Goal: Task Accomplishment & Management: Use online tool/utility

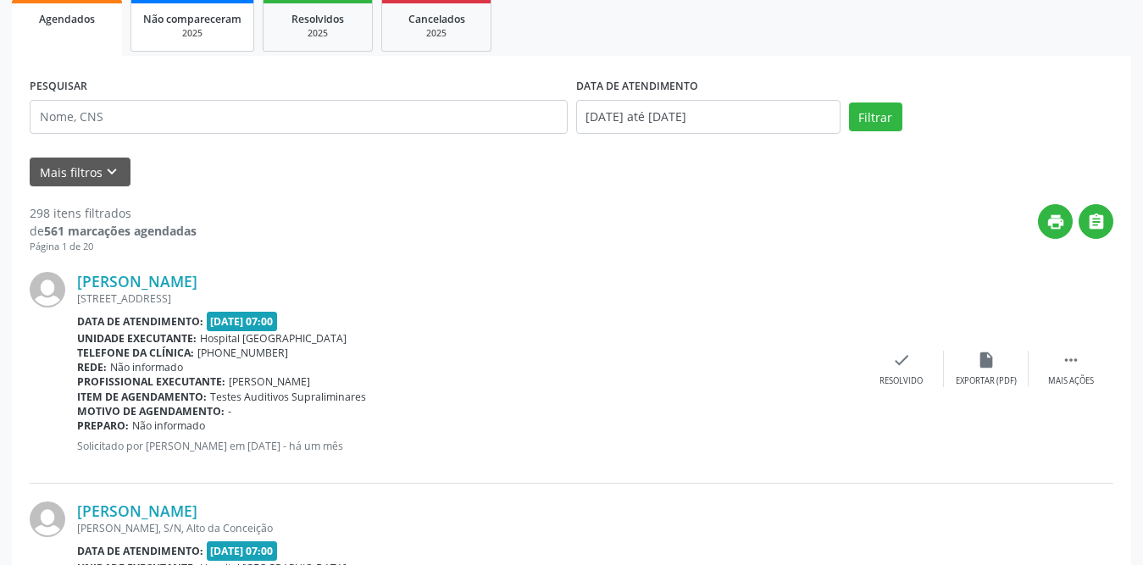
scroll to position [254, 0]
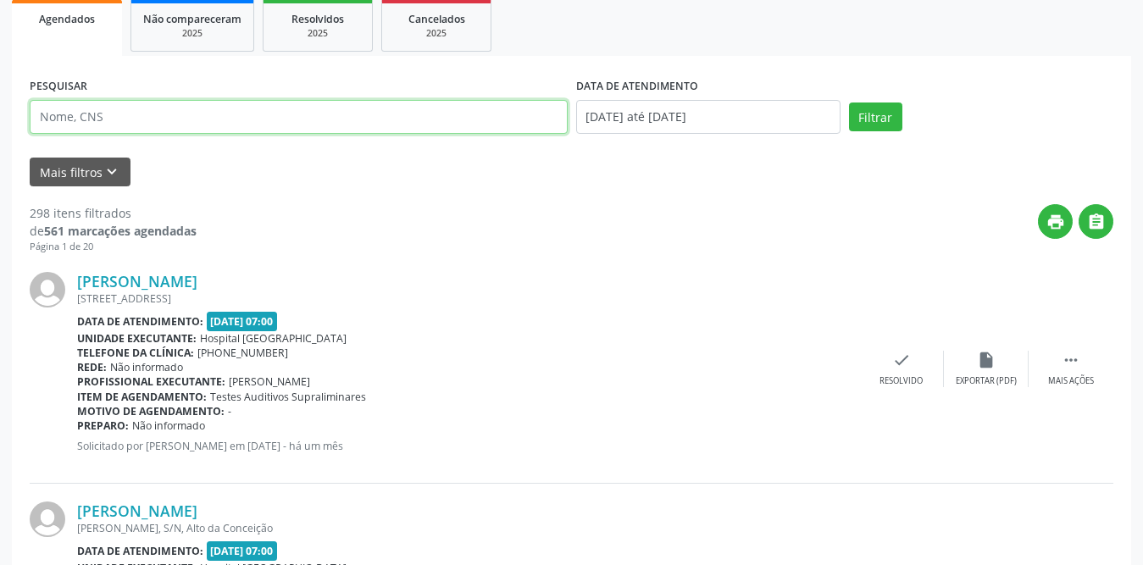
click at [263, 124] on input "text" at bounding box center [299, 117] width 538 height 34
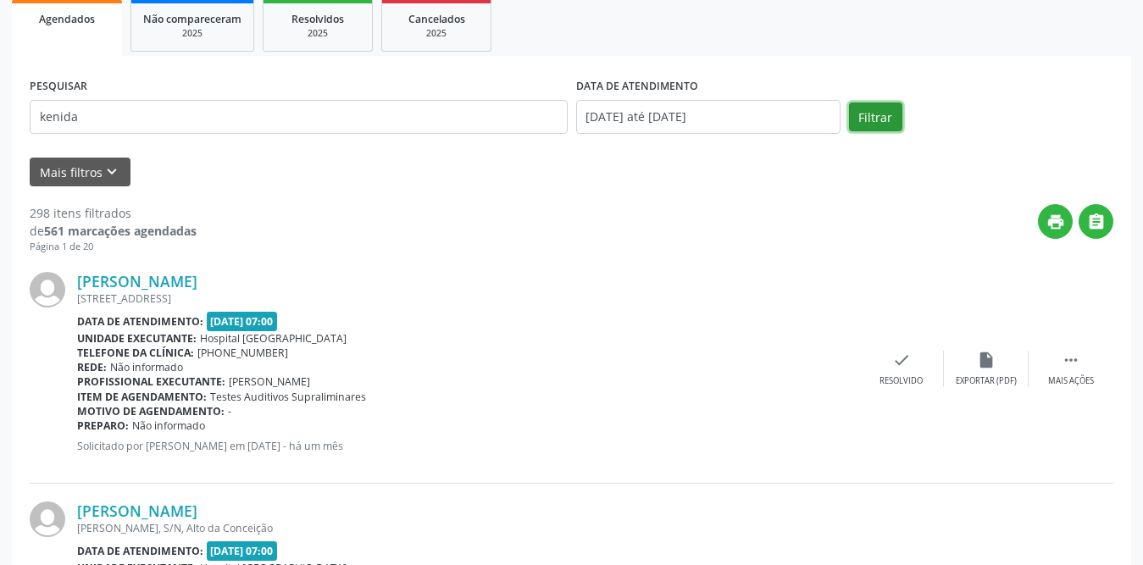
click at [883, 115] on button "Filtrar" at bounding box center [875, 117] width 53 height 29
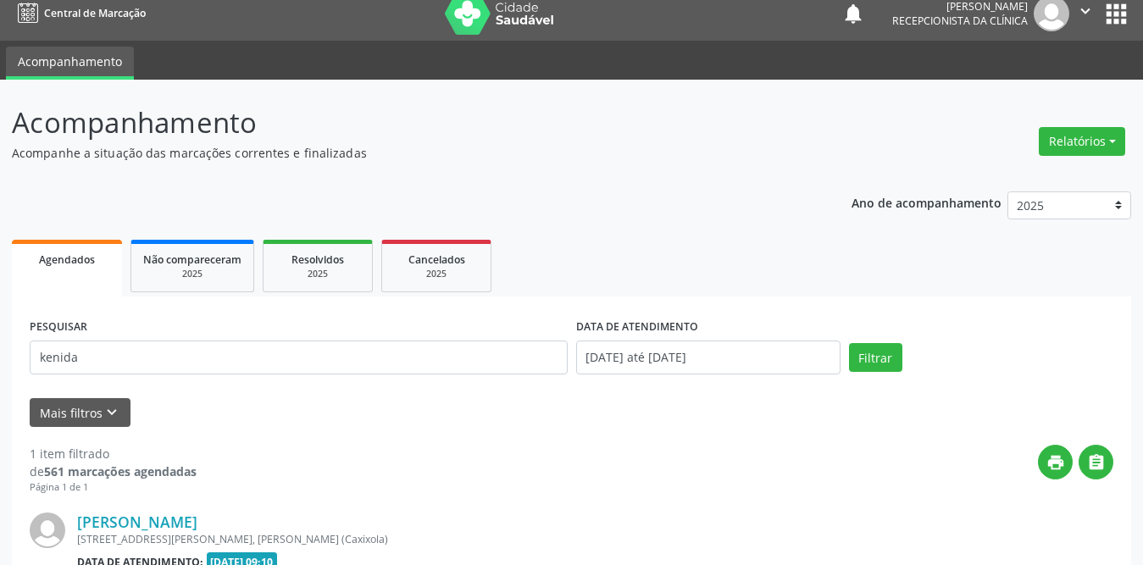
scroll to position [202, 0]
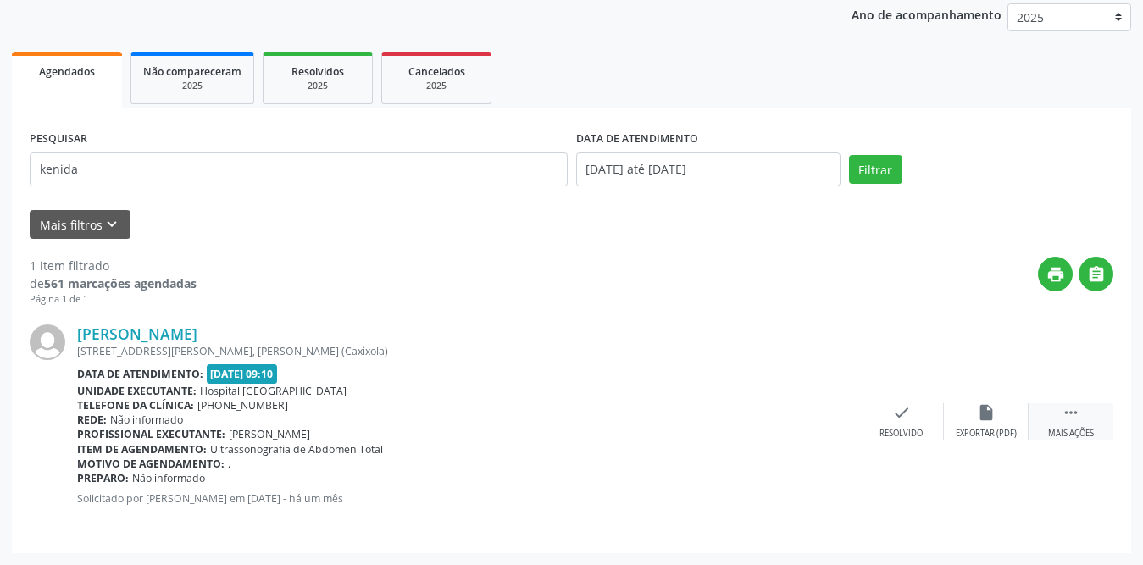
click at [1076, 417] on icon "" at bounding box center [1071, 412] width 19 height 19
click at [823, 420] on icon "print" at bounding box center [817, 412] width 19 height 19
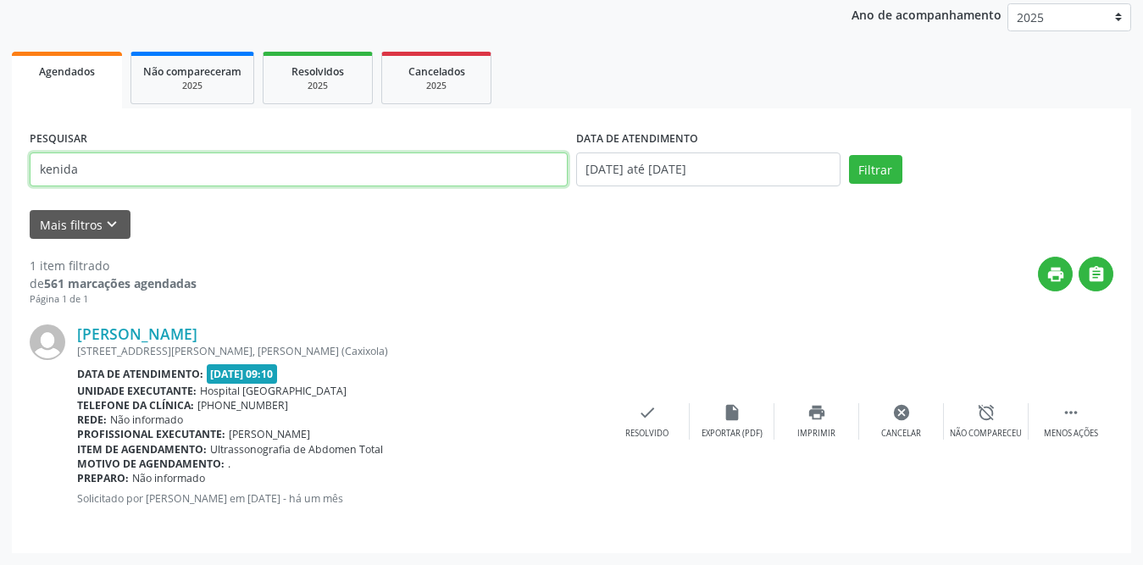
drag, startPoint x: 129, startPoint y: 176, endPoint x: 0, endPoint y: 175, distance: 128.8
click at [0, 175] on div "Acompanhamento Acompanhe a situação das marcações correntes e finalizadas Relat…" at bounding box center [571, 229] width 1143 height 674
type input "[PERSON_NAME]"
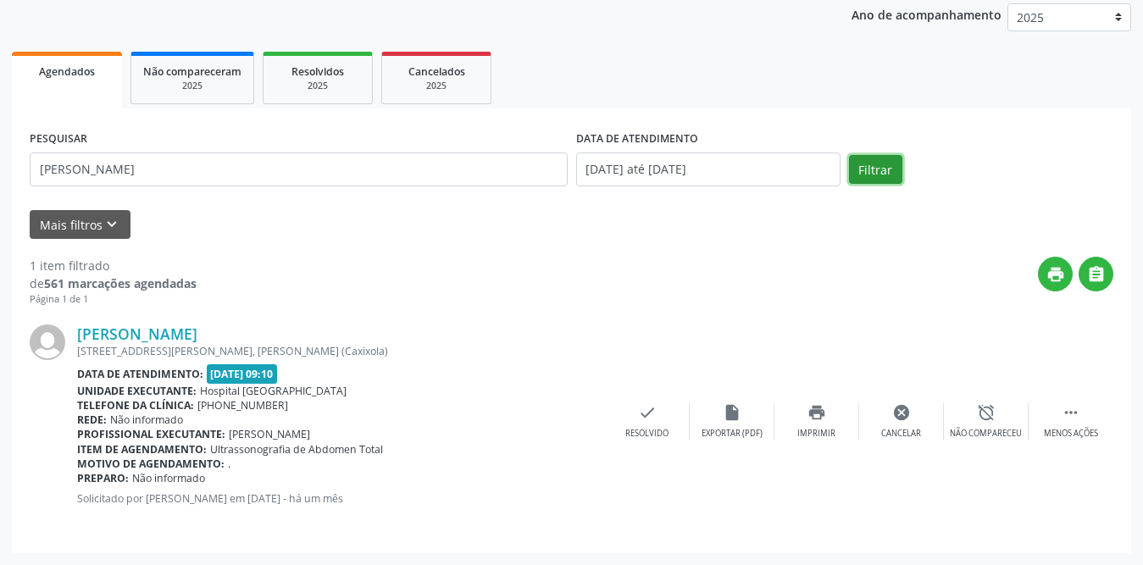
click at [876, 174] on button "Filtrar" at bounding box center [875, 169] width 53 height 29
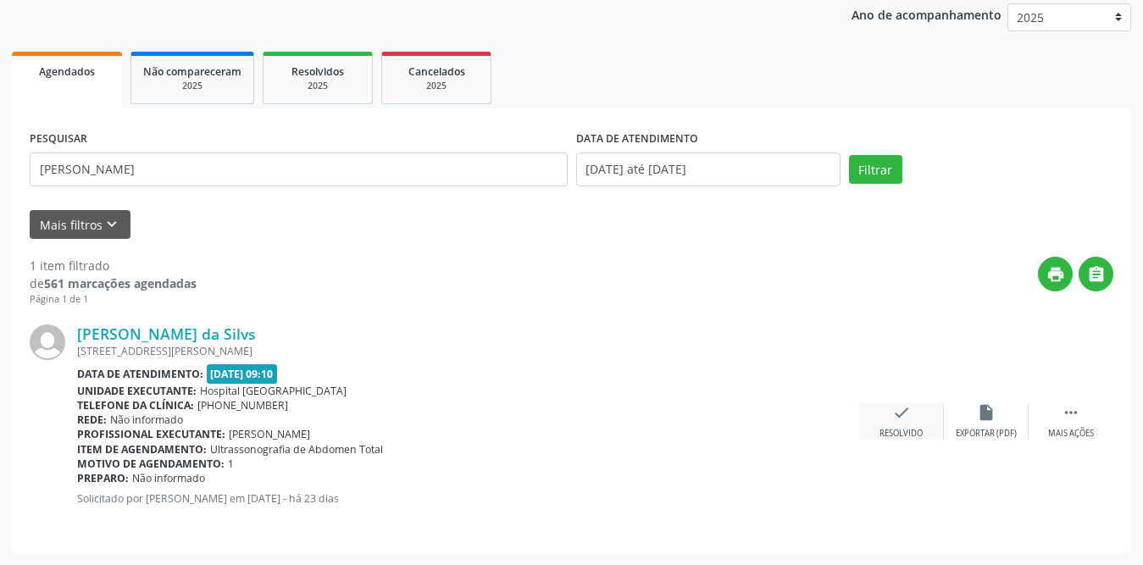
click at [886, 428] on div "Resolvido" at bounding box center [901, 434] width 43 height 12
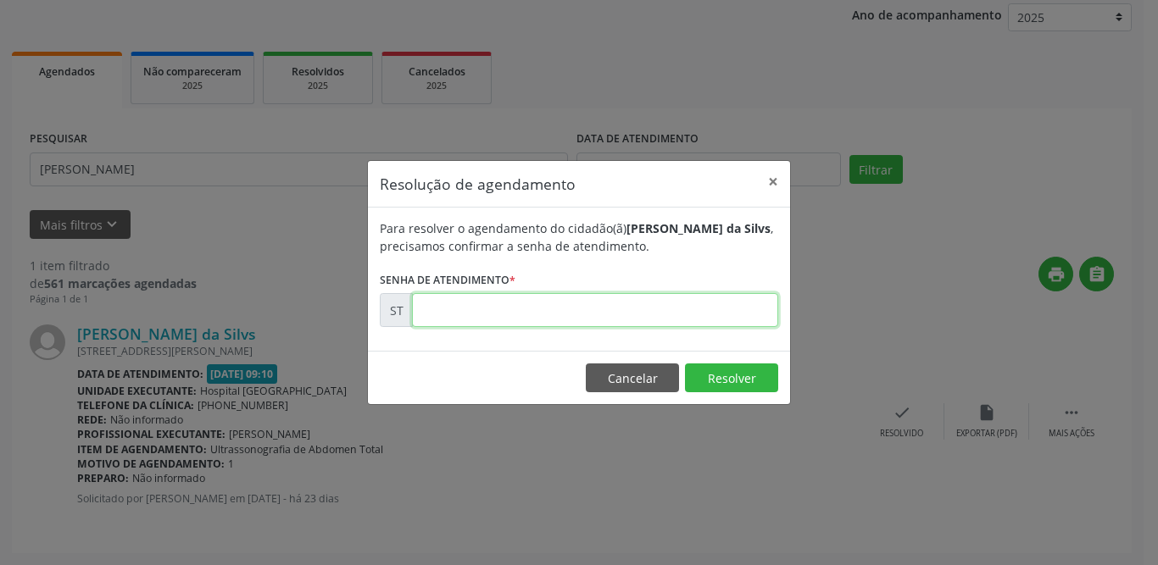
click at [461, 311] on input "text" at bounding box center [595, 310] width 366 height 34
type input "00020896"
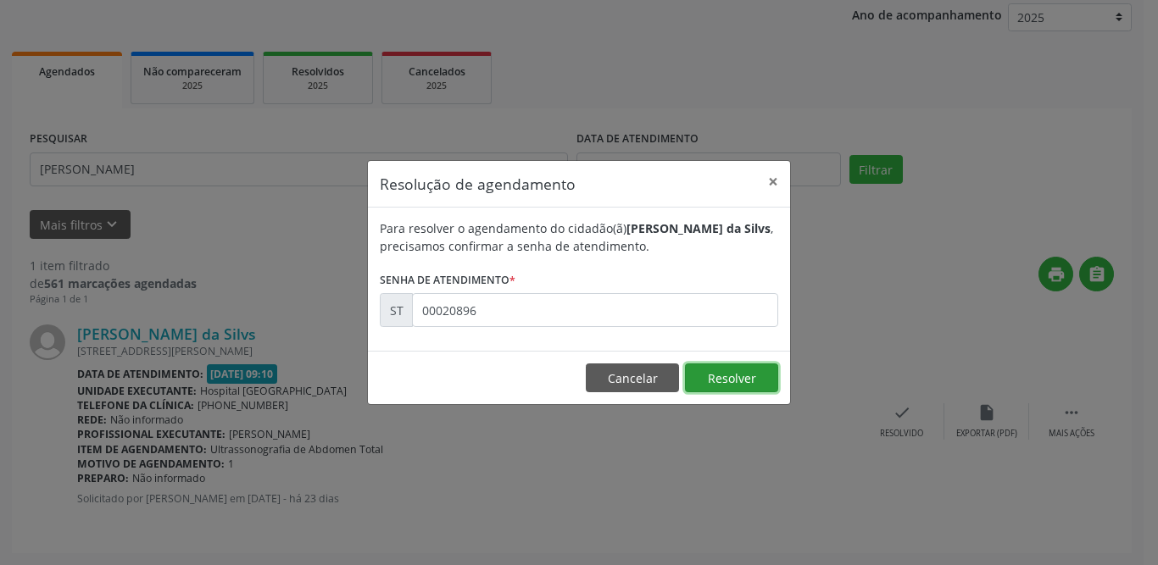
click at [752, 368] on button "Resolver" at bounding box center [731, 378] width 93 height 29
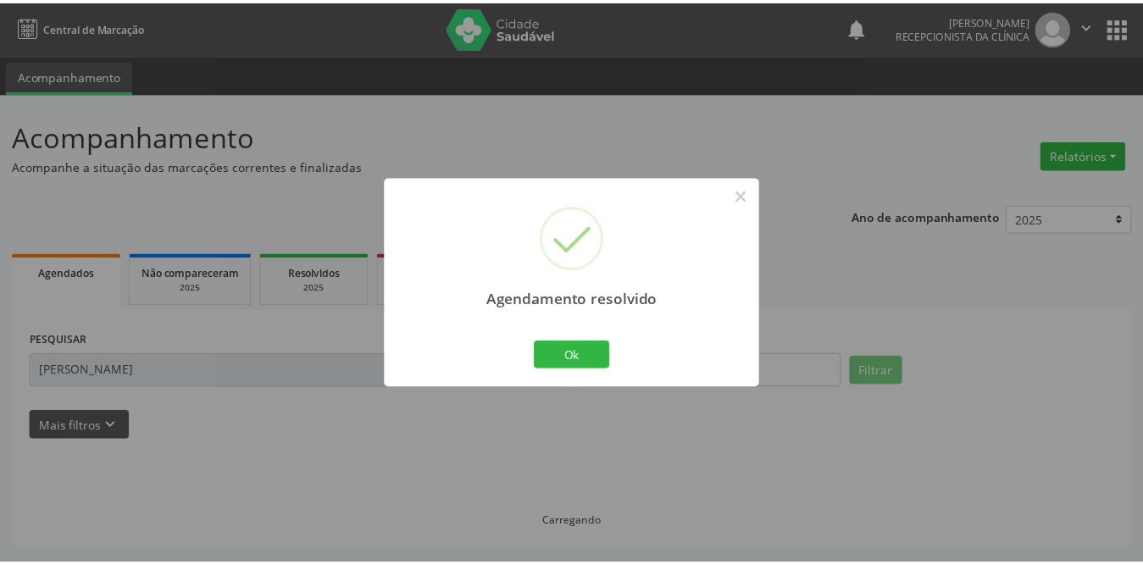
scroll to position [0, 0]
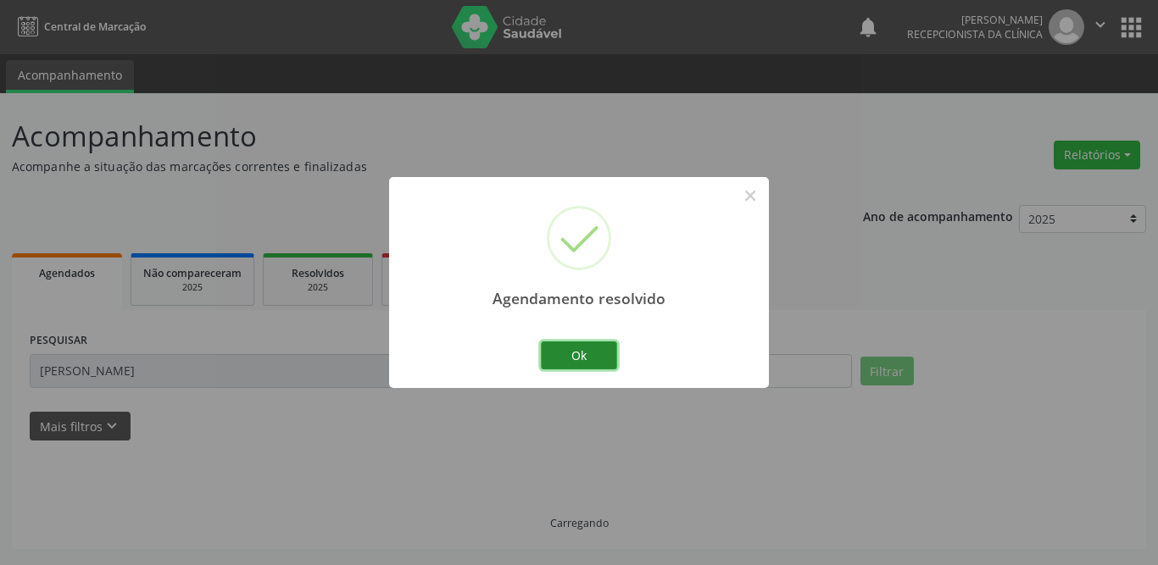
click at [593, 358] on button "Ok" at bounding box center [579, 355] width 76 height 29
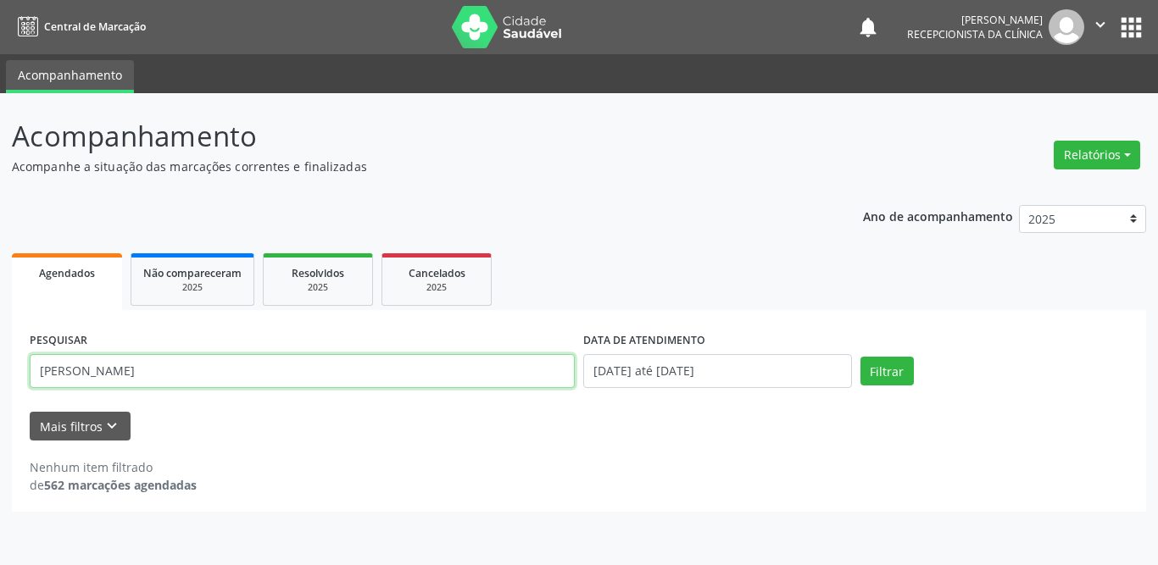
drag, startPoint x: 330, startPoint y: 366, endPoint x: 2, endPoint y: 365, distance: 327.9
click at [2, 365] on div "Acompanhamento Acompanhe a situação das marcações correntes e finalizadas Relat…" at bounding box center [579, 329] width 1158 height 472
click at [355, 368] on input "joselita" at bounding box center [302, 371] width 545 height 34
type input "[PERSON_NAME] av"
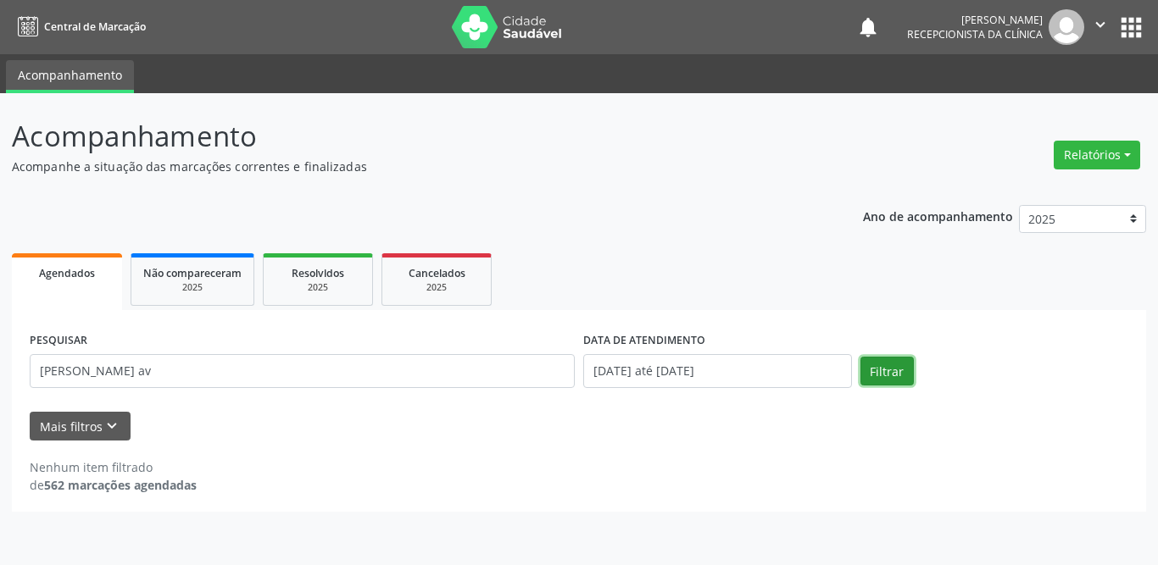
click at [889, 376] on button "Filtrar" at bounding box center [886, 371] width 53 height 29
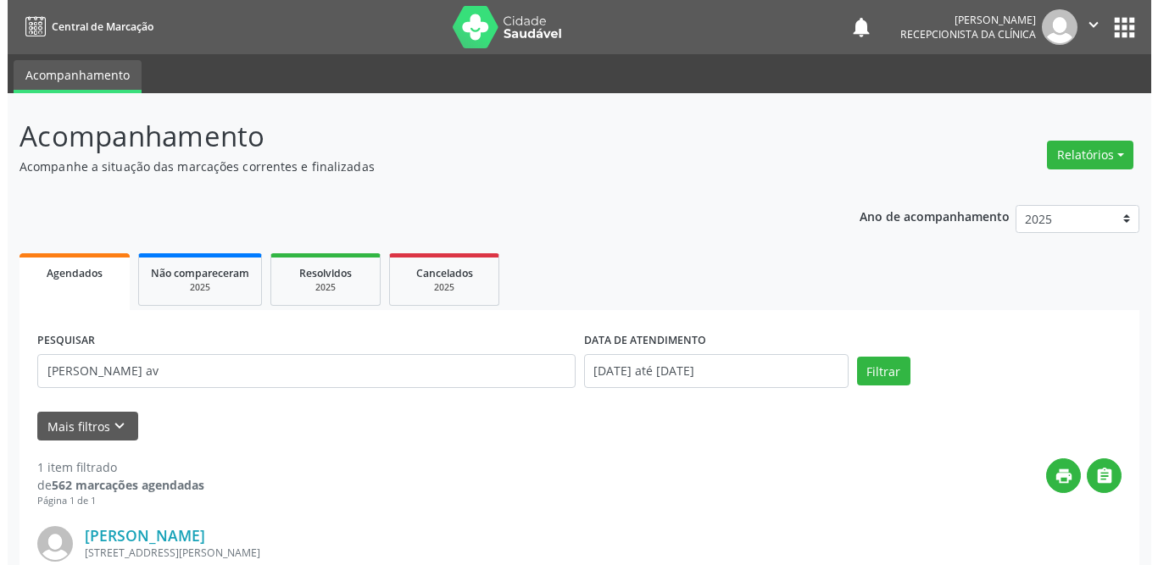
scroll to position [202, 0]
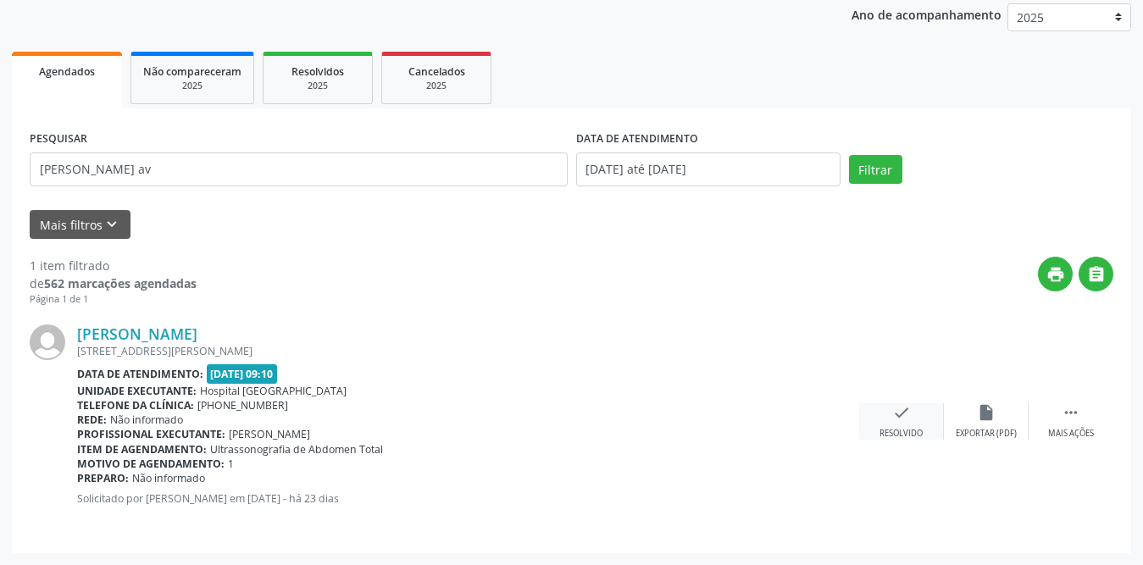
click at [904, 414] on icon "check" at bounding box center [901, 412] width 19 height 19
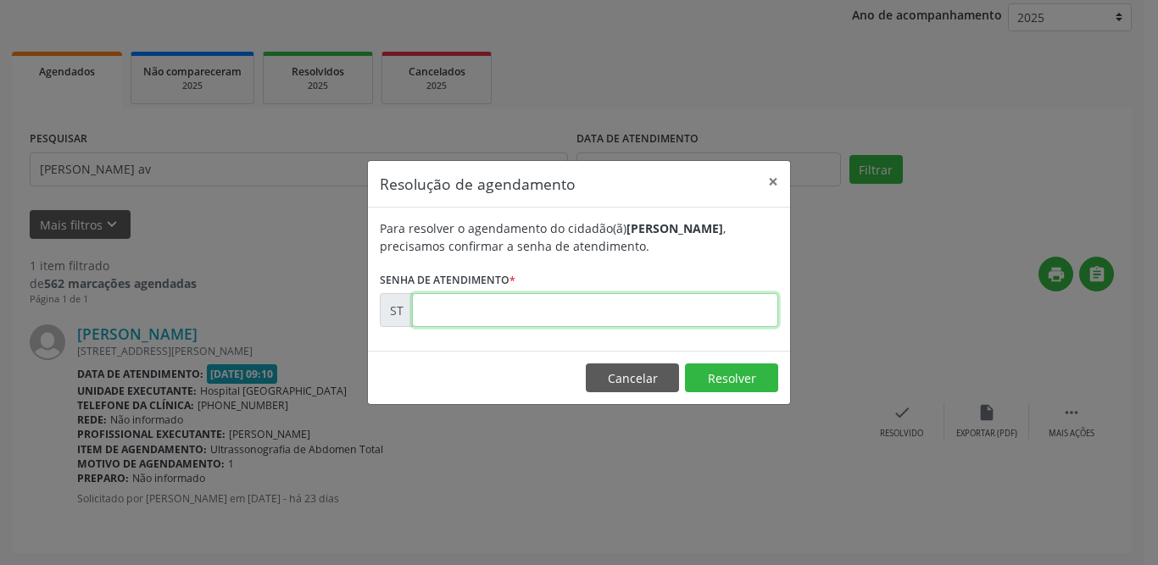
click at [514, 307] on input "text" at bounding box center [595, 310] width 366 height 34
type input "00020895"
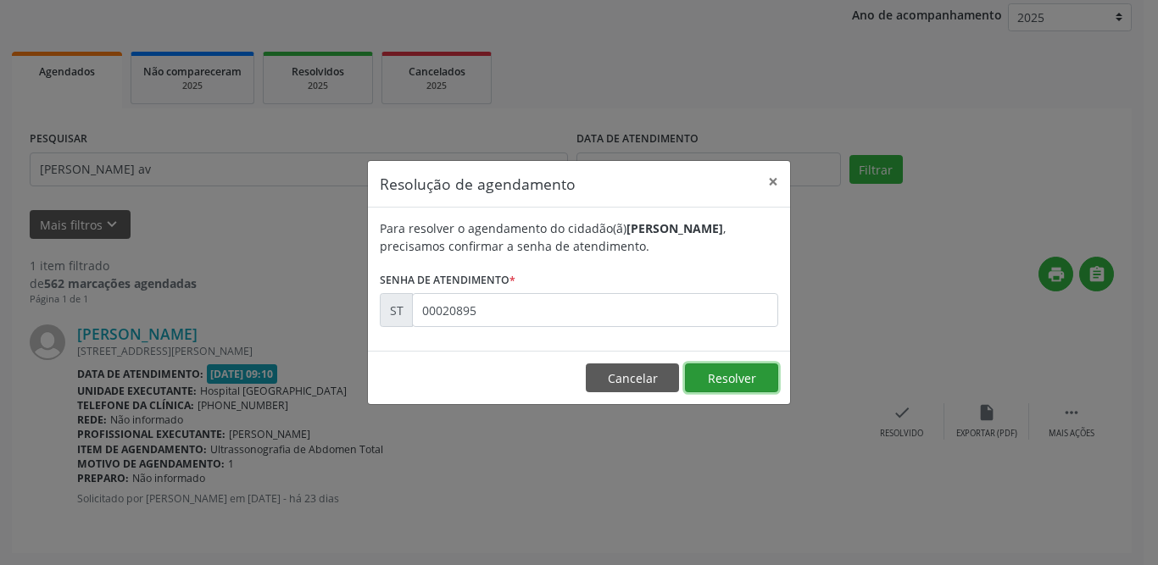
click at [750, 379] on button "Resolver" at bounding box center [731, 378] width 93 height 29
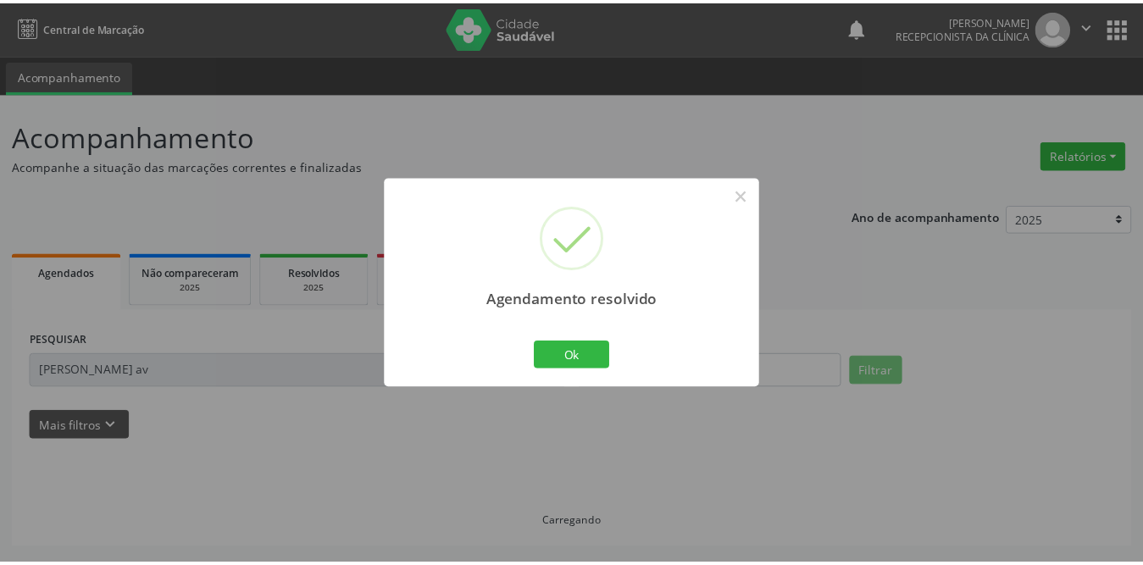
scroll to position [0, 0]
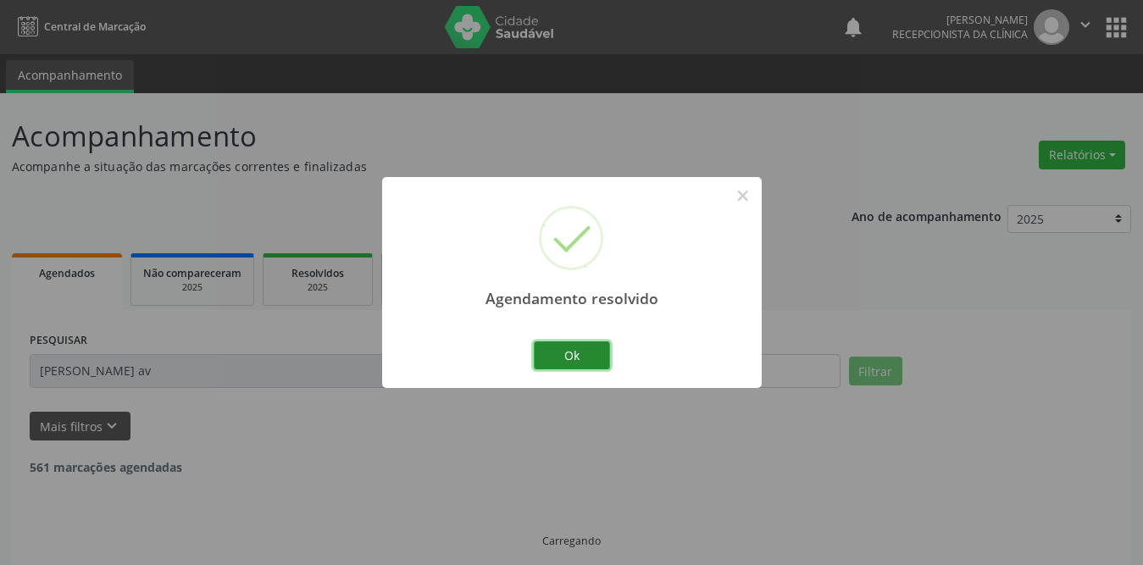
click at [598, 353] on button "Ok" at bounding box center [572, 355] width 76 height 29
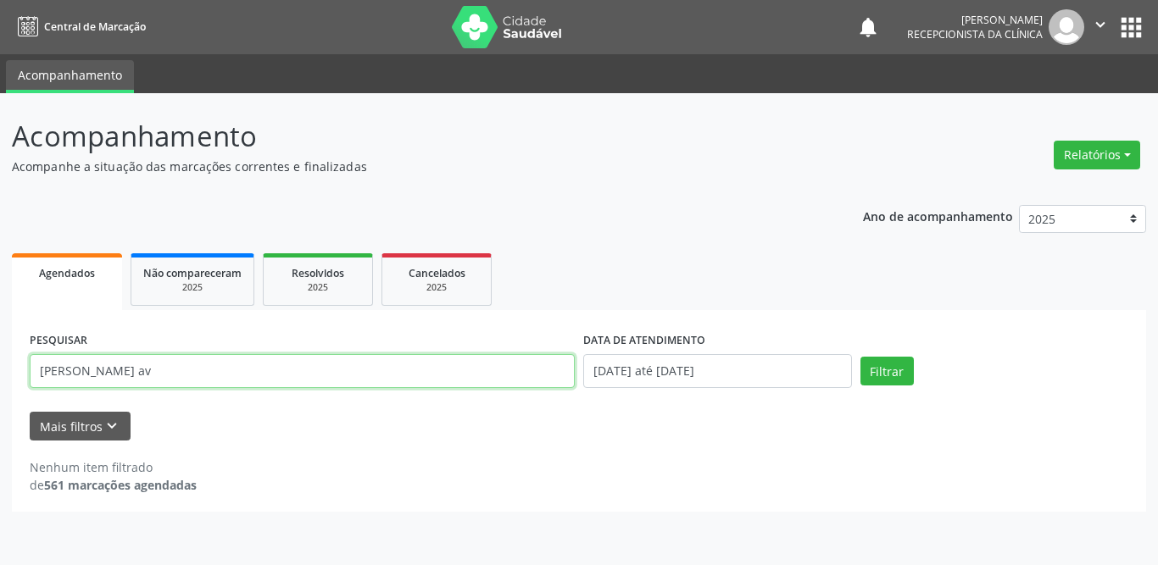
drag, startPoint x: 153, startPoint y: 365, endPoint x: 5, endPoint y: 349, distance: 148.3
click at [5, 349] on div "Acompanhamento Acompanhe a situação das marcações correntes e finalizadas Relat…" at bounding box center [579, 329] width 1158 height 472
type input "[PERSON_NAME]"
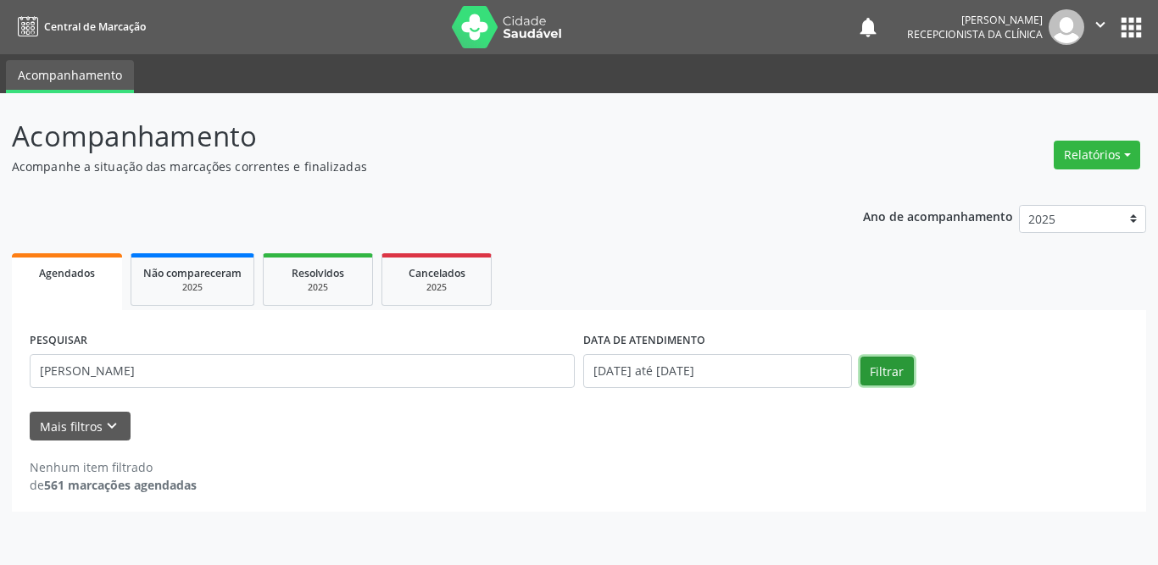
click at [905, 364] on button "Filtrar" at bounding box center [886, 371] width 53 height 29
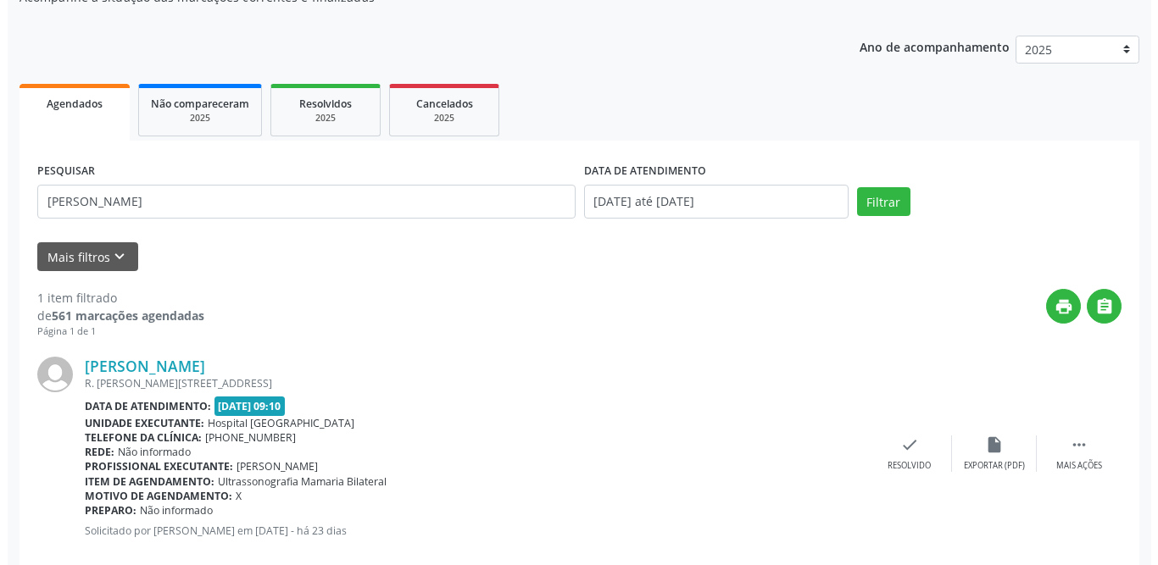
scroll to position [202, 0]
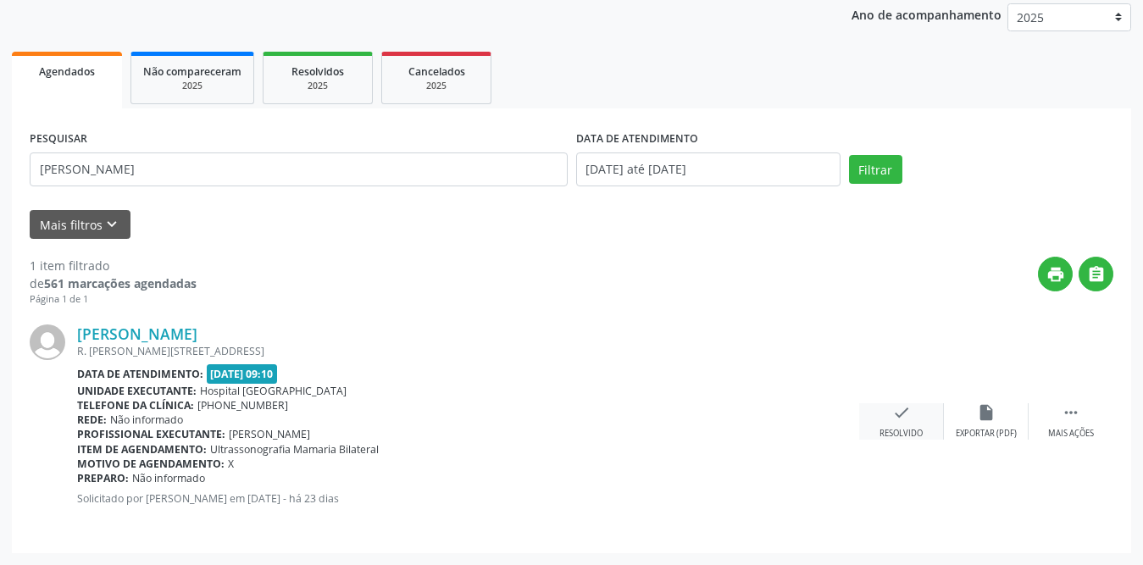
click at [896, 414] on icon "check" at bounding box center [901, 412] width 19 height 19
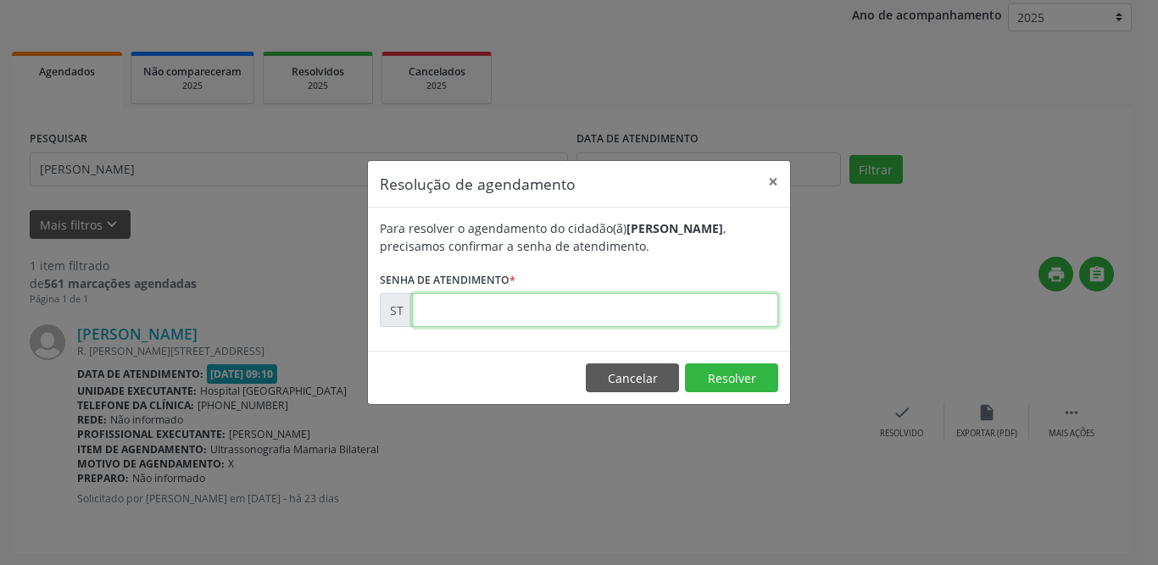
click at [532, 311] on input "text" at bounding box center [595, 310] width 366 height 34
type input "00020697"
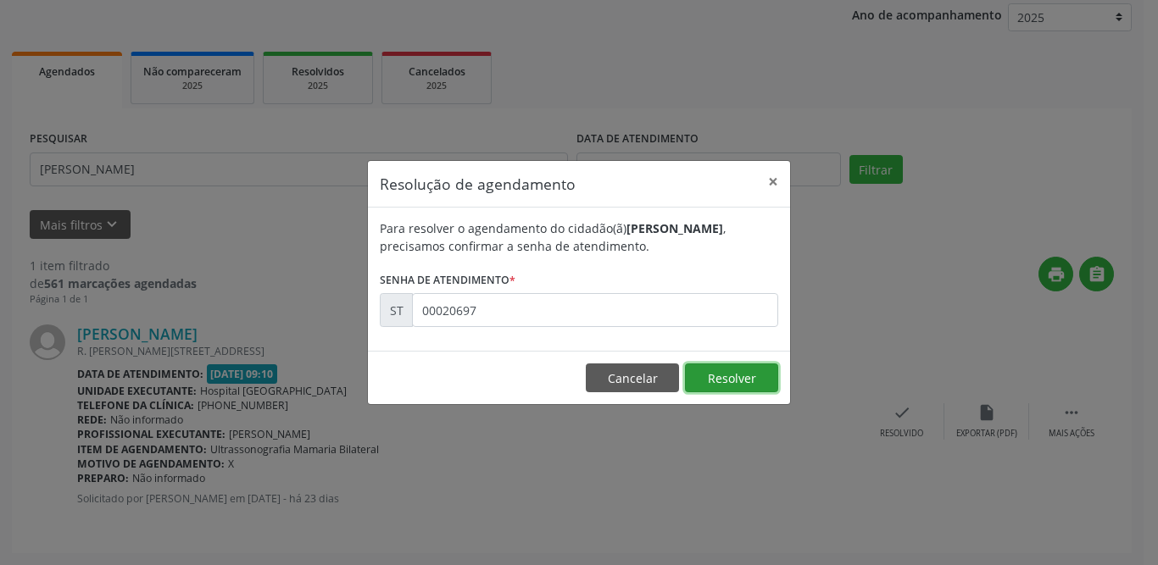
click at [742, 372] on button "Resolver" at bounding box center [731, 378] width 93 height 29
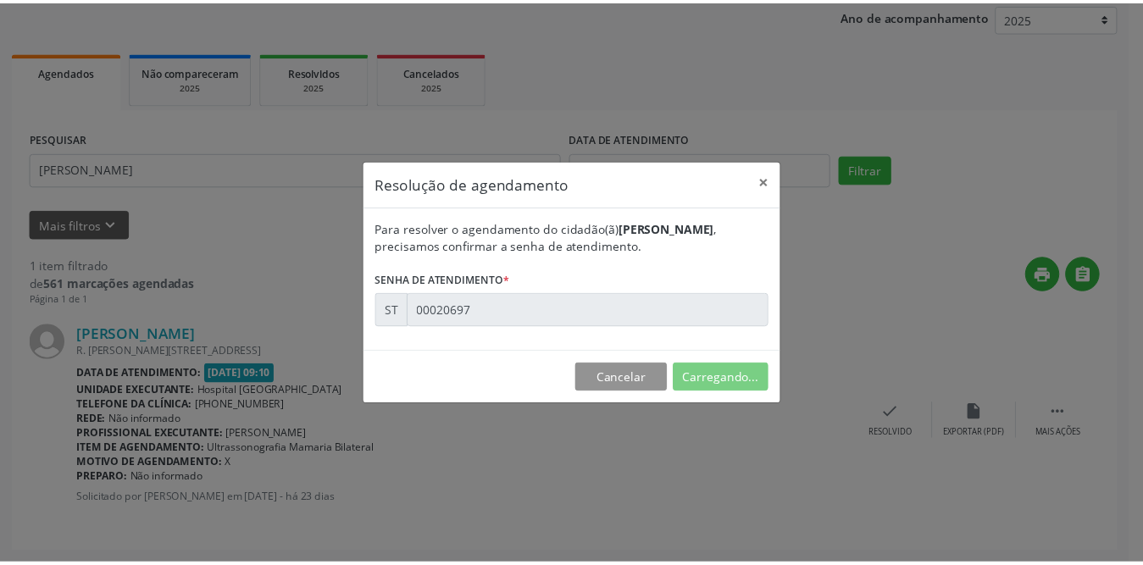
scroll to position [0, 0]
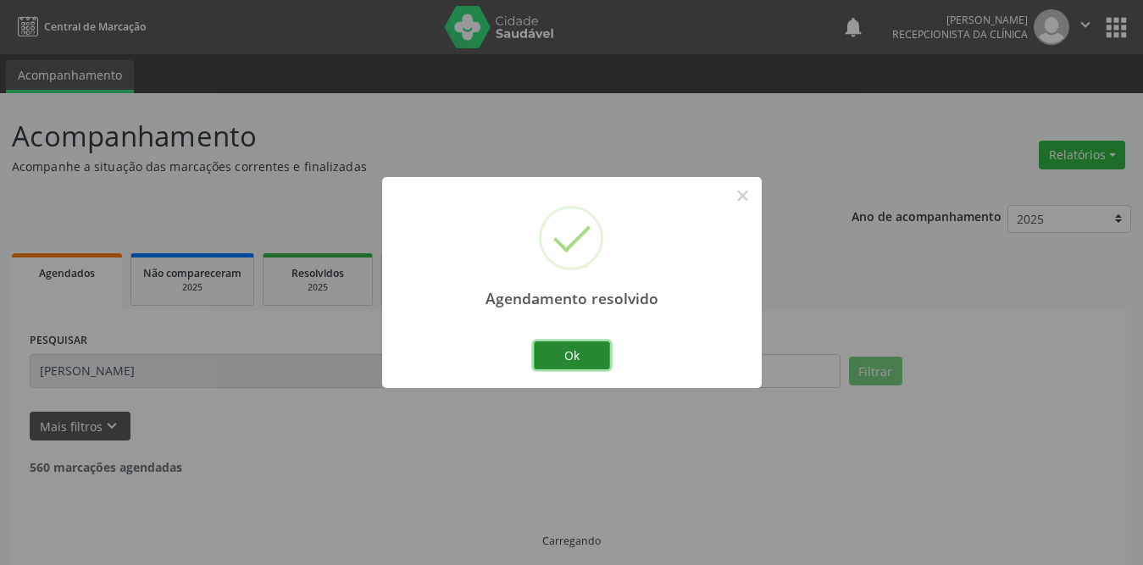
click at [595, 358] on button "Ok" at bounding box center [572, 355] width 76 height 29
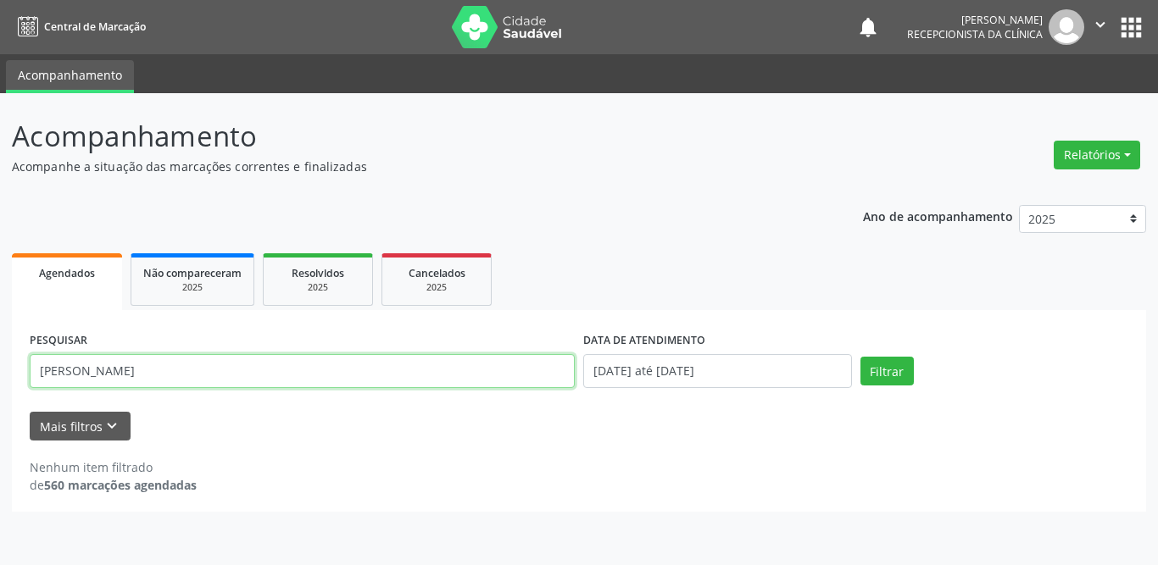
drag, startPoint x: 207, startPoint y: 372, endPoint x: 0, endPoint y: 372, distance: 206.8
click at [0, 372] on div "Acompanhamento Acompanhe a situação das marcações correntes e finalizadas Relat…" at bounding box center [579, 329] width 1158 height 472
type input "marly"
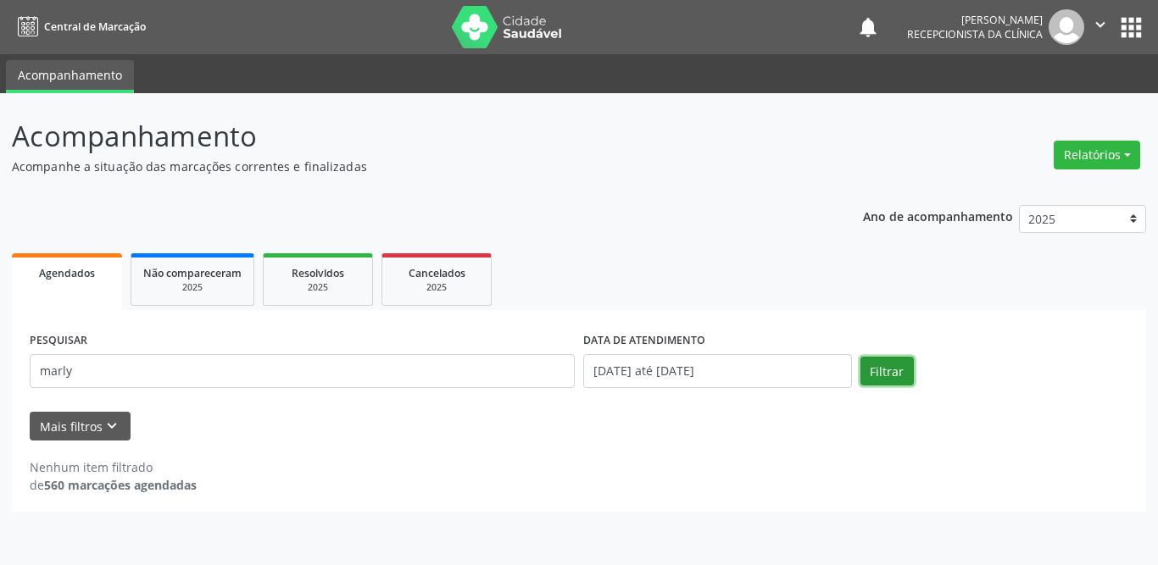
click at [875, 359] on button "Filtrar" at bounding box center [886, 371] width 53 height 29
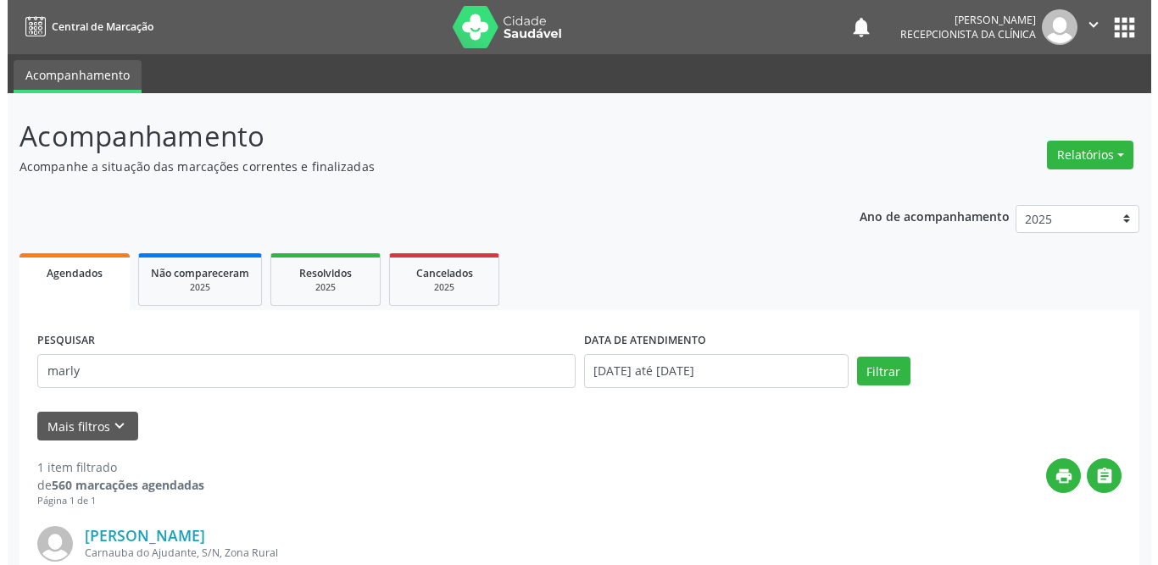
scroll to position [202, 0]
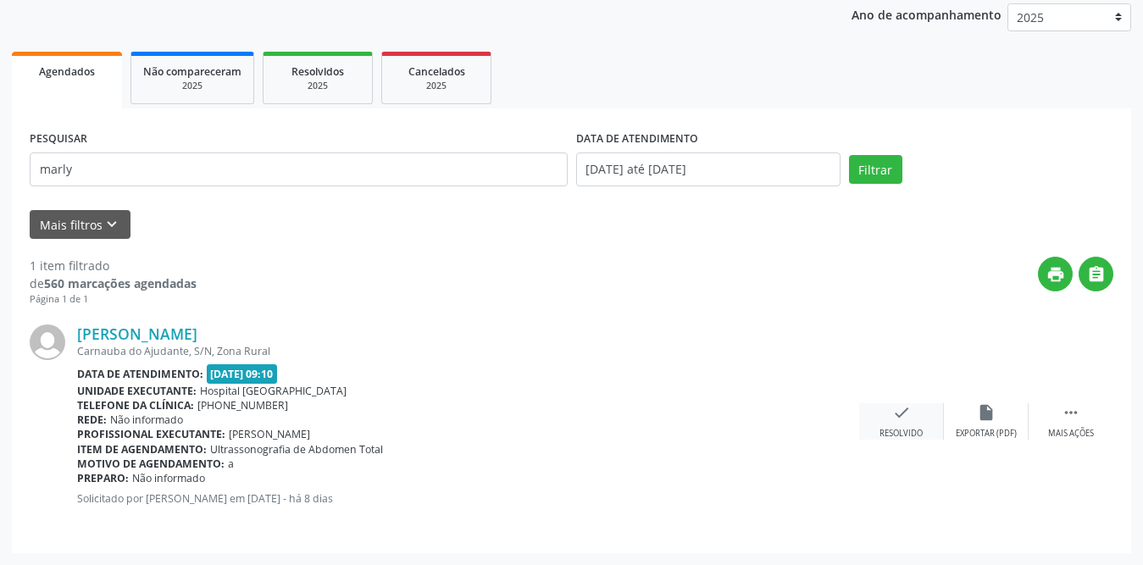
click at [902, 426] on div "check Resolvido" at bounding box center [901, 421] width 85 height 36
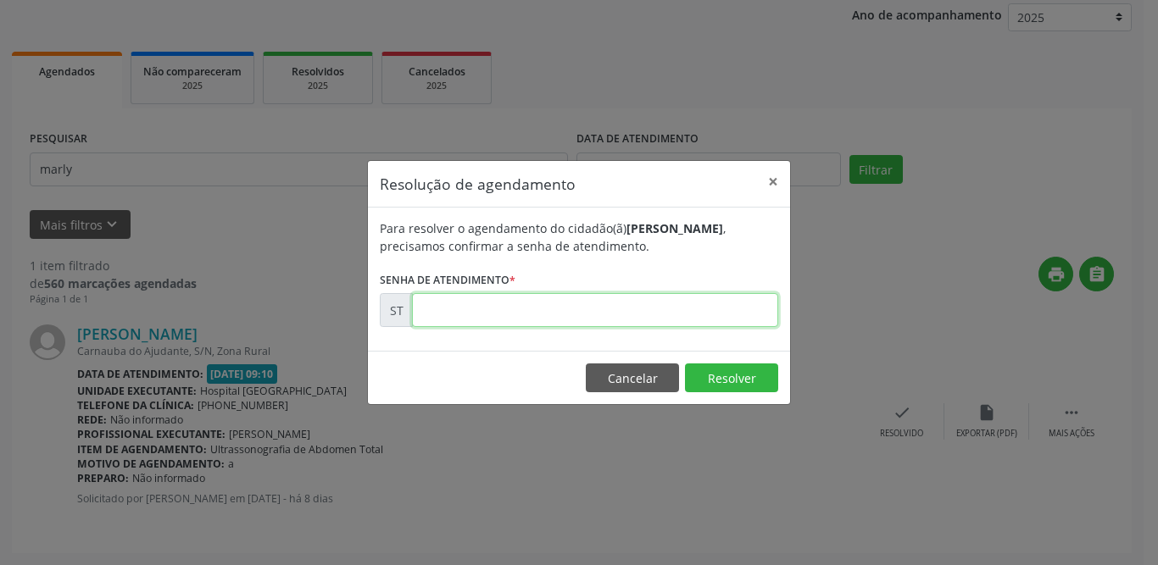
click at [478, 321] on input "text" at bounding box center [595, 310] width 366 height 34
type input "00022514"
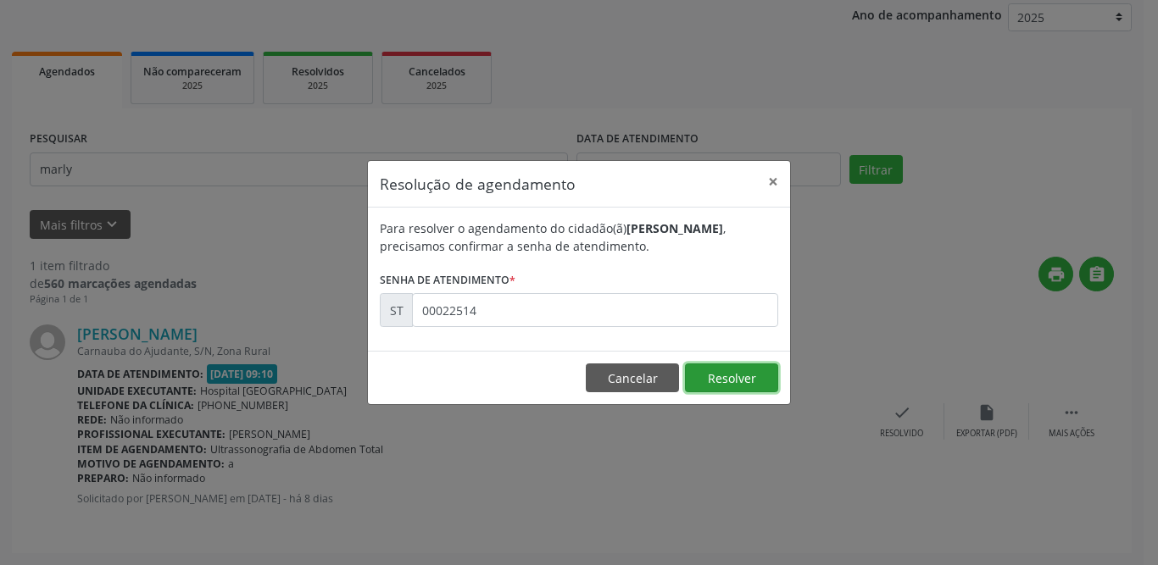
click at [712, 388] on button "Resolver" at bounding box center [731, 378] width 93 height 29
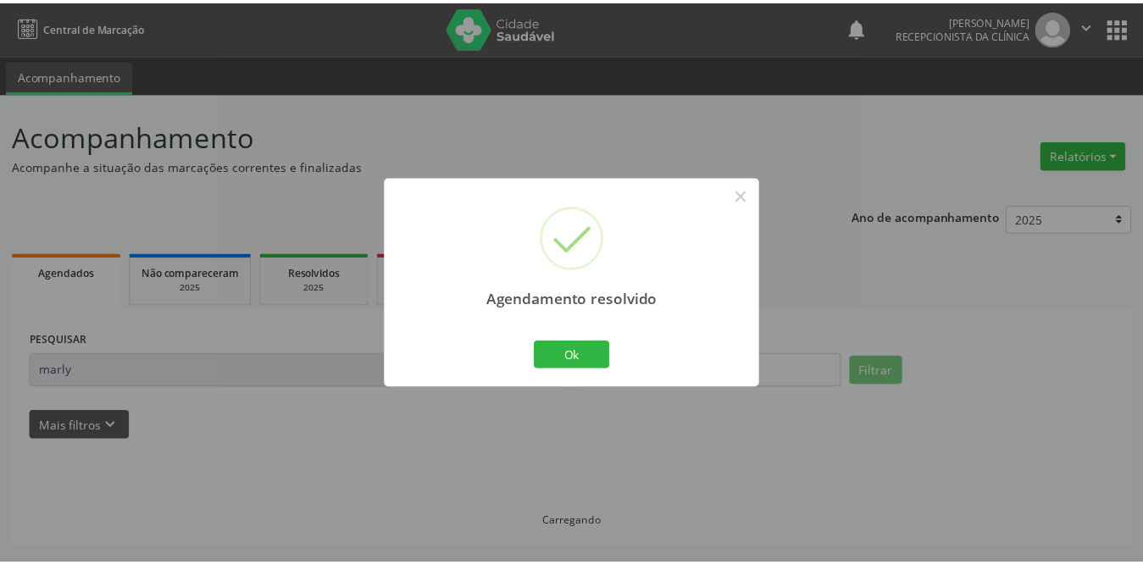
scroll to position [0, 0]
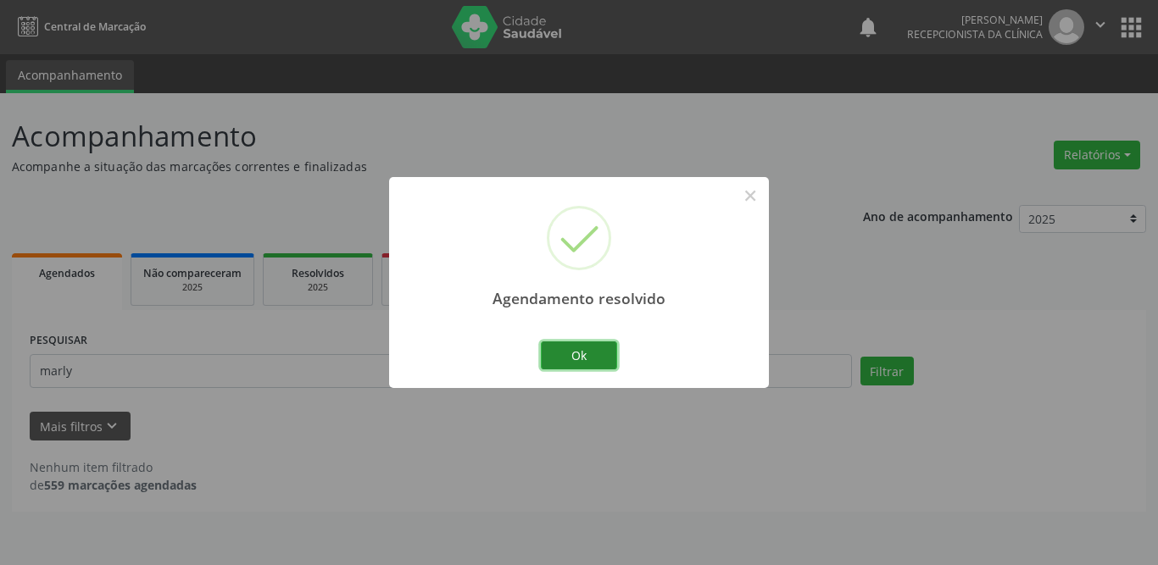
click at [581, 350] on button "Ok" at bounding box center [579, 355] width 76 height 29
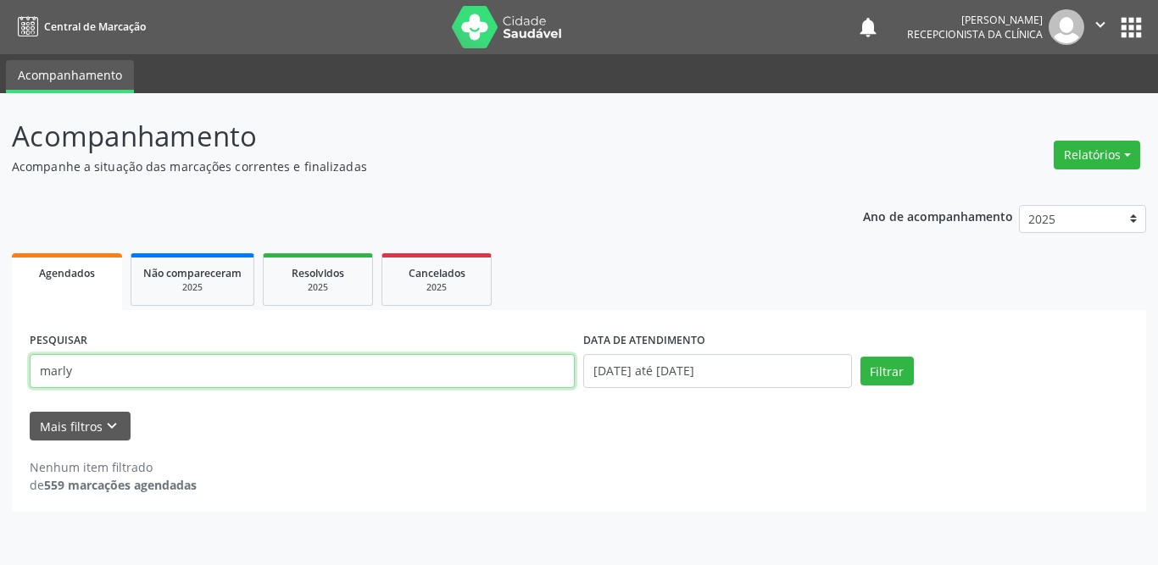
drag, startPoint x: 225, startPoint y: 362, endPoint x: 0, endPoint y: 353, distance: 225.6
click at [0, 353] on div "Acompanhamento Acompanhe a situação das marcações correntes e finalizadas Relat…" at bounding box center [579, 329] width 1158 height 472
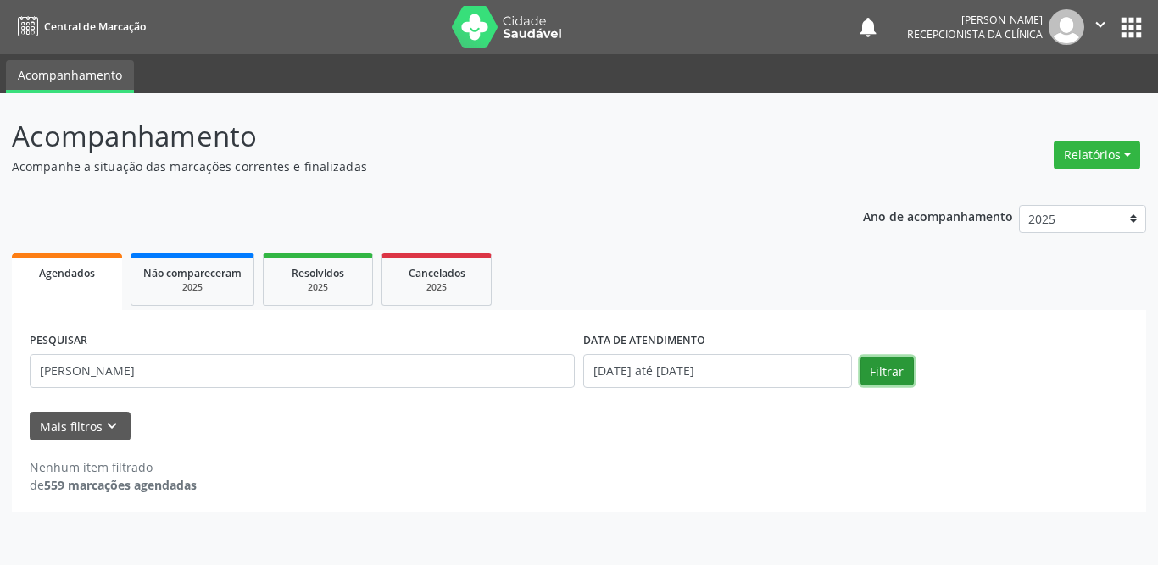
click at [875, 361] on button "Filtrar" at bounding box center [886, 371] width 53 height 29
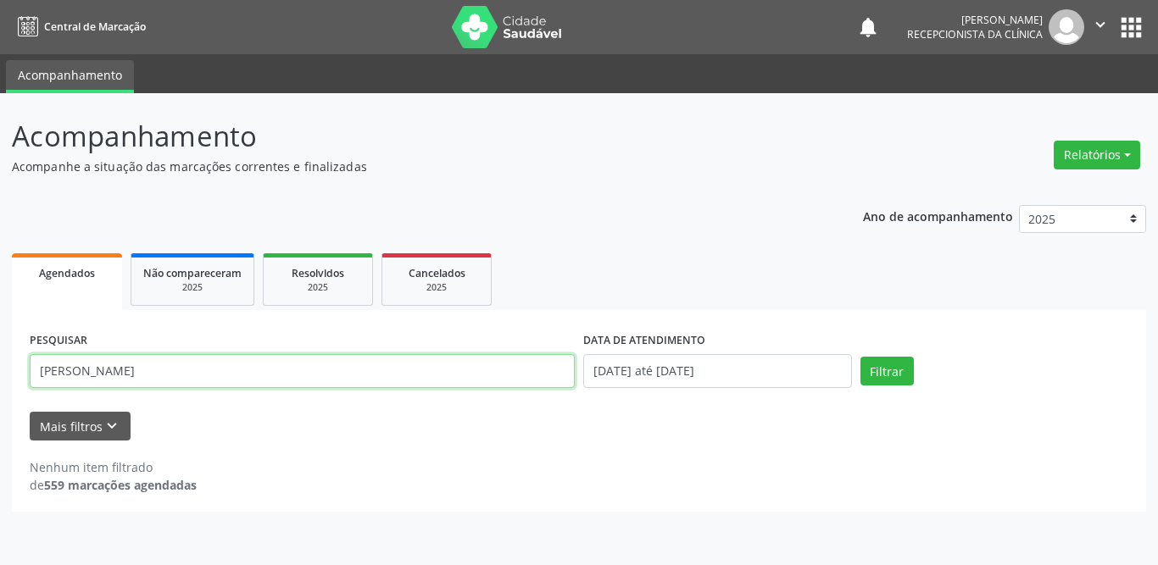
drag, startPoint x: 191, startPoint y: 369, endPoint x: 0, endPoint y: 363, distance: 190.8
click at [0, 363] on div "Acompanhamento Acompanhe a situação das marcações correntes e finalizadas Relat…" at bounding box center [579, 329] width 1158 height 472
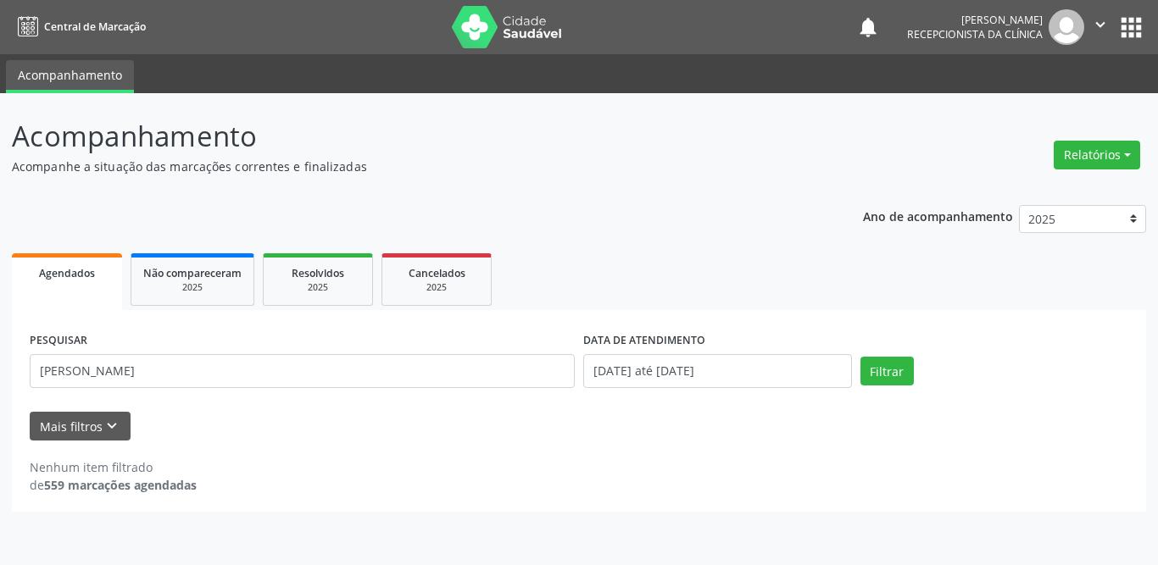
click at [913, 369] on div "Filtrar" at bounding box center [994, 371] width 277 height 29
click at [901, 367] on button "Filtrar" at bounding box center [886, 371] width 53 height 29
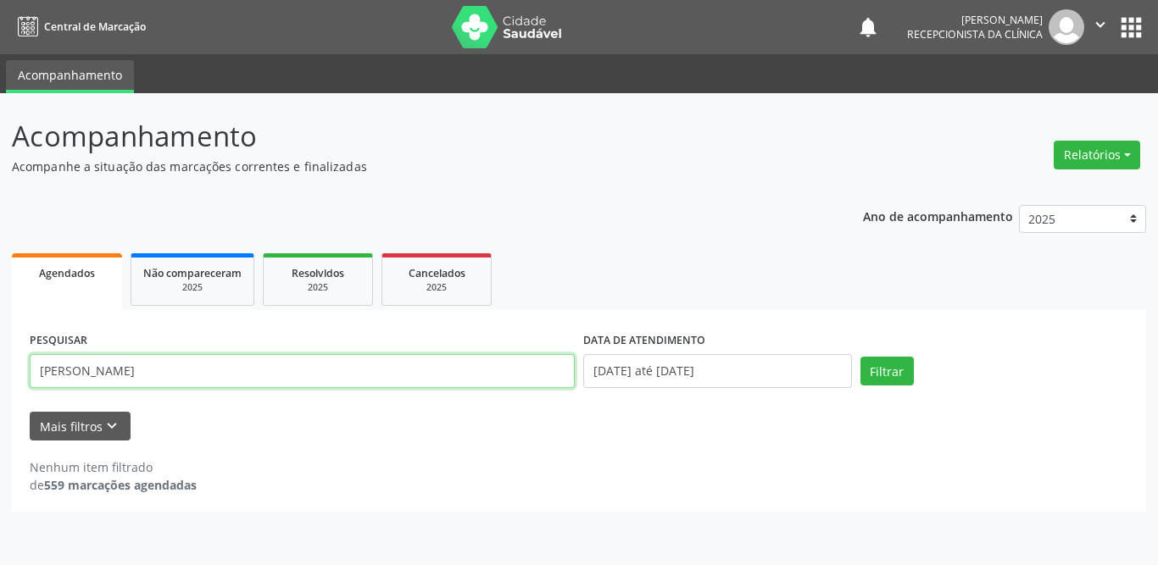
drag, startPoint x: 316, startPoint y: 373, endPoint x: 30, endPoint y: 374, distance: 286.4
click at [25, 373] on div "PESQUISAR [PERSON_NAME]" at bounding box center [301, 364] width 553 height 72
drag, startPoint x: 242, startPoint y: 379, endPoint x: 0, endPoint y: 390, distance: 242.6
click at [0, 390] on div "Acompanhamento Acompanhe a situação das marcações correntes e finalizadas Relat…" at bounding box center [579, 329] width 1158 height 472
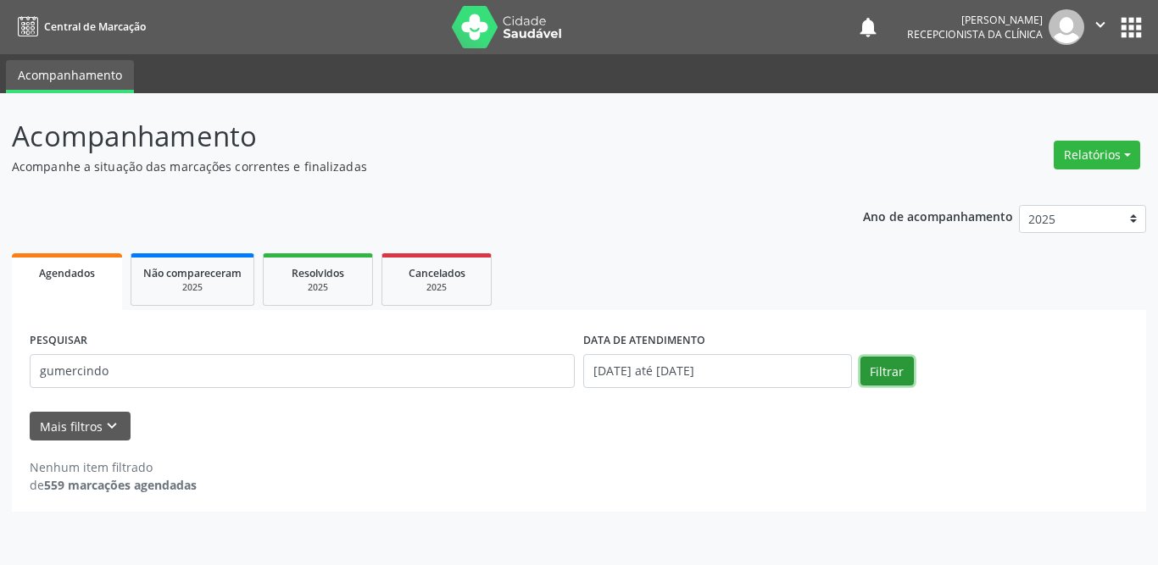
click at [862, 370] on button "Filtrar" at bounding box center [886, 371] width 53 height 29
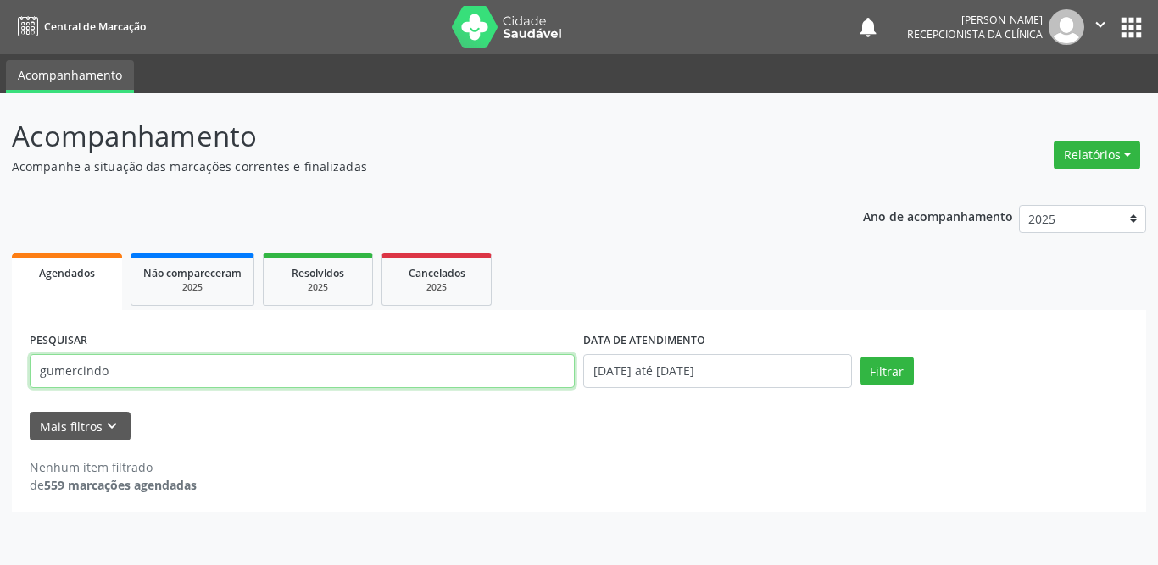
drag, startPoint x: 264, startPoint y: 371, endPoint x: 0, endPoint y: 364, distance: 263.6
click at [0, 364] on div "Acompanhamento Acompanhe a situação das marcações correntes e finalizadas Relat…" at bounding box center [579, 329] width 1158 height 472
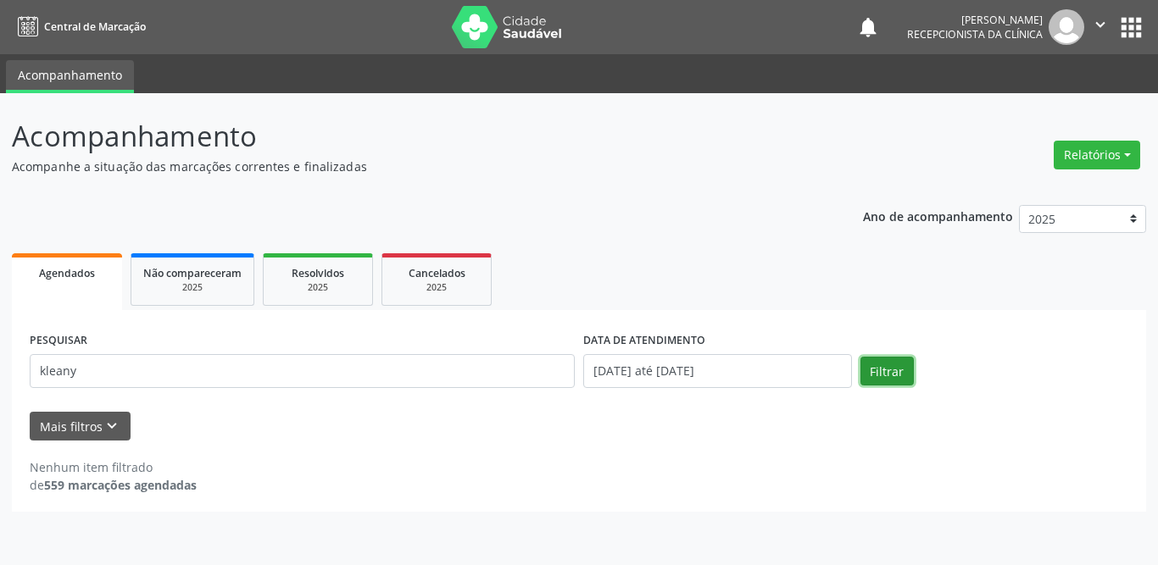
click at [869, 365] on button "Filtrar" at bounding box center [886, 371] width 53 height 29
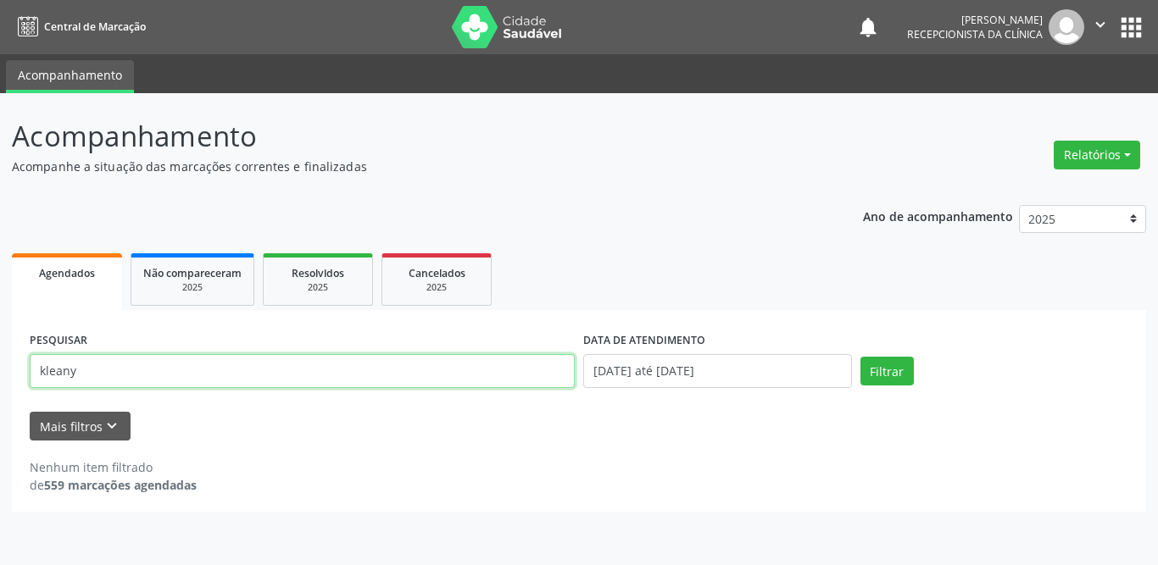
drag, startPoint x: 309, startPoint y: 358, endPoint x: 0, endPoint y: 370, distance: 309.5
click at [0, 370] on div "Acompanhamento Acompanhe a situação das marcações correntes e finalizadas Relat…" at bounding box center [579, 329] width 1158 height 472
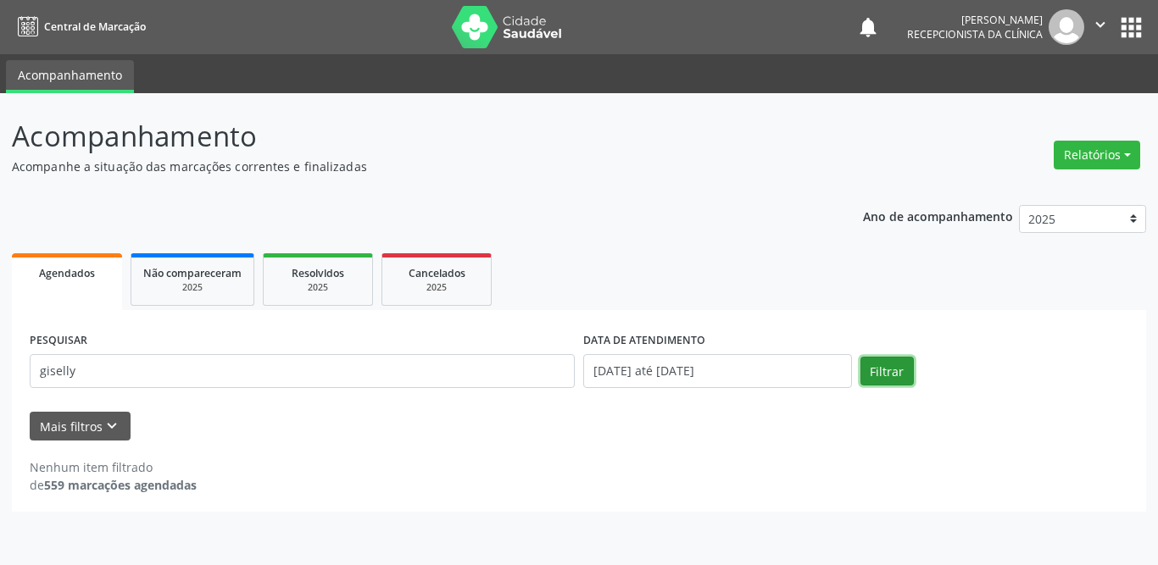
click at [869, 376] on button "Filtrar" at bounding box center [886, 371] width 53 height 29
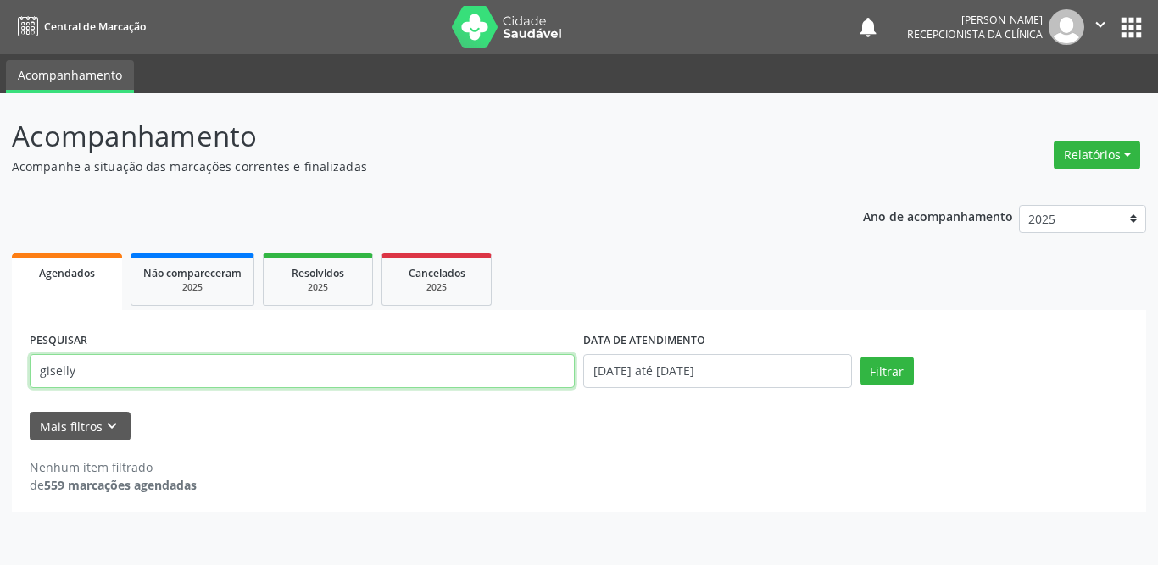
drag, startPoint x: 371, startPoint y: 370, endPoint x: 146, endPoint y: 401, distance: 227.5
click at [146, 401] on form "PESQUISAR giselly DATA DE ATENDIMENTO [DATE] até [DATE] Filtrar UNIDADE DE REFE…" at bounding box center [579, 384] width 1098 height 113
drag, startPoint x: 142, startPoint y: 374, endPoint x: 0, endPoint y: 369, distance: 141.6
click at [0, 378] on div "Acompanhamento Acompanhe a situação das marcações correntes e finalizadas Relat…" at bounding box center [579, 329] width 1158 height 472
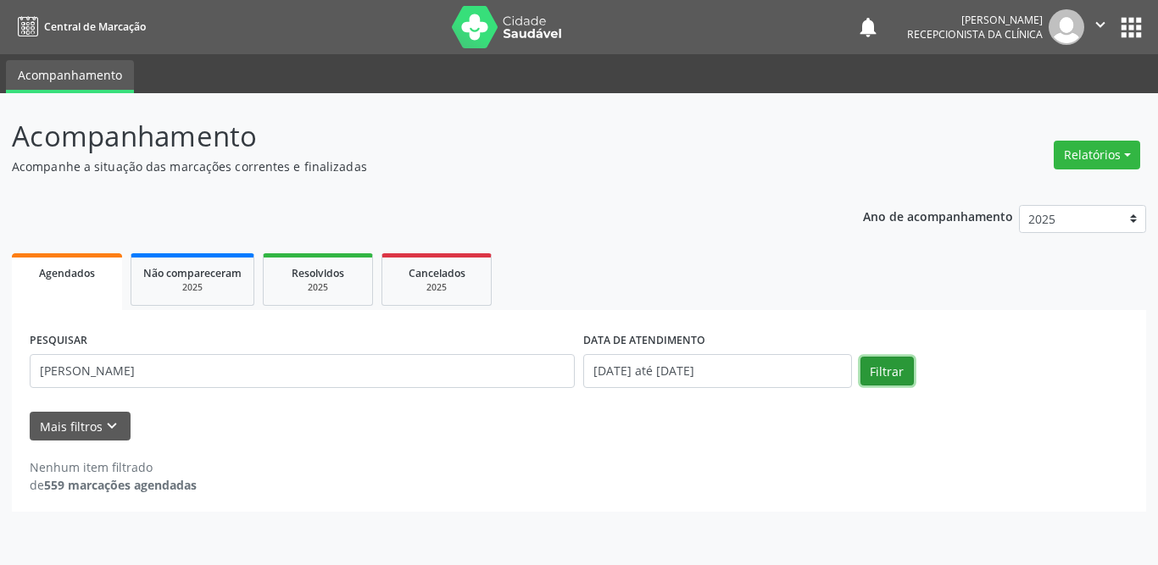
click at [892, 374] on button "Filtrar" at bounding box center [886, 371] width 53 height 29
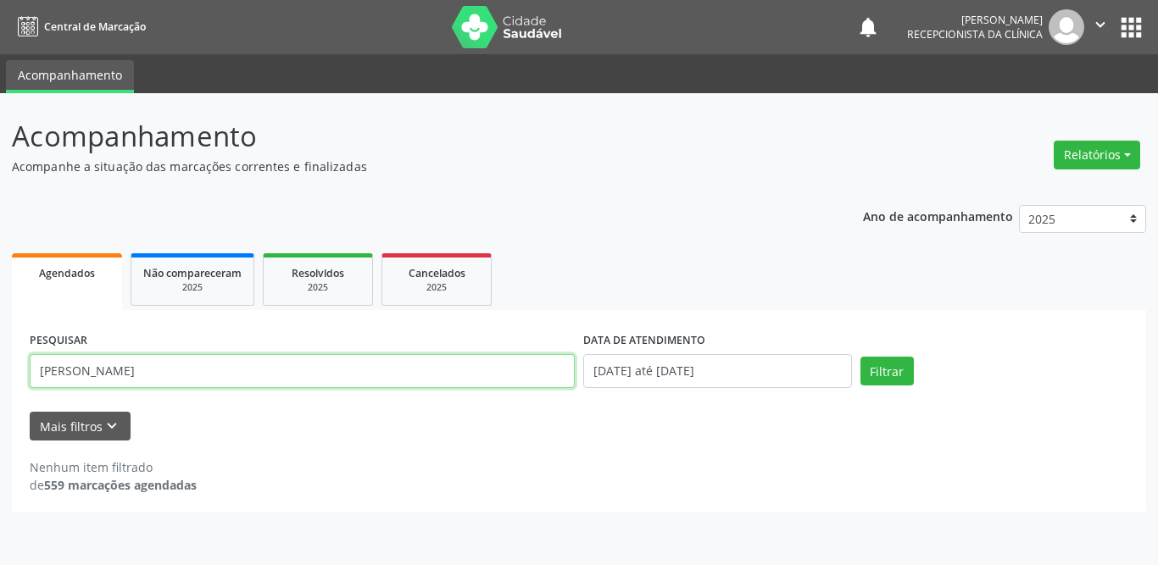
drag, startPoint x: 107, startPoint y: 369, endPoint x: 0, endPoint y: 370, distance: 106.8
click at [0, 370] on div "Acompanhamento Acompanhe a situação das marcações correntes e finalizadas Relat…" at bounding box center [579, 329] width 1158 height 472
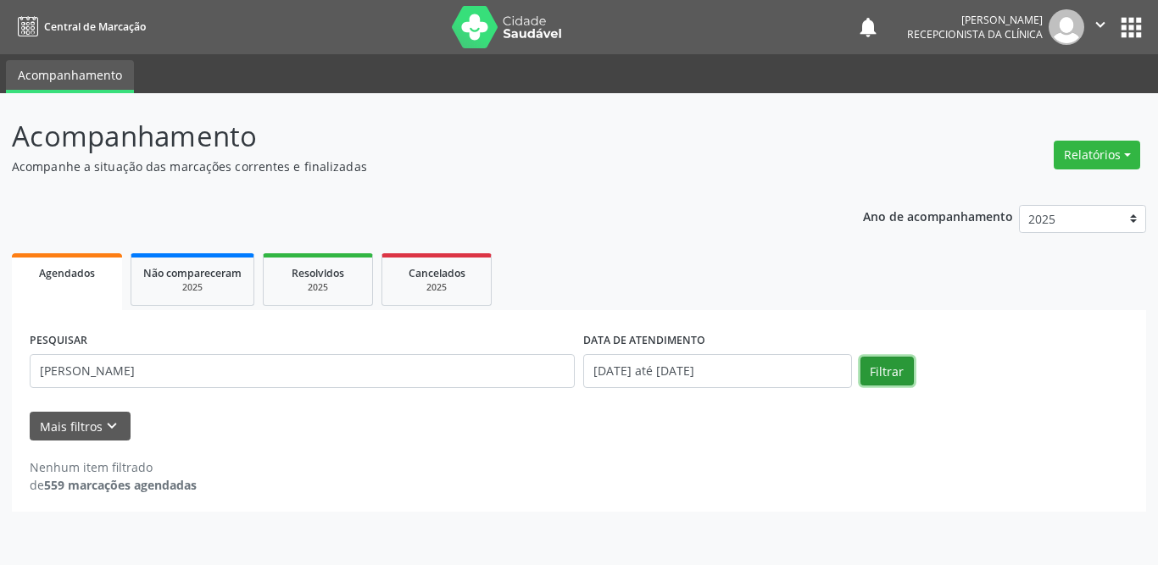
click at [878, 358] on button "Filtrar" at bounding box center [886, 371] width 53 height 29
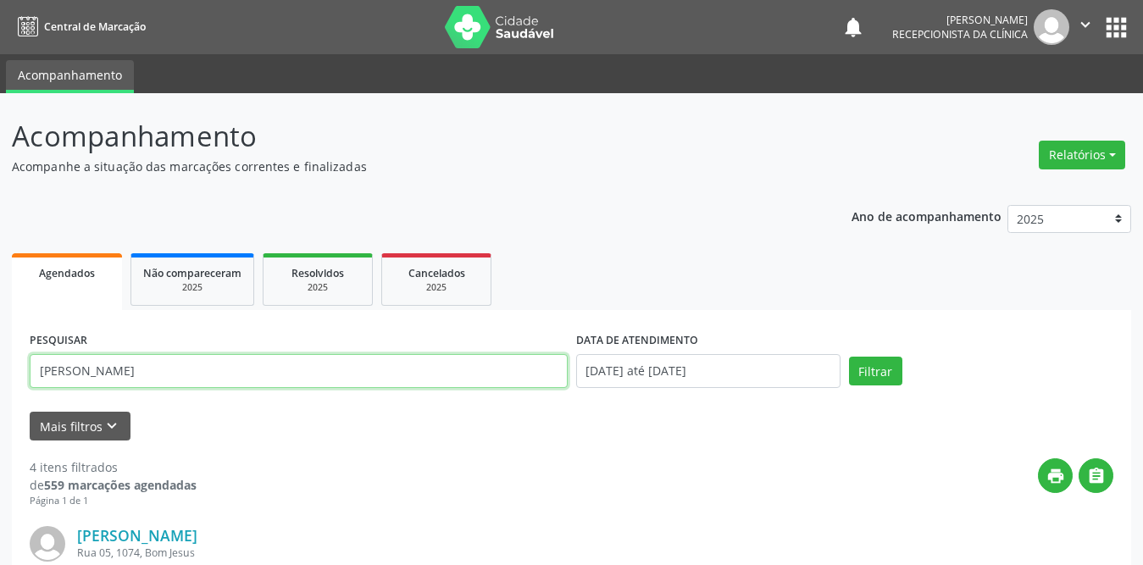
click at [220, 378] on input "[PERSON_NAME]" at bounding box center [299, 371] width 538 height 34
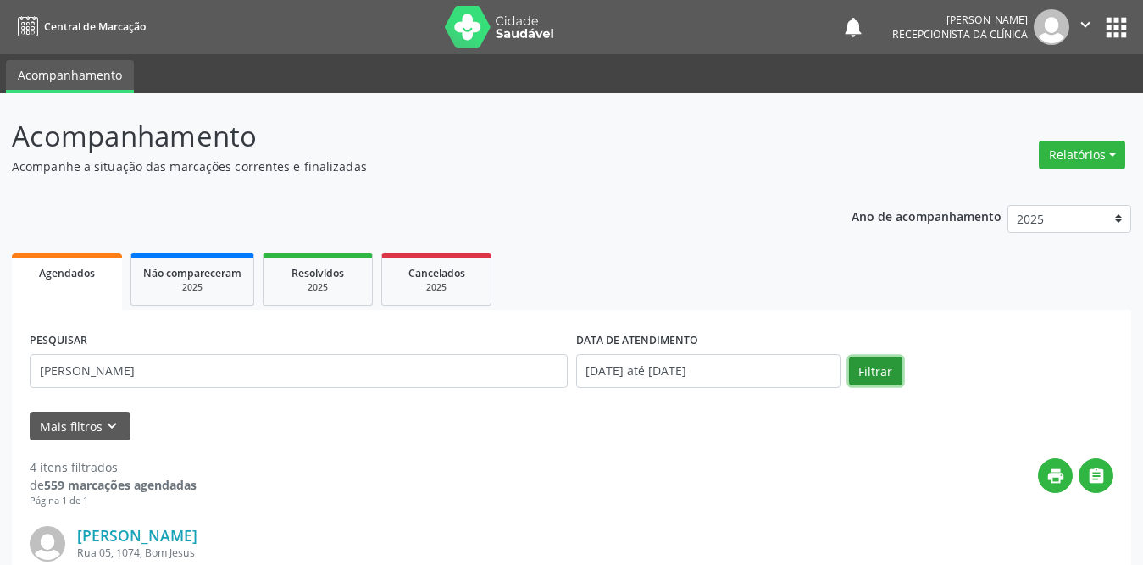
click at [879, 375] on button "Filtrar" at bounding box center [875, 371] width 53 height 29
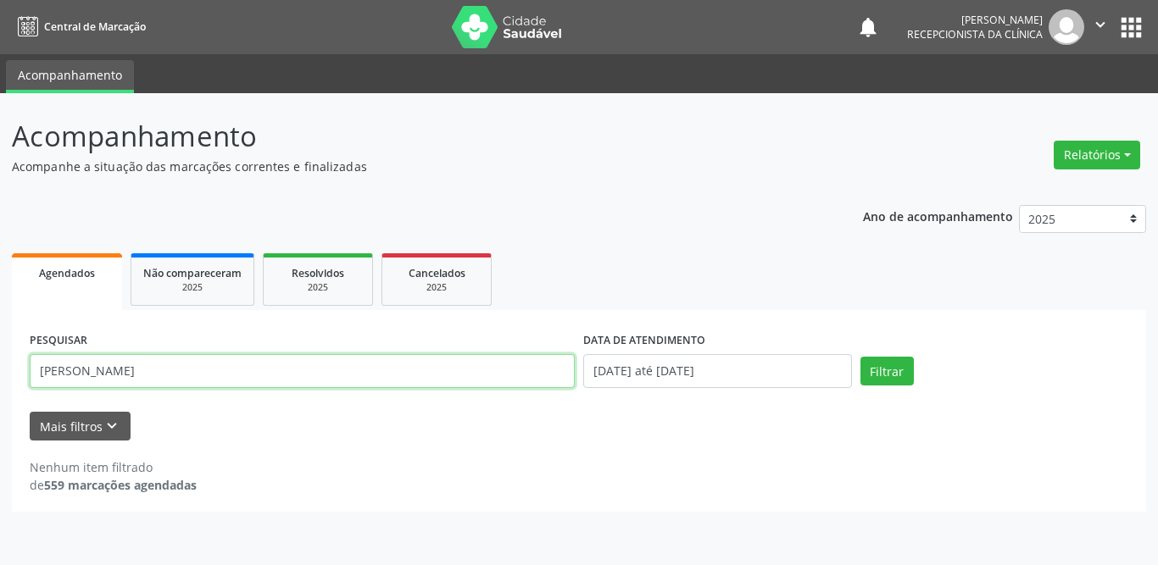
drag, startPoint x: 380, startPoint y: 375, endPoint x: 0, endPoint y: 368, distance: 380.5
click at [0, 368] on div "Acompanhamento Acompanhe a situação das marcações correntes e finalizadas Relat…" at bounding box center [579, 329] width 1158 height 472
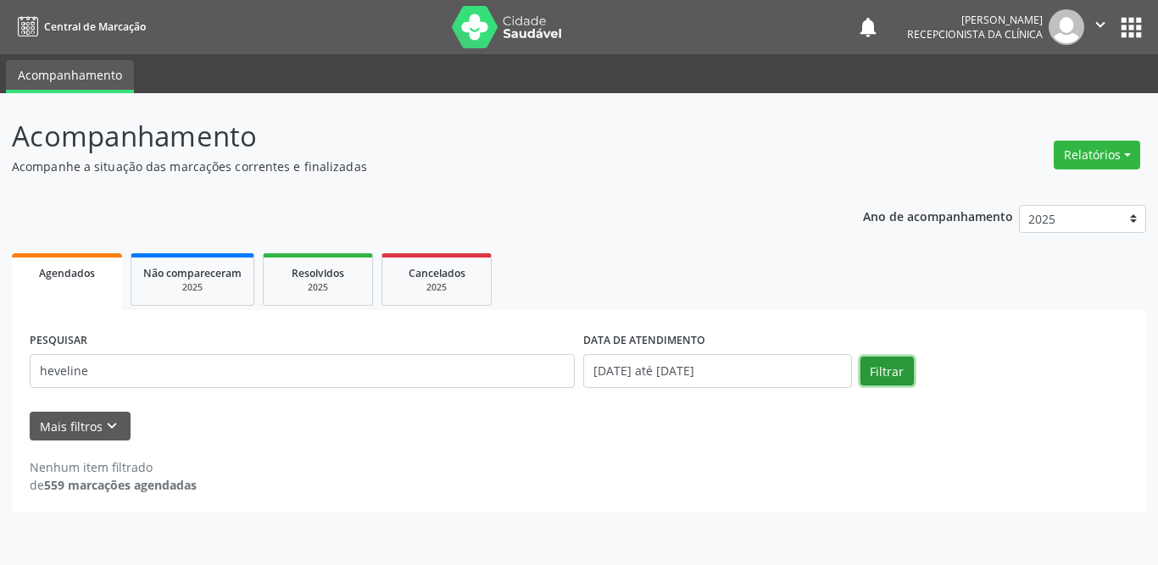
click at [905, 362] on button "Filtrar" at bounding box center [886, 371] width 53 height 29
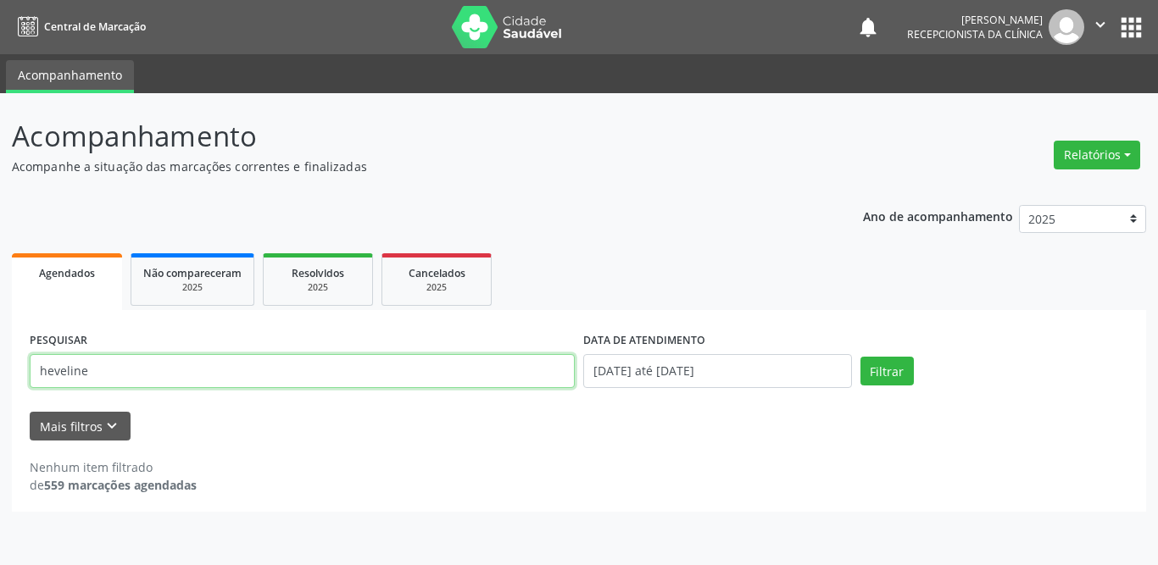
drag, startPoint x: 251, startPoint y: 373, endPoint x: 0, endPoint y: 371, distance: 250.8
click at [0, 371] on div "Acompanhamento Acompanhe a situação das marcações correntes e finalizadas Relat…" at bounding box center [579, 329] width 1158 height 472
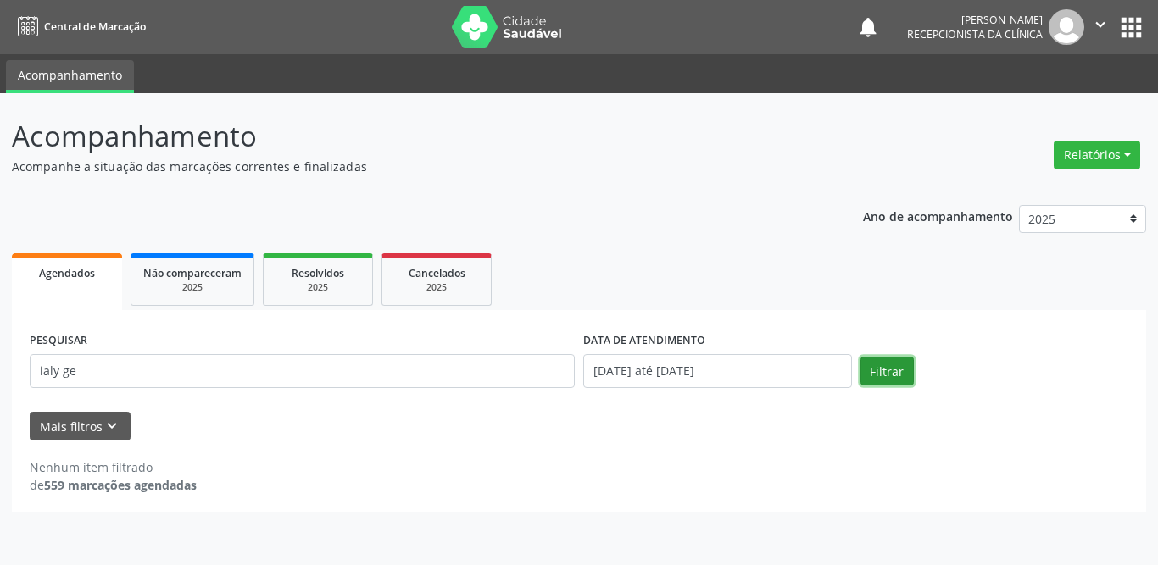
click at [891, 364] on button "Filtrar" at bounding box center [886, 371] width 53 height 29
drag, startPoint x: 190, startPoint y: 350, endPoint x: 15, endPoint y: 364, distance: 175.1
click at [15, 364] on div "PESQUISAR ialy ge DATA DE ATENDIMENTO [DATE] até [DATE] Filtrar UNIDADE DE REFE…" at bounding box center [579, 411] width 1134 height 202
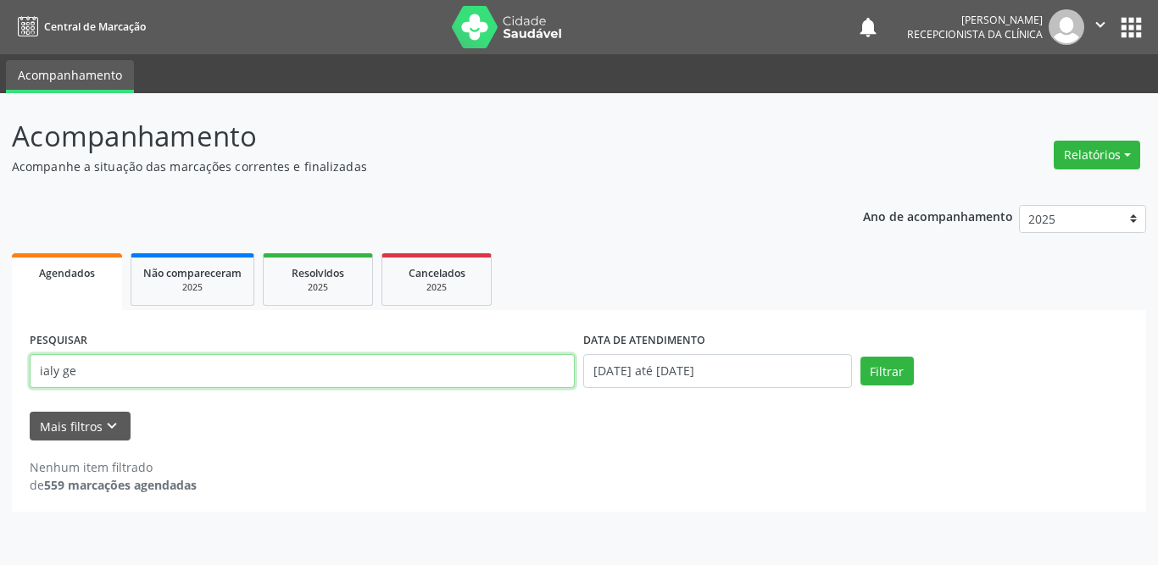
drag, startPoint x: 140, startPoint y: 376, endPoint x: 0, endPoint y: 367, distance: 140.1
click at [0, 367] on div "Acompanhamento Acompanhe a situação das marcações correntes e finalizadas Relat…" at bounding box center [579, 329] width 1158 height 472
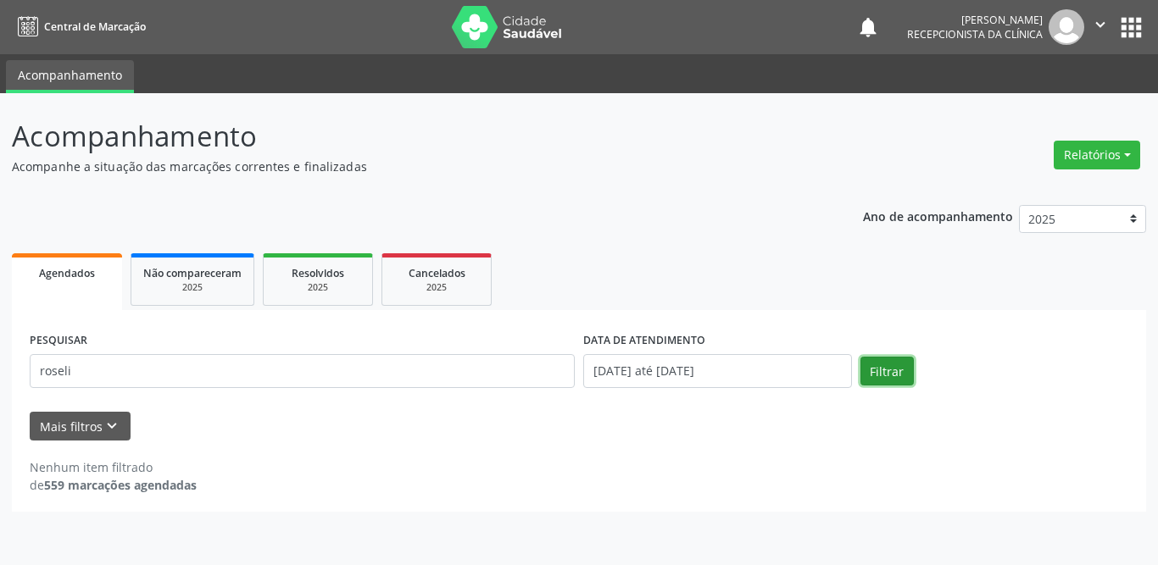
click at [882, 369] on button "Filtrar" at bounding box center [886, 371] width 53 height 29
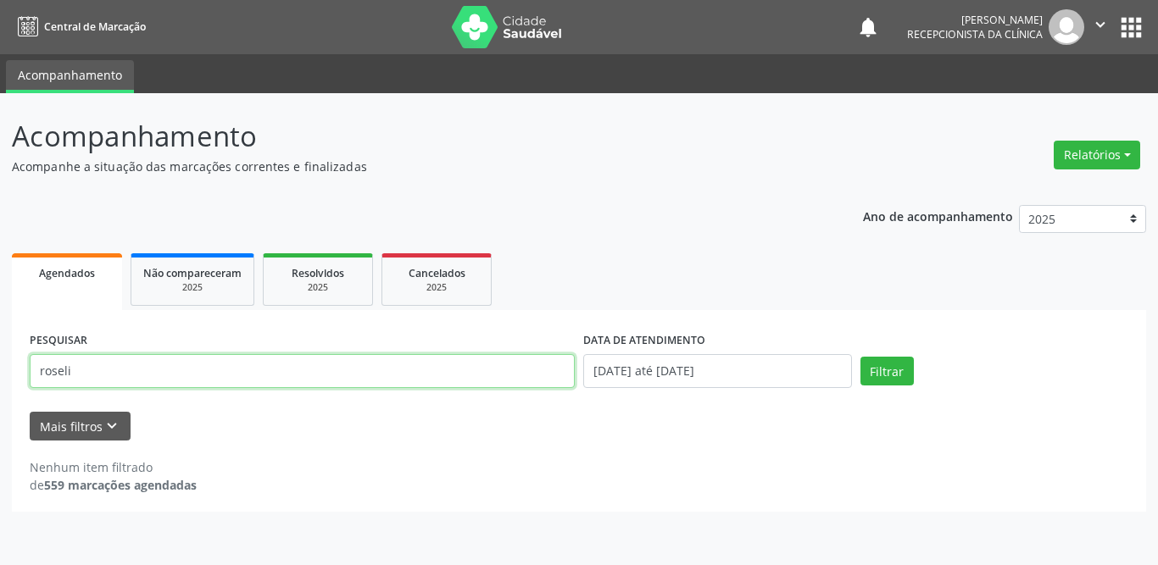
drag, startPoint x: 276, startPoint y: 369, endPoint x: 0, endPoint y: 369, distance: 276.2
click at [0, 369] on div "Acompanhamento Acompanhe a situação das marcações correntes e finalizadas Relat…" at bounding box center [579, 329] width 1158 height 472
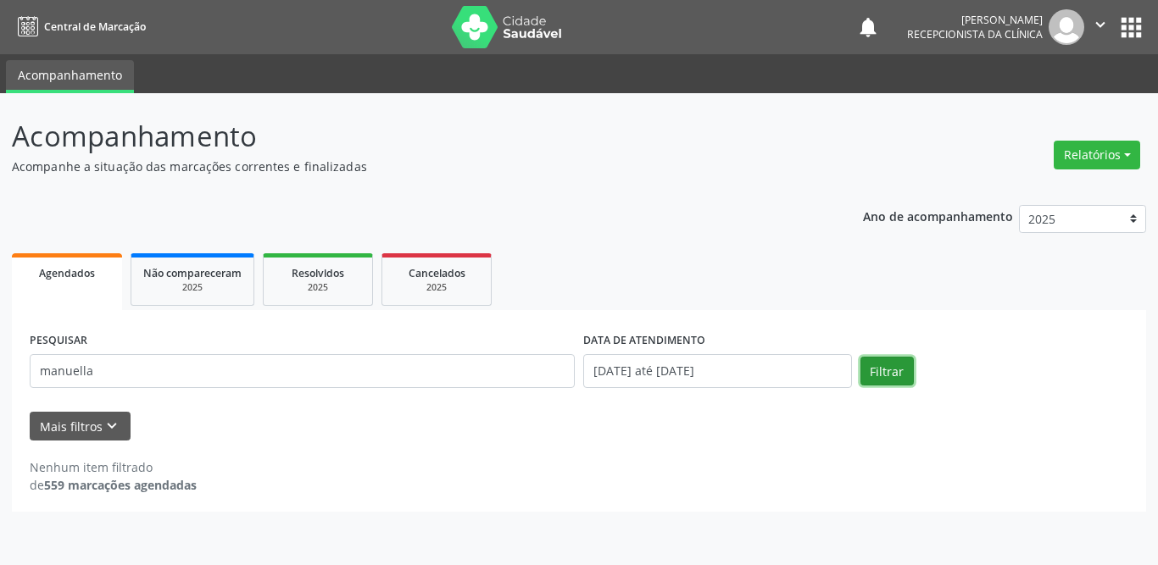
click at [902, 367] on button "Filtrar" at bounding box center [886, 371] width 53 height 29
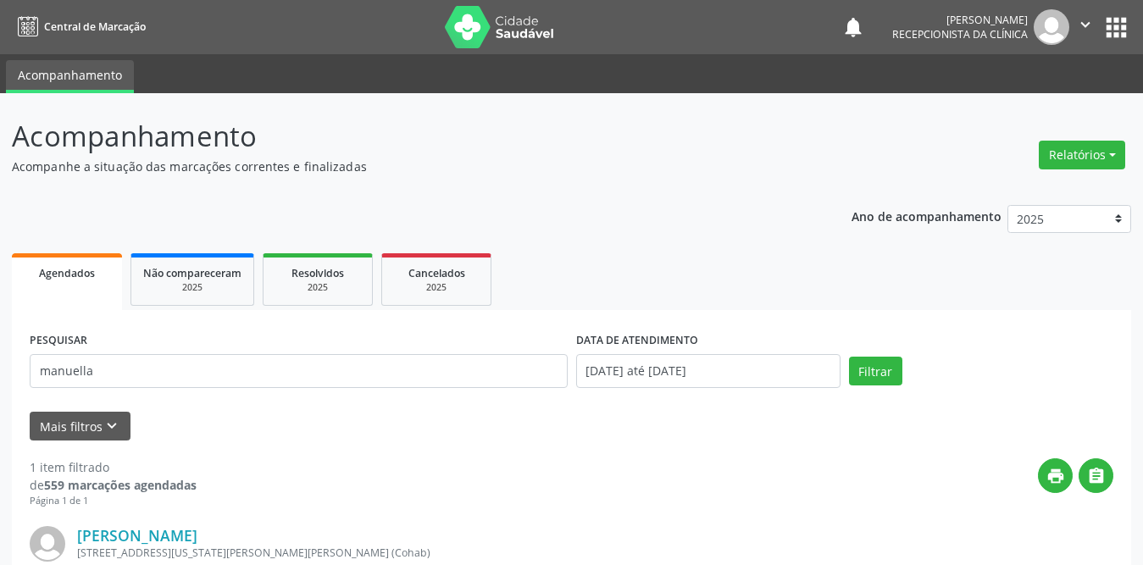
scroll to position [202, 0]
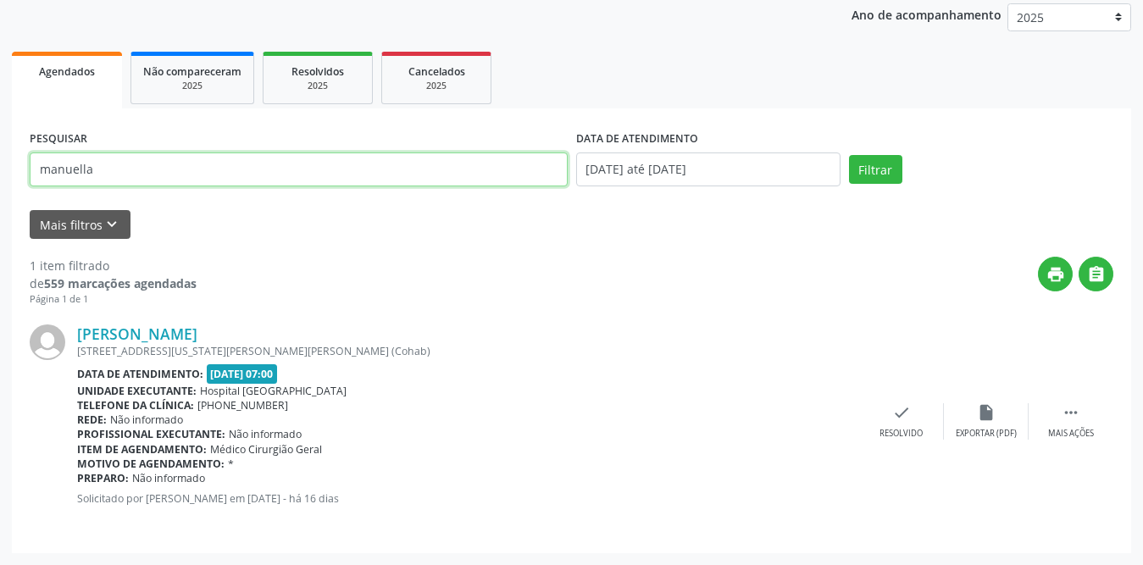
drag, startPoint x: 137, startPoint y: 180, endPoint x: 0, endPoint y: 174, distance: 137.4
click at [0, 174] on div "Acompanhamento Acompanhe a situação das marcações correntes e finalizadas Relat…" at bounding box center [571, 229] width 1143 height 674
type input "luzinete"
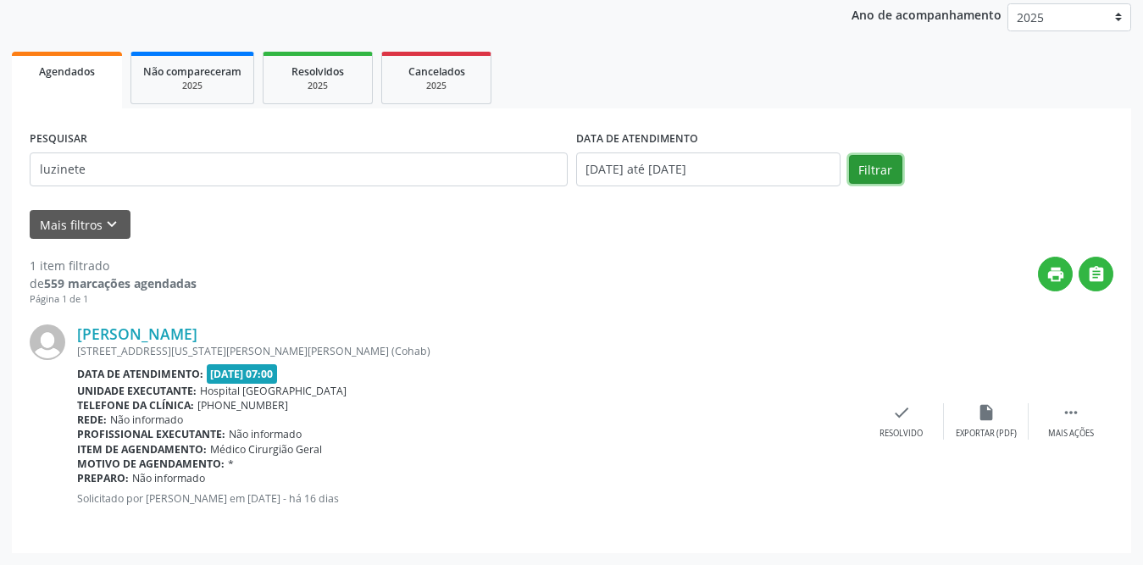
click at [875, 163] on button "Filtrar" at bounding box center [875, 169] width 53 height 29
click at [887, 414] on div "check Resolvido" at bounding box center [901, 421] width 85 height 36
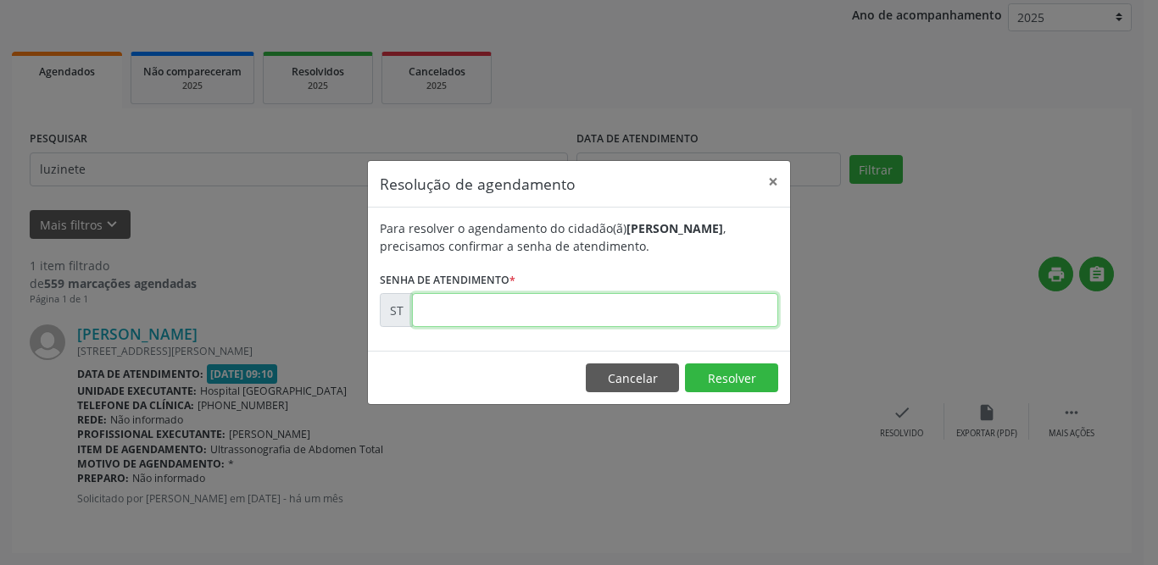
click at [505, 306] on input "text" at bounding box center [595, 310] width 366 height 34
type input "00019116"
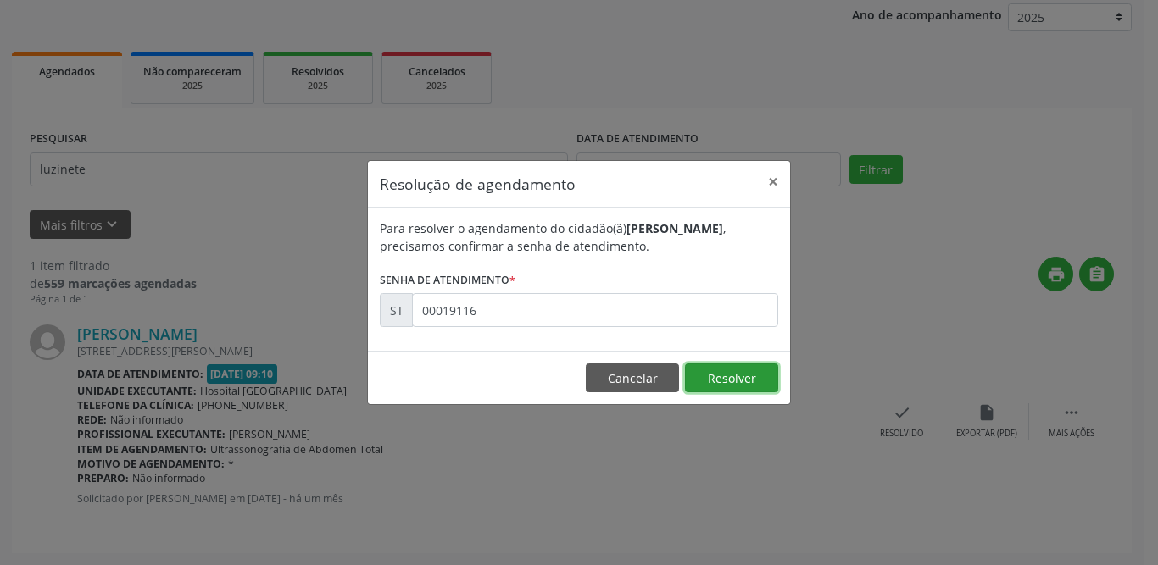
click at [745, 382] on button "Resolver" at bounding box center [731, 378] width 93 height 29
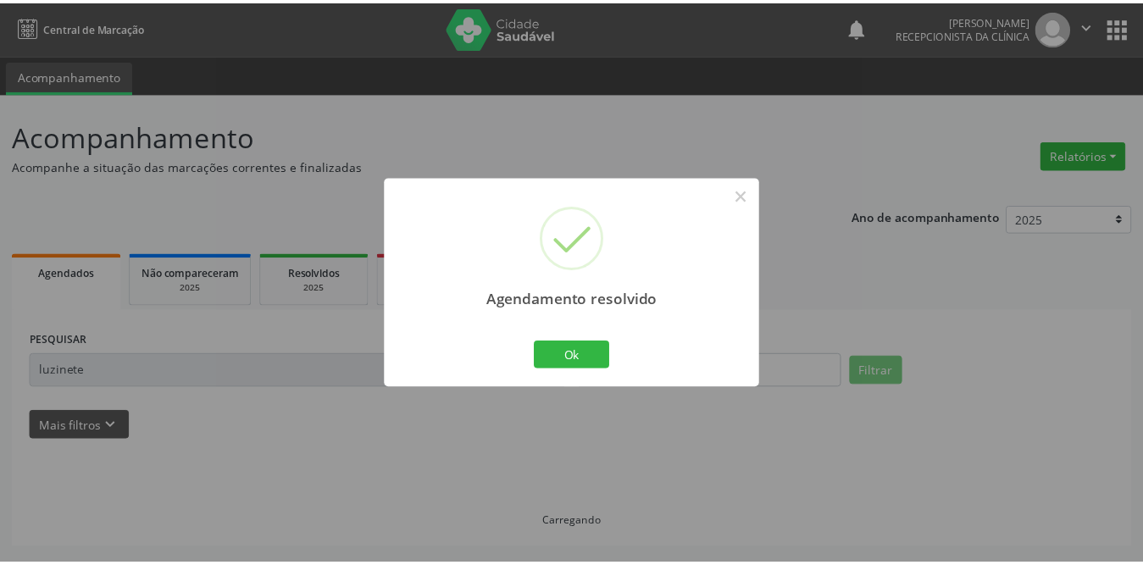
scroll to position [0, 0]
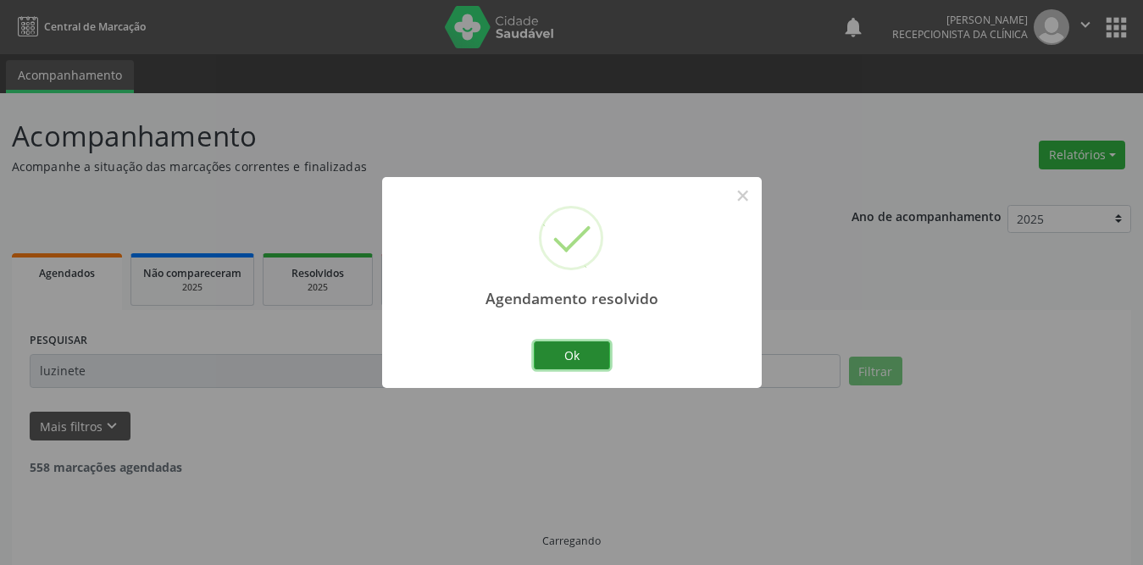
click at [608, 358] on button "Ok" at bounding box center [572, 355] width 76 height 29
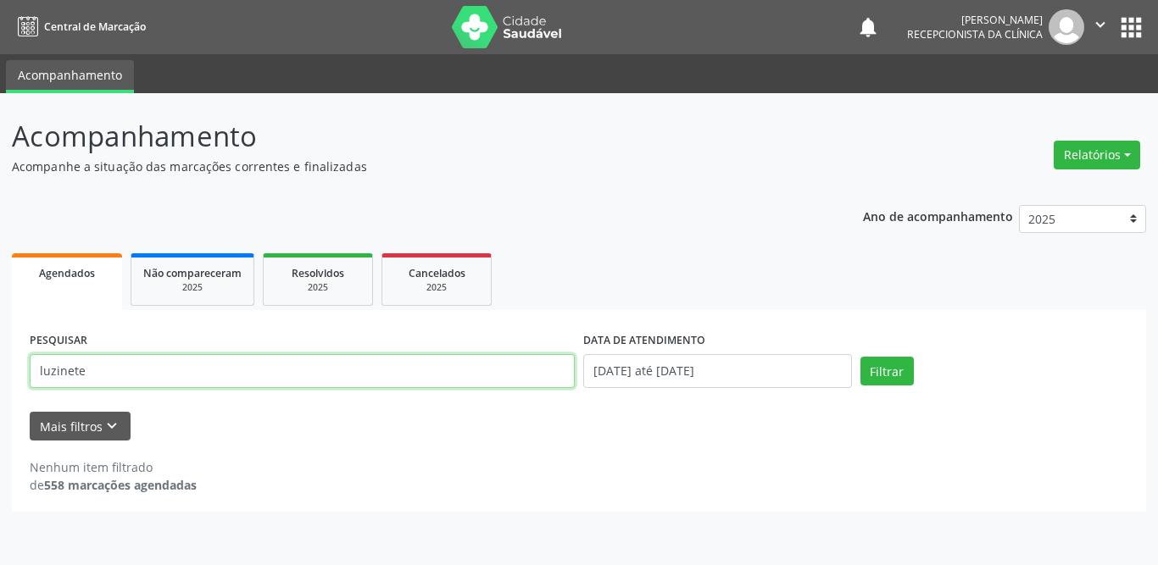
drag, startPoint x: 307, startPoint y: 368, endPoint x: 0, endPoint y: 381, distance: 307.1
click at [0, 381] on div "Acompanhamento Acompanhe a situação das marcações correntes e finalizadas Relat…" at bounding box center [579, 329] width 1158 height 472
type input "talita"
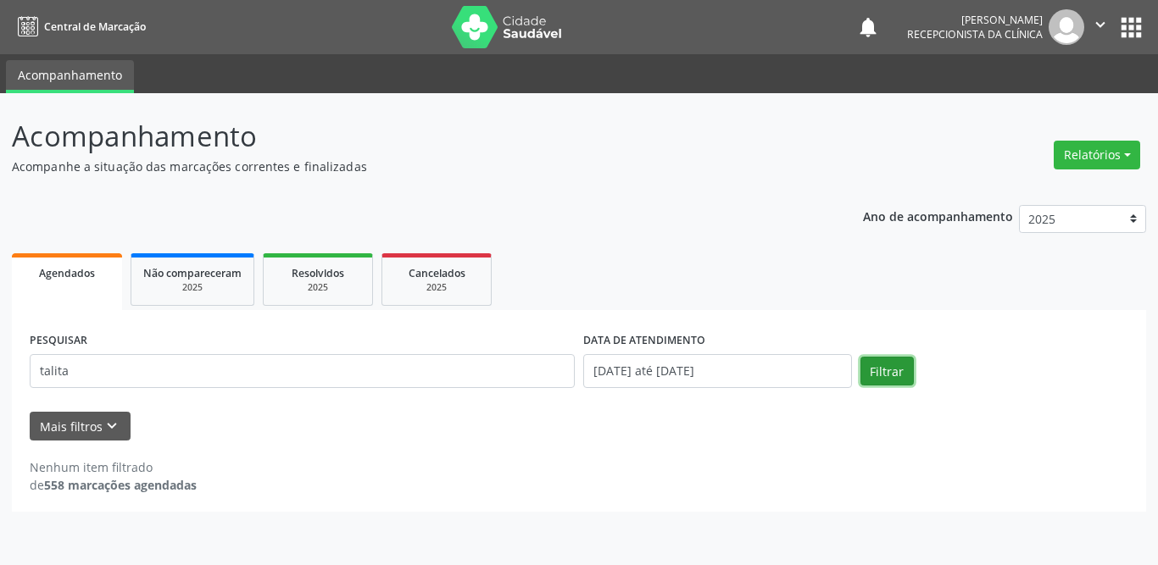
click at [897, 365] on button "Filtrar" at bounding box center [886, 371] width 53 height 29
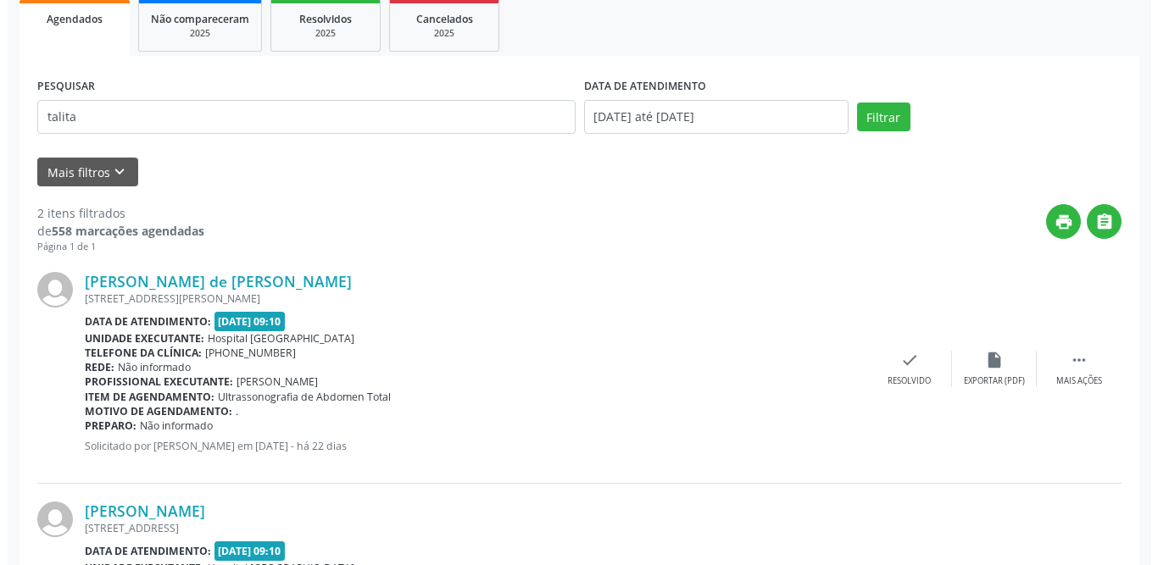
scroll to position [424, 0]
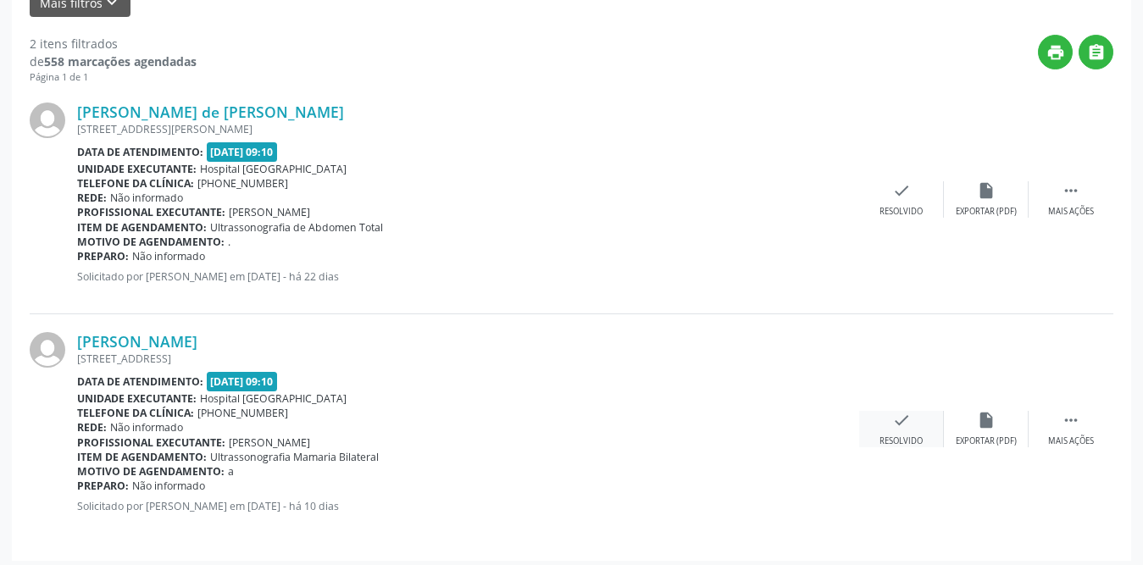
click at [899, 420] on icon "check" at bounding box center [901, 420] width 19 height 19
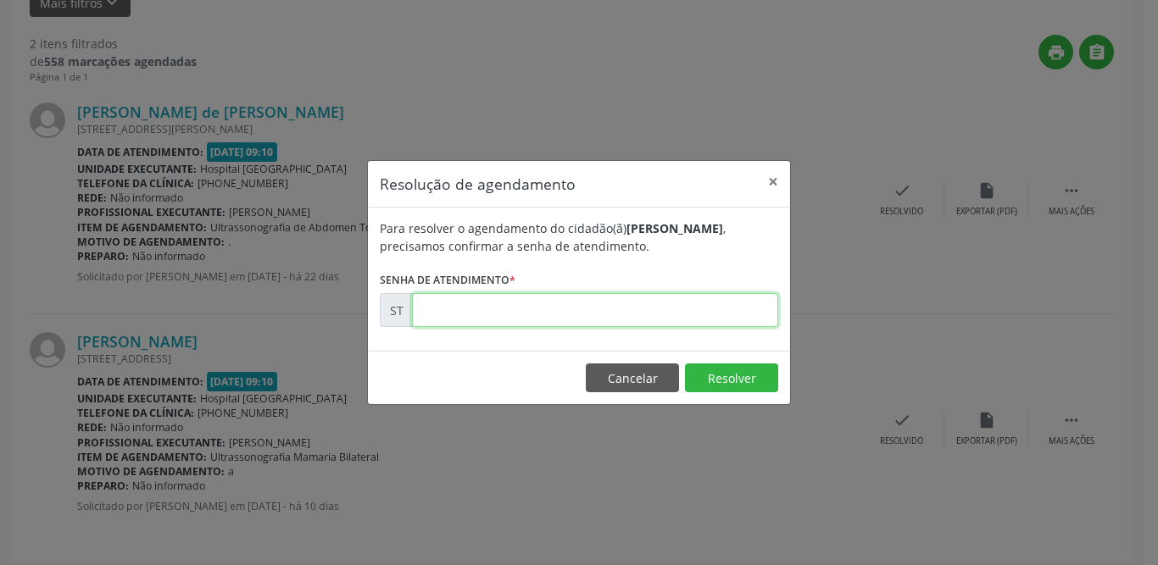
click at [437, 313] on input "text" at bounding box center [595, 310] width 366 height 34
type input "00022190"
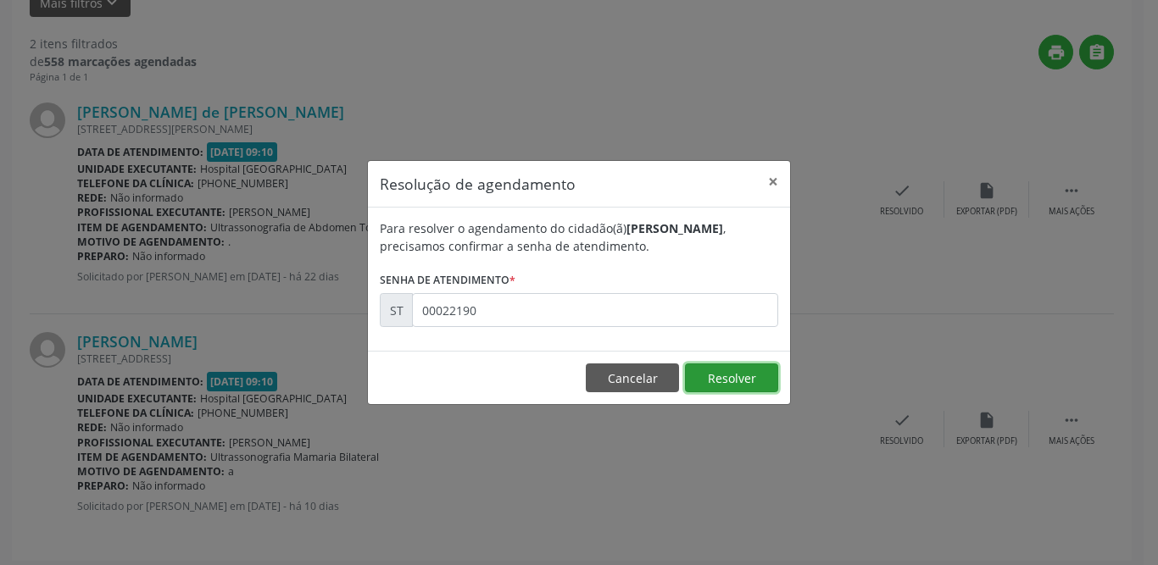
click at [769, 380] on button "Resolver" at bounding box center [731, 378] width 93 height 29
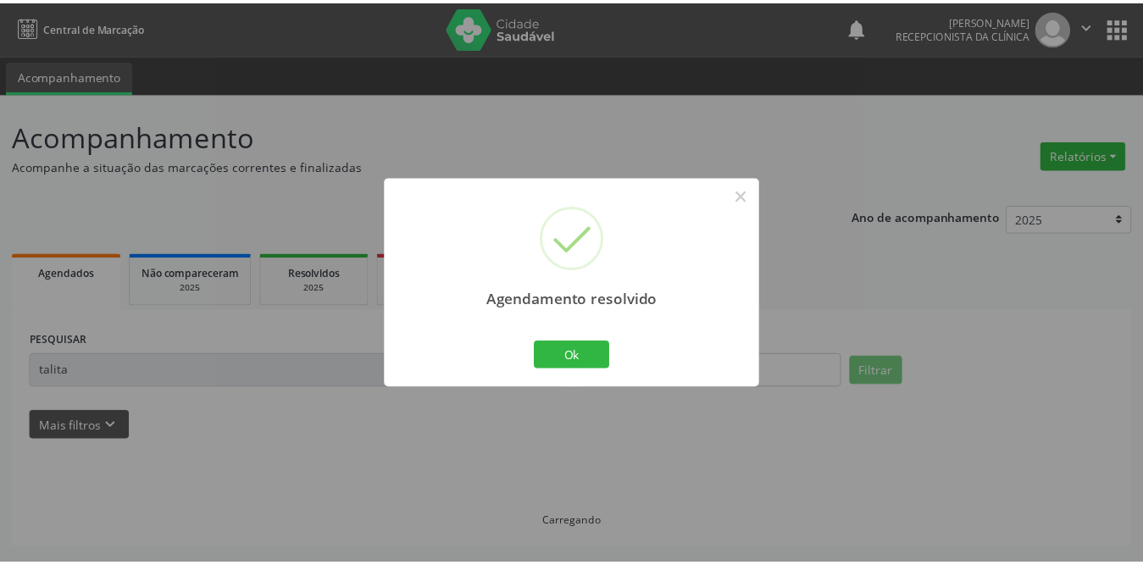
scroll to position [0, 0]
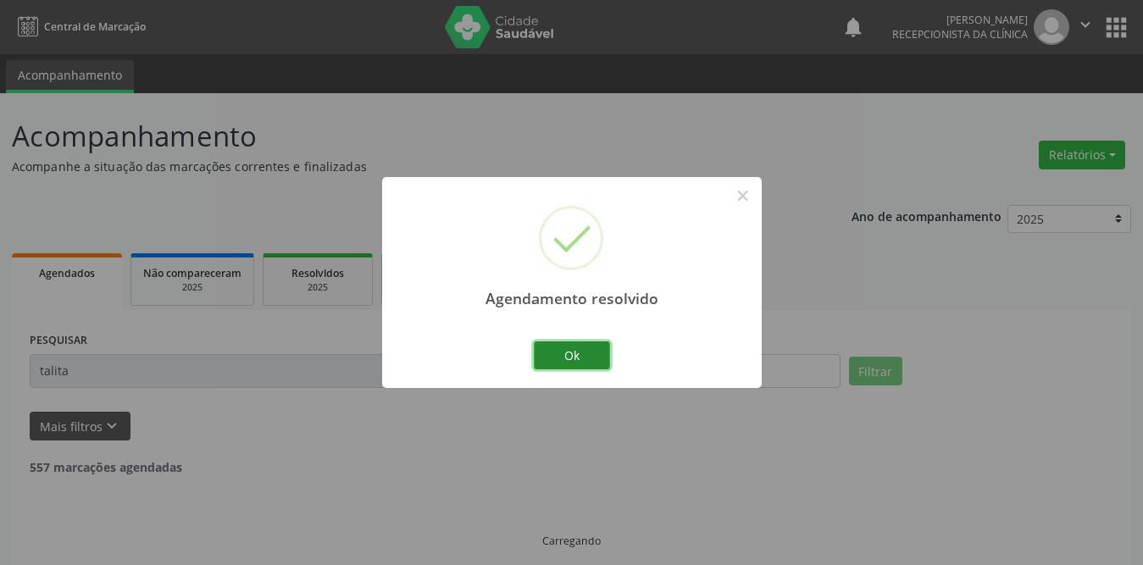
click at [592, 355] on button "Ok" at bounding box center [572, 355] width 76 height 29
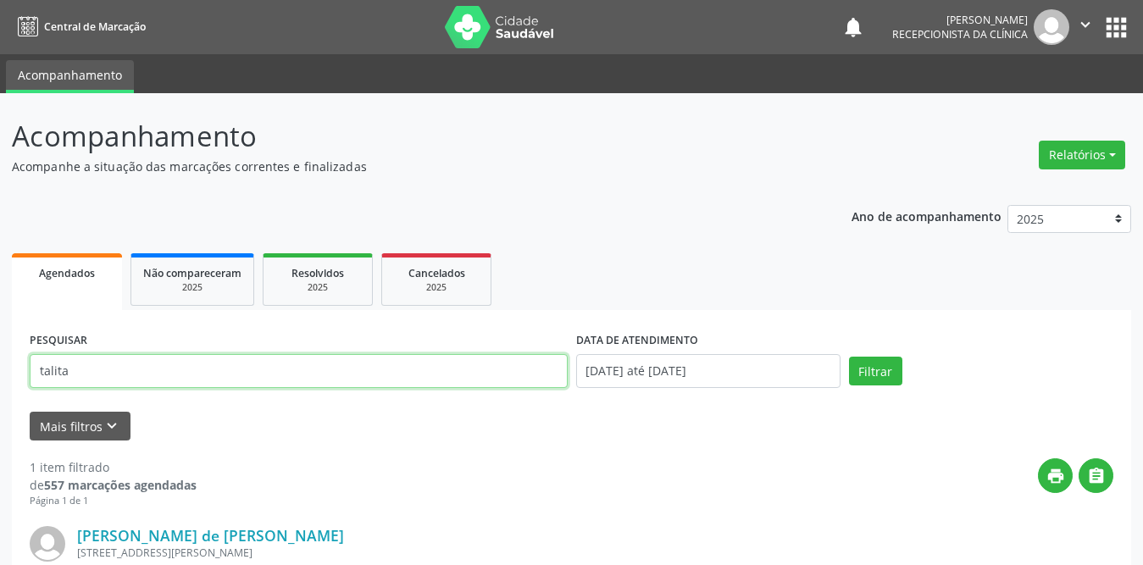
drag, startPoint x: 131, startPoint y: 367, endPoint x: 27, endPoint y: 368, distance: 104.2
click at [27, 368] on div "PESQUISAR talita" at bounding box center [298, 364] width 547 height 72
type input "senilda"
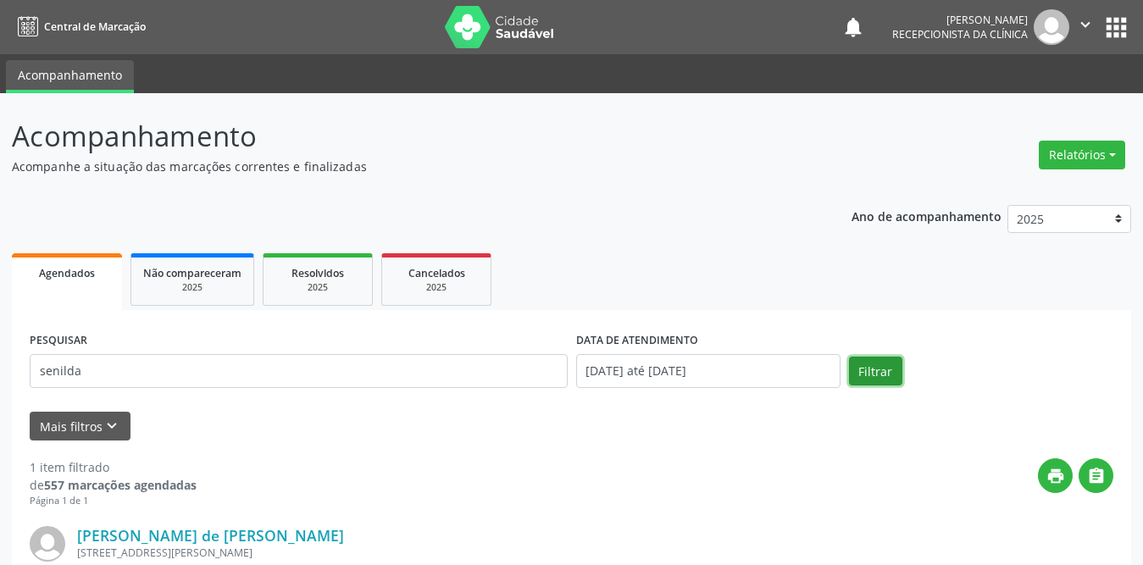
click at [849, 367] on button "Filtrar" at bounding box center [875, 371] width 53 height 29
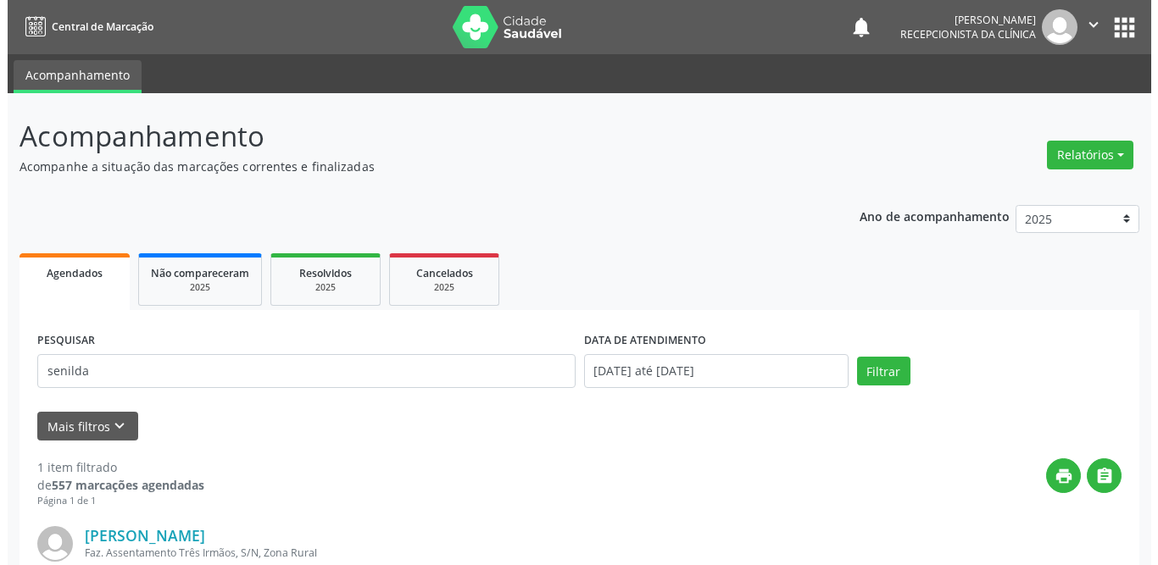
scroll to position [202, 0]
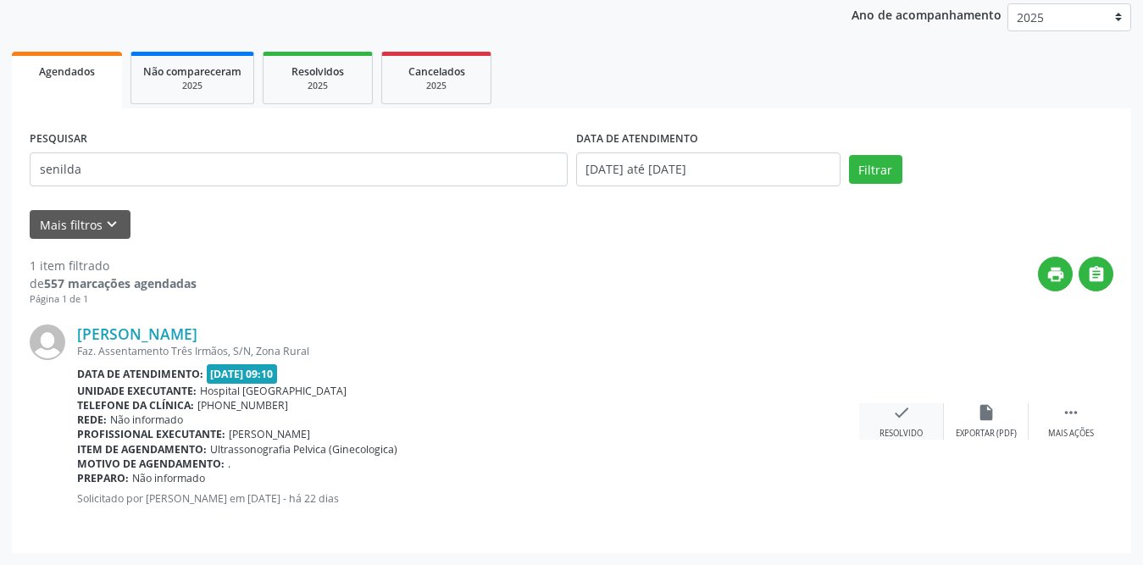
click at [897, 420] on icon "check" at bounding box center [901, 412] width 19 height 19
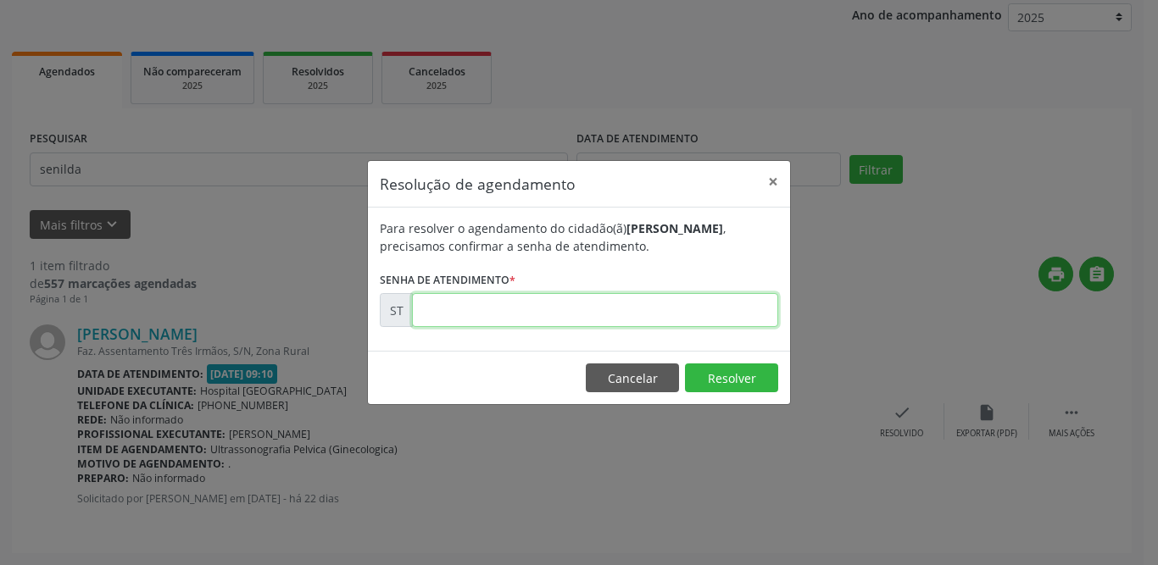
click at [478, 323] on input "text" at bounding box center [595, 310] width 366 height 34
type input "00021078"
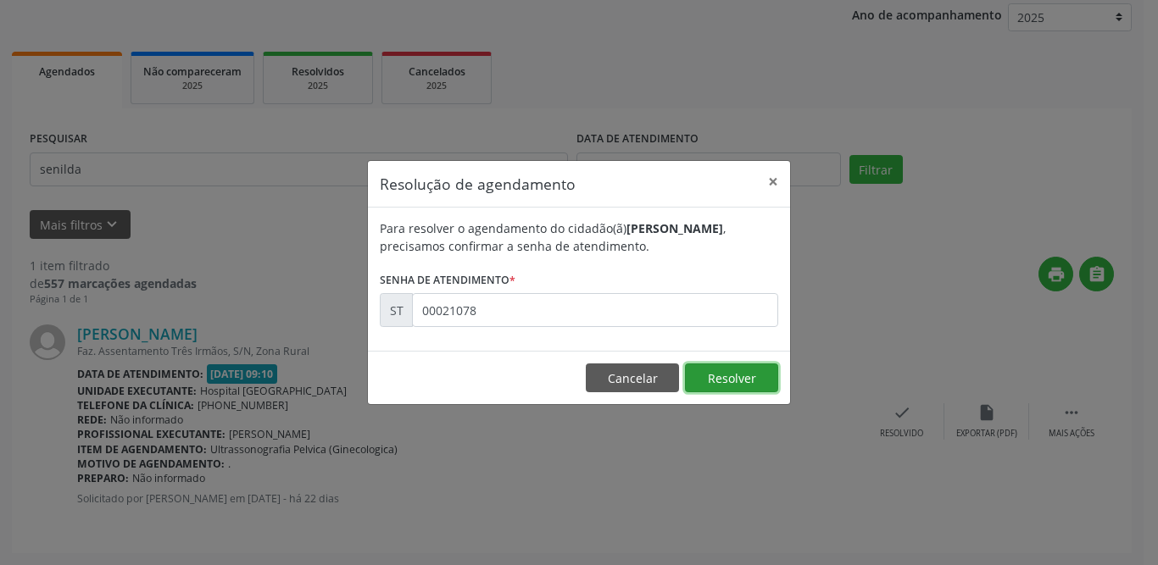
click at [707, 377] on button "Resolver" at bounding box center [731, 378] width 93 height 29
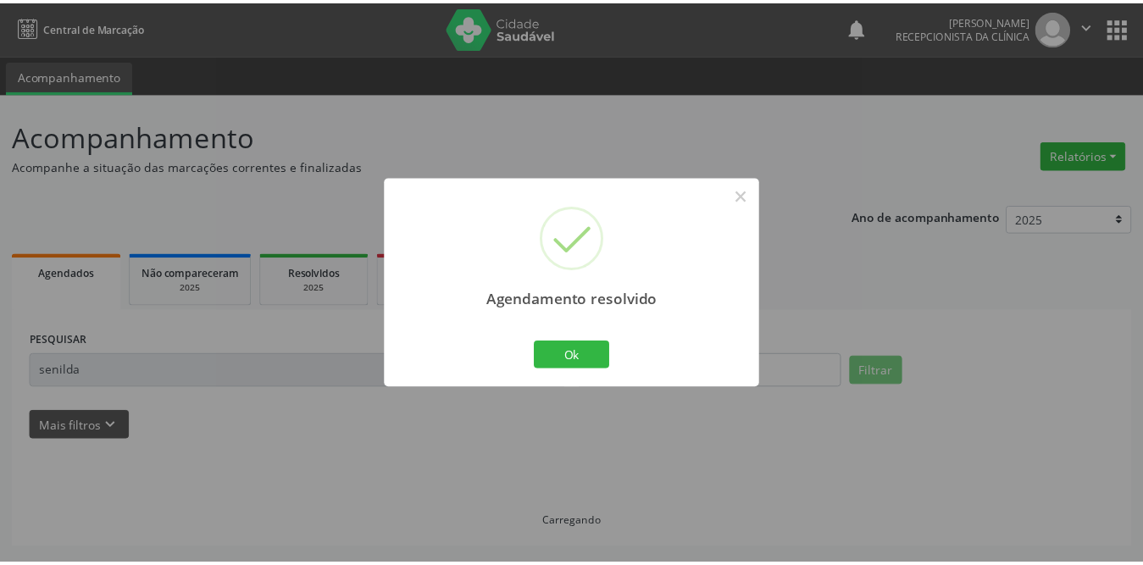
scroll to position [0, 0]
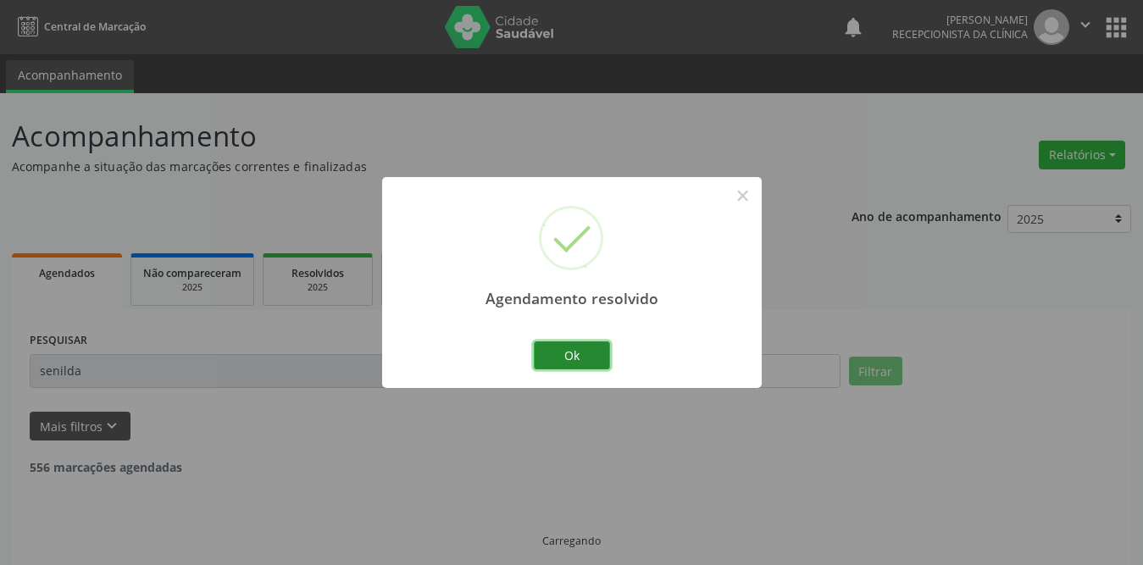
click at [608, 358] on button "Ok" at bounding box center [572, 355] width 76 height 29
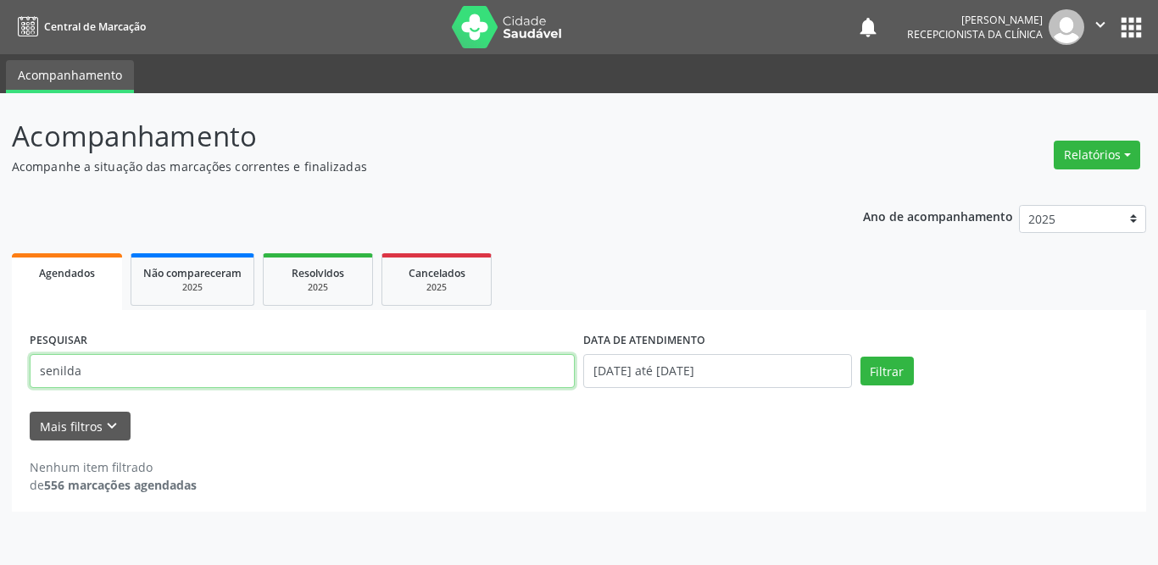
drag, startPoint x: 158, startPoint y: 375, endPoint x: 0, endPoint y: 375, distance: 158.5
click at [0, 375] on div "Acompanhamento Acompanhe a situação das marcações correntes e finalizadas Relat…" at bounding box center [579, 329] width 1158 height 472
type input "cosma"
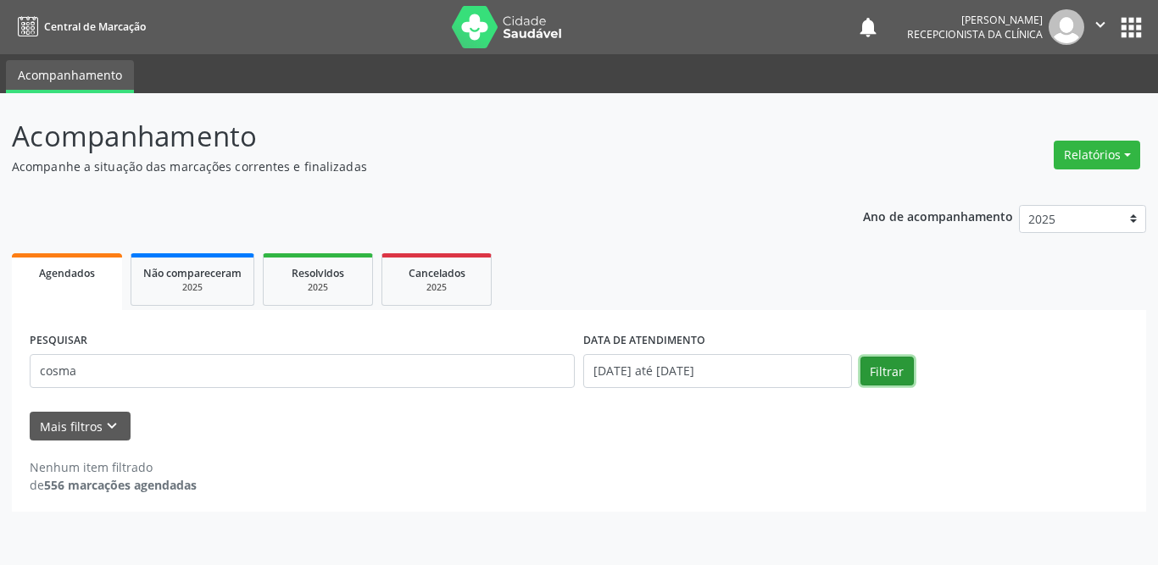
click at [906, 369] on button "Filtrar" at bounding box center [886, 371] width 53 height 29
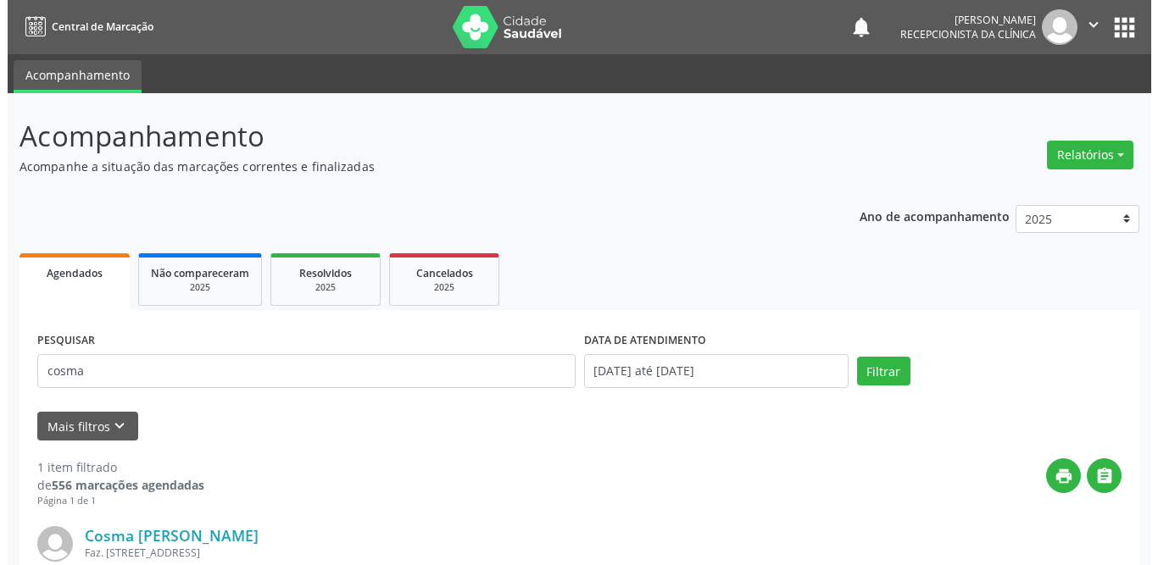
scroll to position [202, 0]
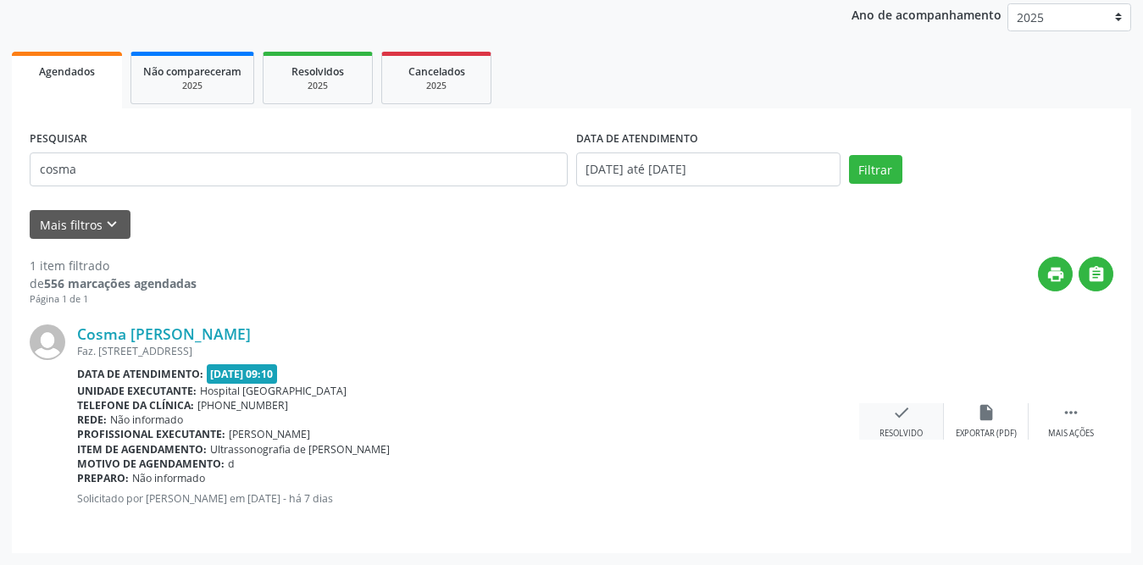
click at [909, 420] on icon "check" at bounding box center [901, 412] width 19 height 19
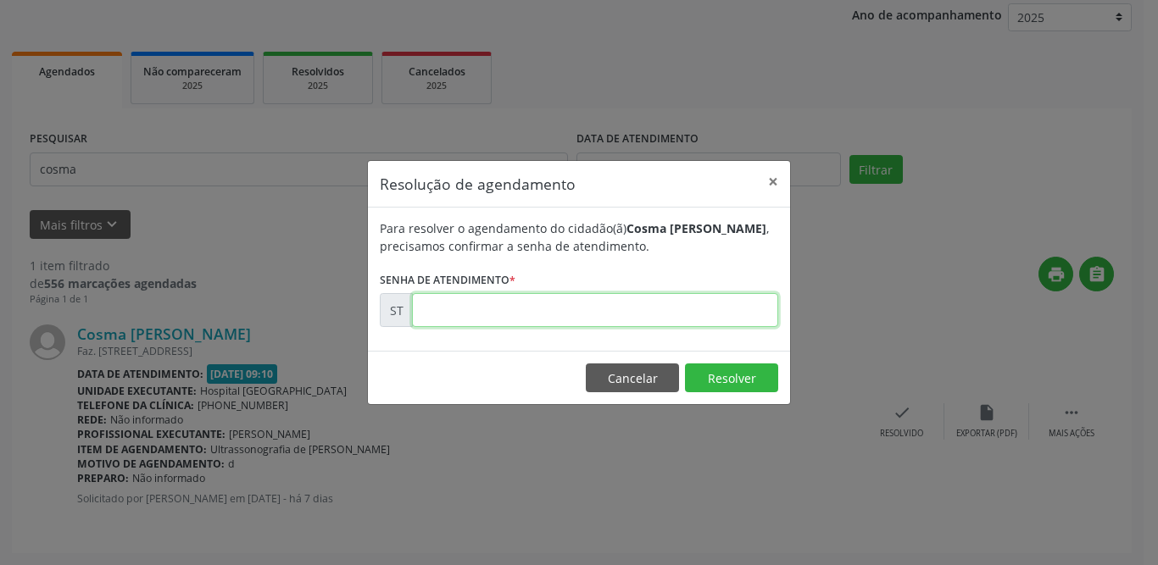
click at [446, 312] on input "text" at bounding box center [595, 310] width 366 height 34
type input "00022756"
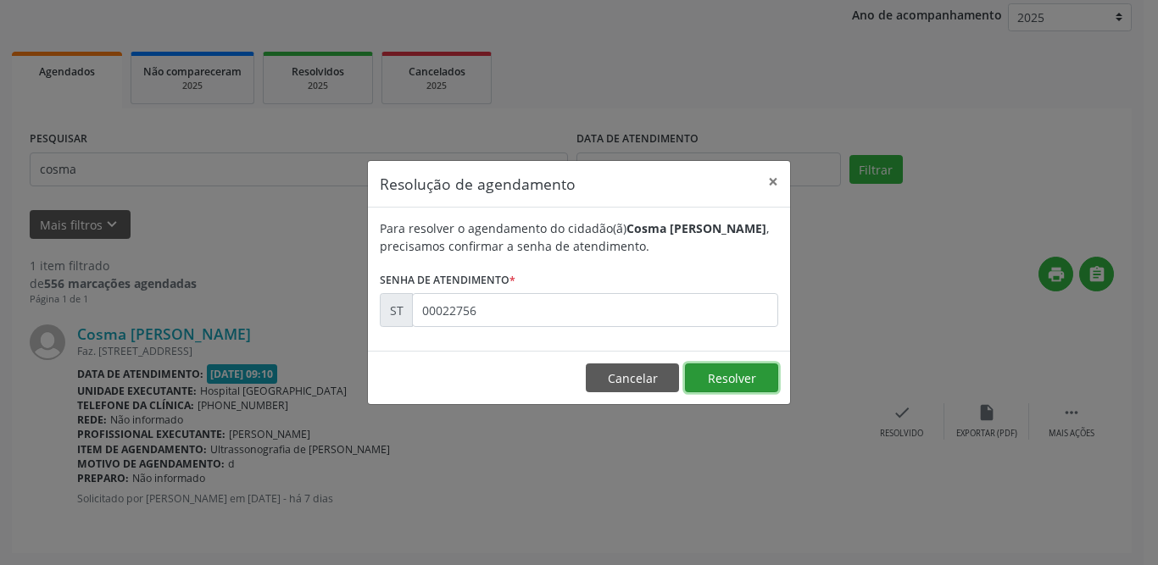
click at [755, 375] on button "Resolver" at bounding box center [731, 378] width 93 height 29
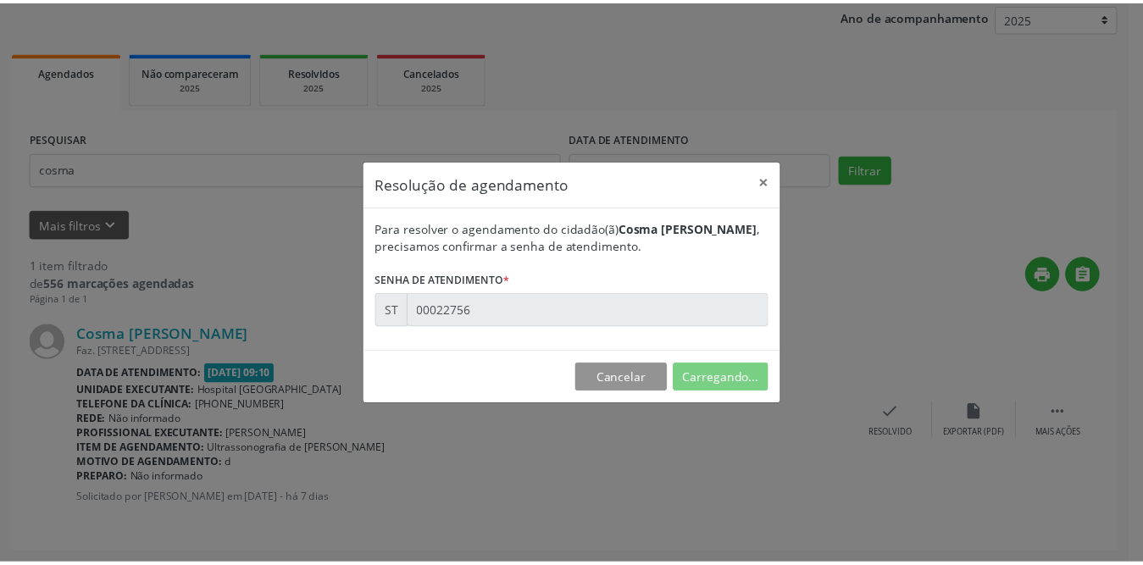
scroll to position [0, 0]
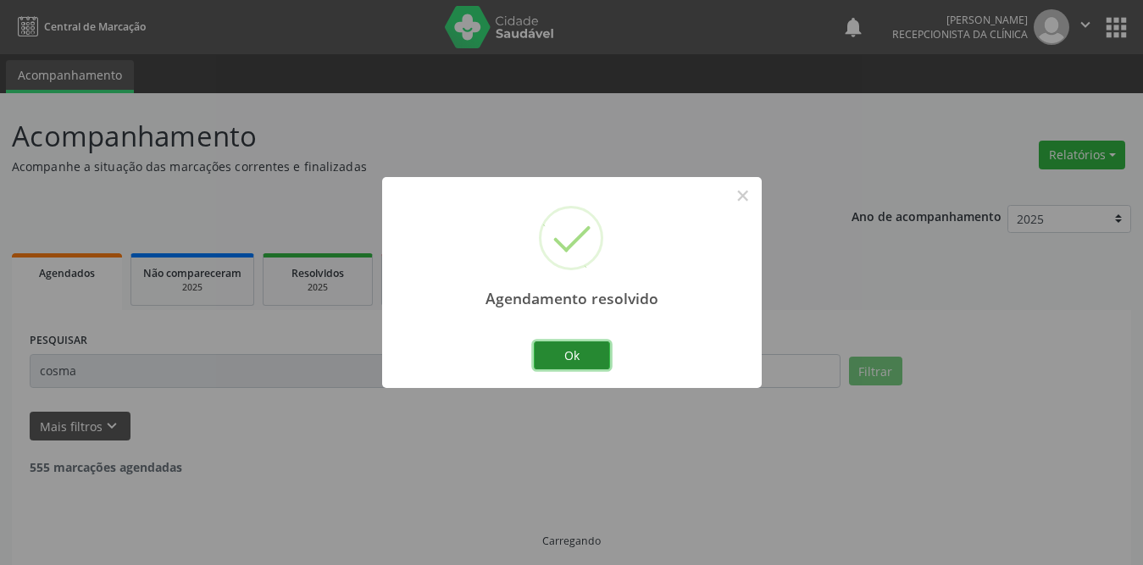
click at [590, 351] on button "Ok" at bounding box center [572, 355] width 76 height 29
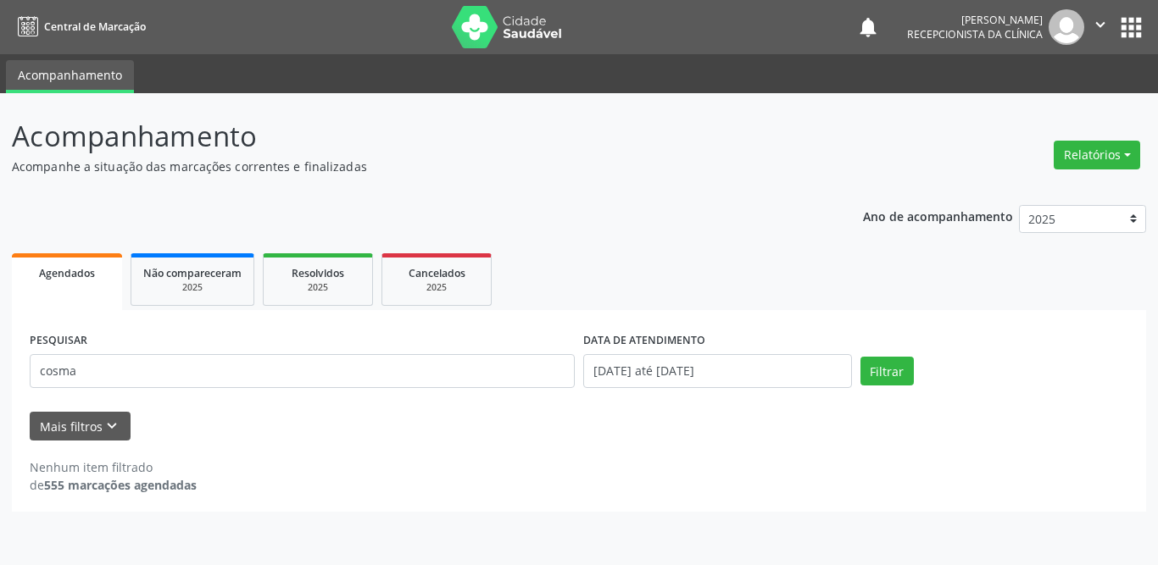
click at [107, 349] on div "PESQUISAR cosma" at bounding box center [301, 364] width 553 height 72
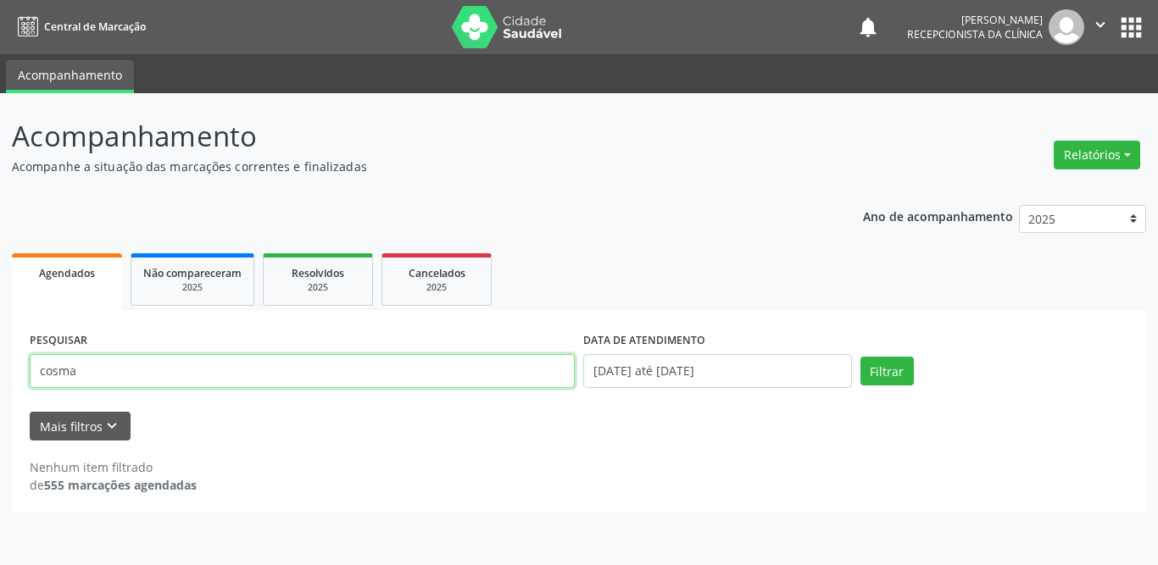
click at [112, 368] on input "cosma" at bounding box center [302, 371] width 545 height 34
click at [860, 357] on button "Filtrar" at bounding box center [886, 371] width 53 height 29
drag, startPoint x: 128, startPoint y: 374, endPoint x: 8, endPoint y: 369, distance: 119.6
click at [8, 369] on div "Acompanhamento Acompanhe a situação das marcações correntes e finalizadas Relat…" at bounding box center [579, 329] width 1158 height 472
type input "[PERSON_NAME][DATE]"
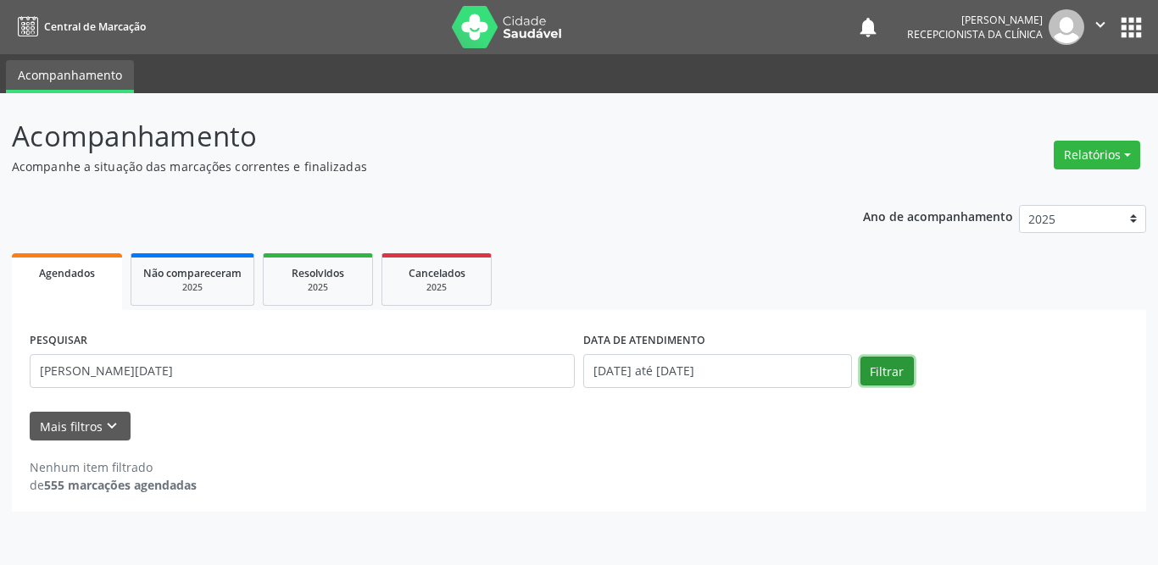
click at [876, 373] on button "Filtrar" at bounding box center [886, 371] width 53 height 29
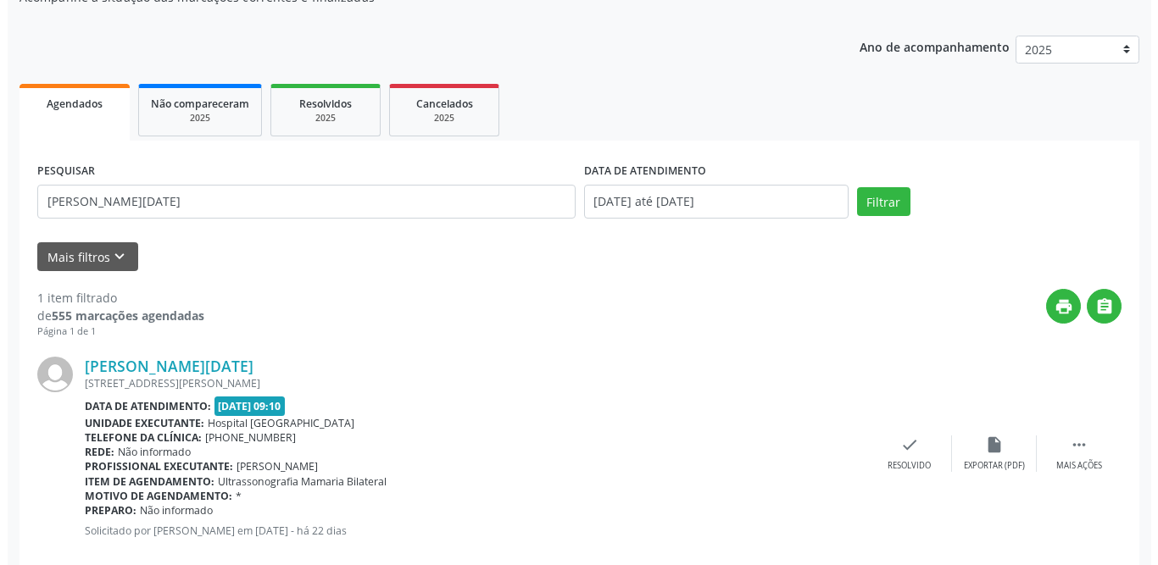
scroll to position [202, 0]
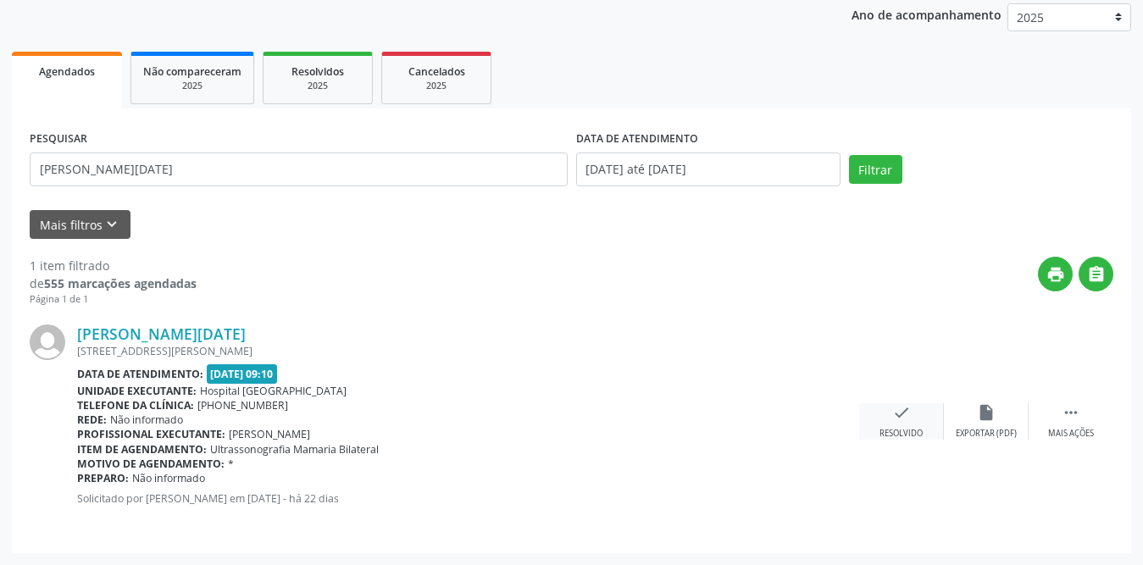
click at [886, 422] on div "check Resolvido" at bounding box center [901, 421] width 85 height 36
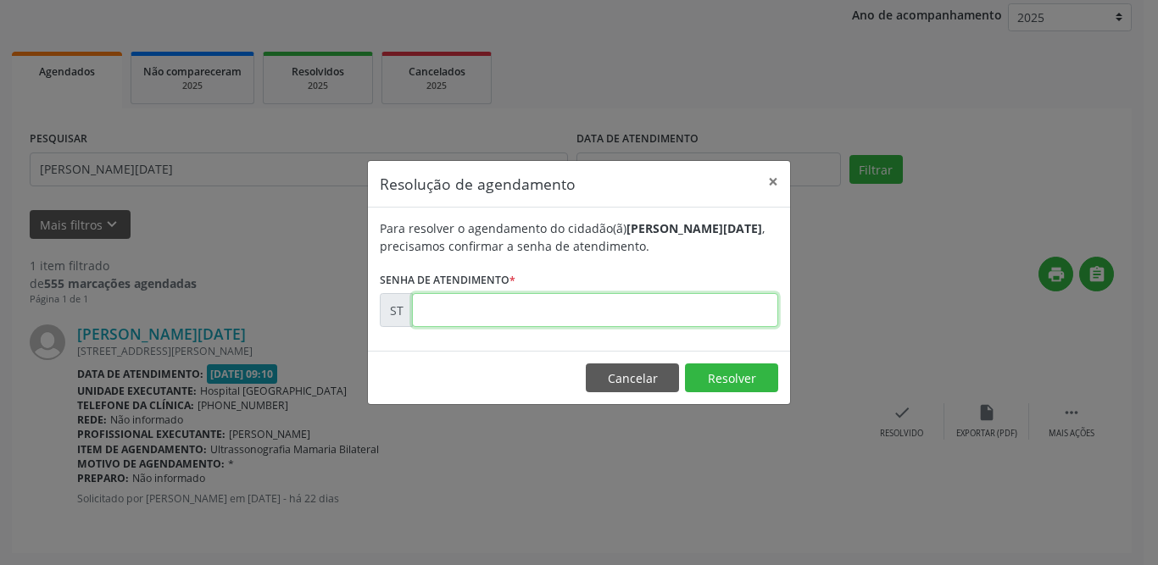
click at [504, 310] on input "text" at bounding box center [595, 310] width 366 height 34
type input "00020973"
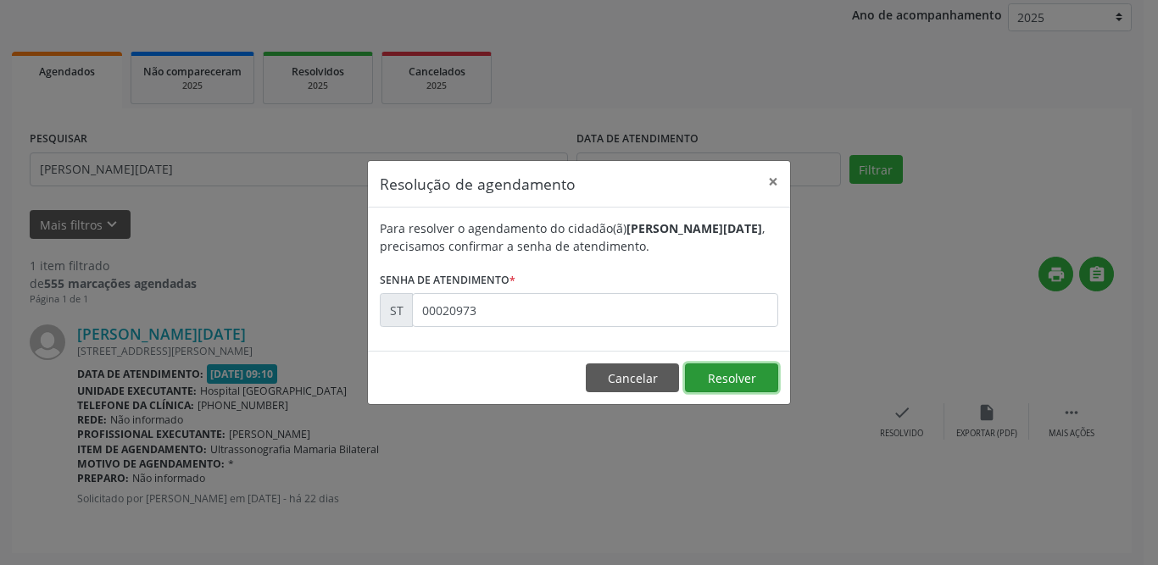
click at [754, 376] on button "Resolver" at bounding box center [731, 378] width 93 height 29
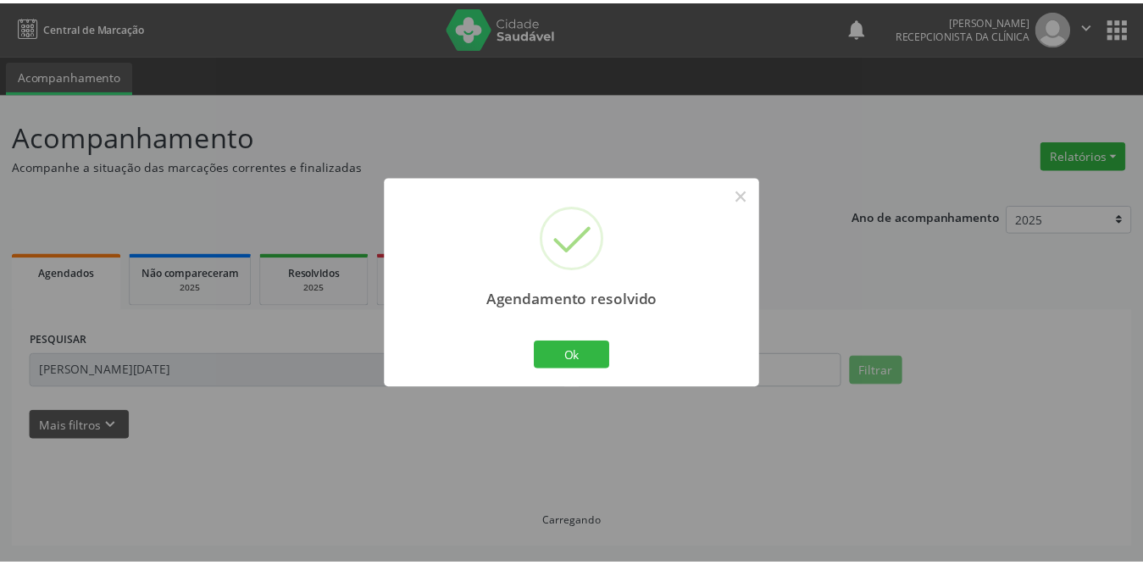
scroll to position [0, 0]
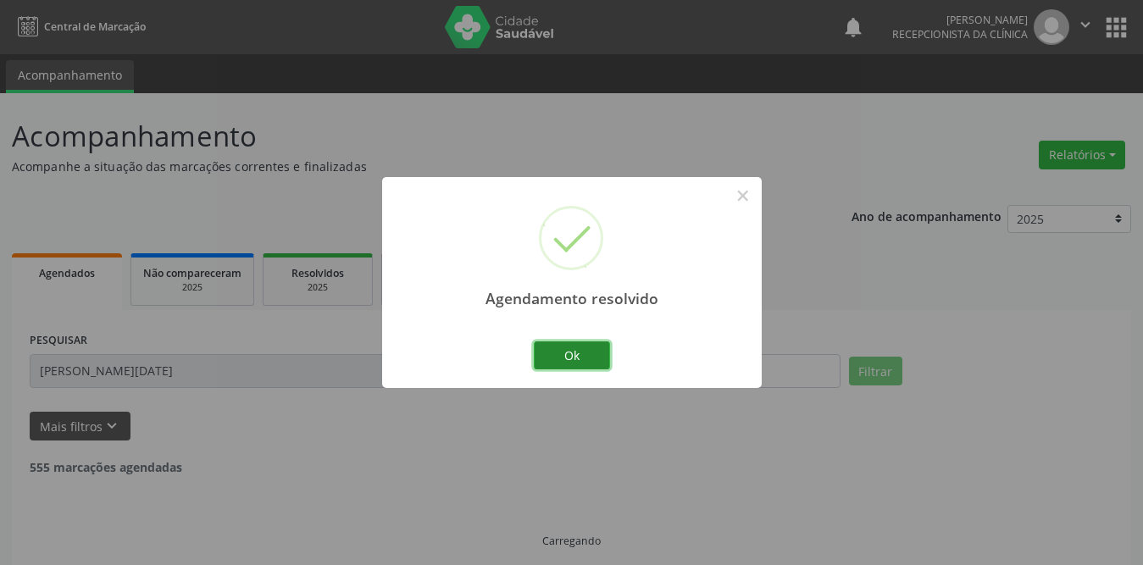
click at [581, 357] on button "Ok" at bounding box center [572, 355] width 76 height 29
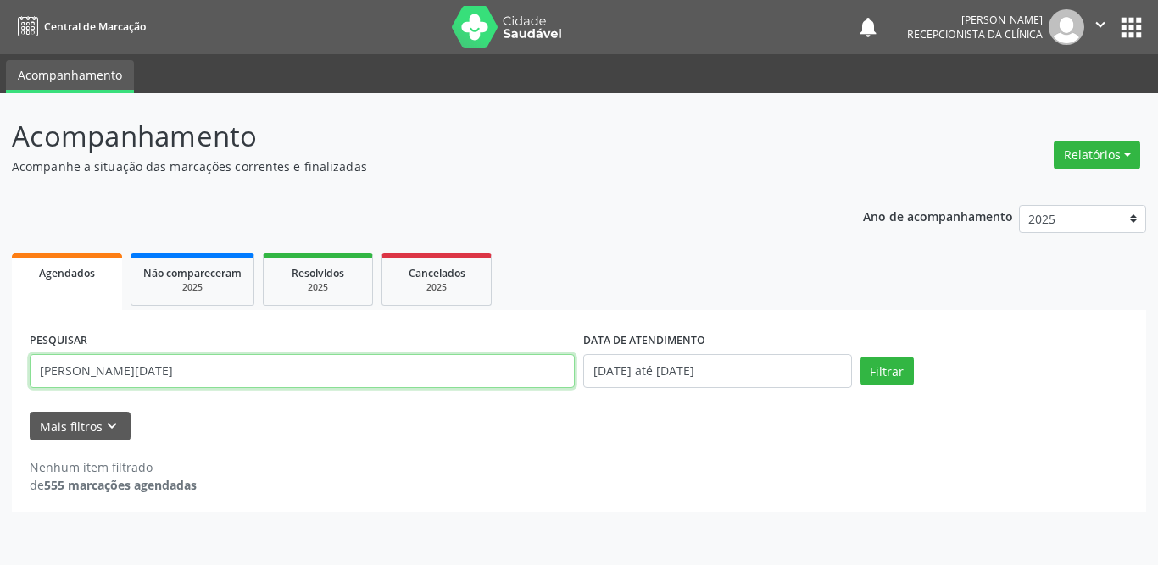
drag, startPoint x: 175, startPoint y: 375, endPoint x: 0, endPoint y: 375, distance: 175.4
click at [0, 375] on div "Acompanhamento Acompanhe a situação das marcações correntes e finalizadas Relat…" at bounding box center [579, 329] width 1158 height 472
type input "sebastiana"
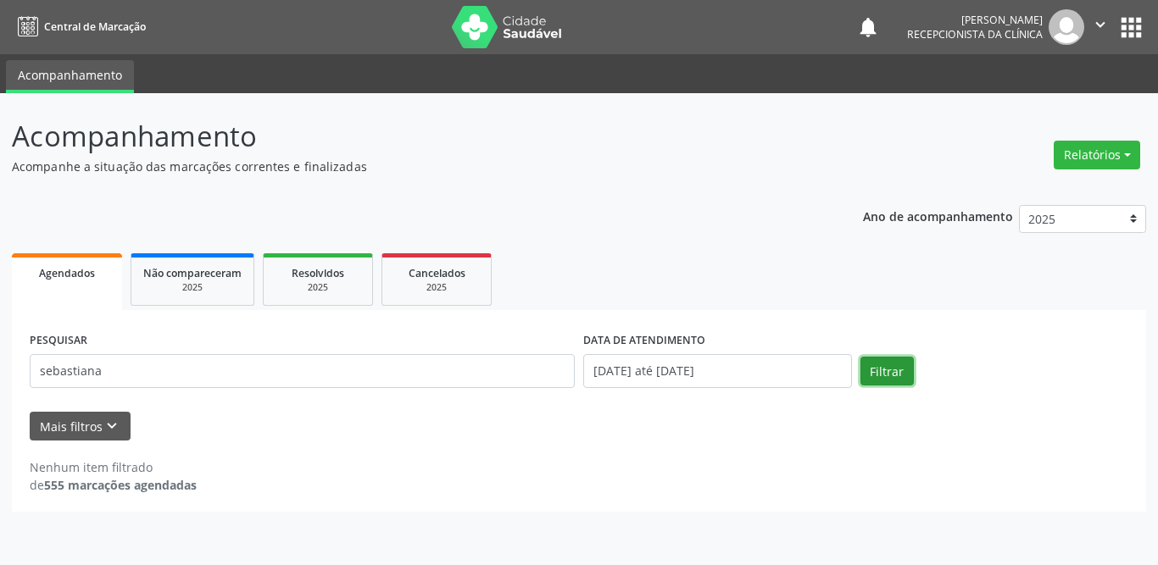
click at [879, 358] on button "Filtrar" at bounding box center [886, 371] width 53 height 29
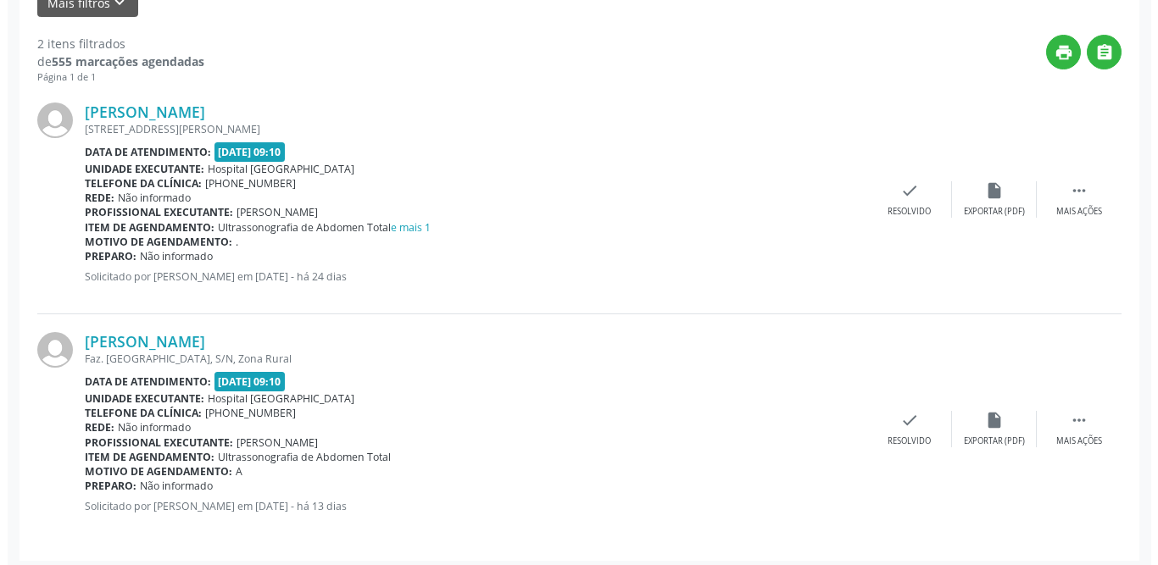
scroll to position [431, 0]
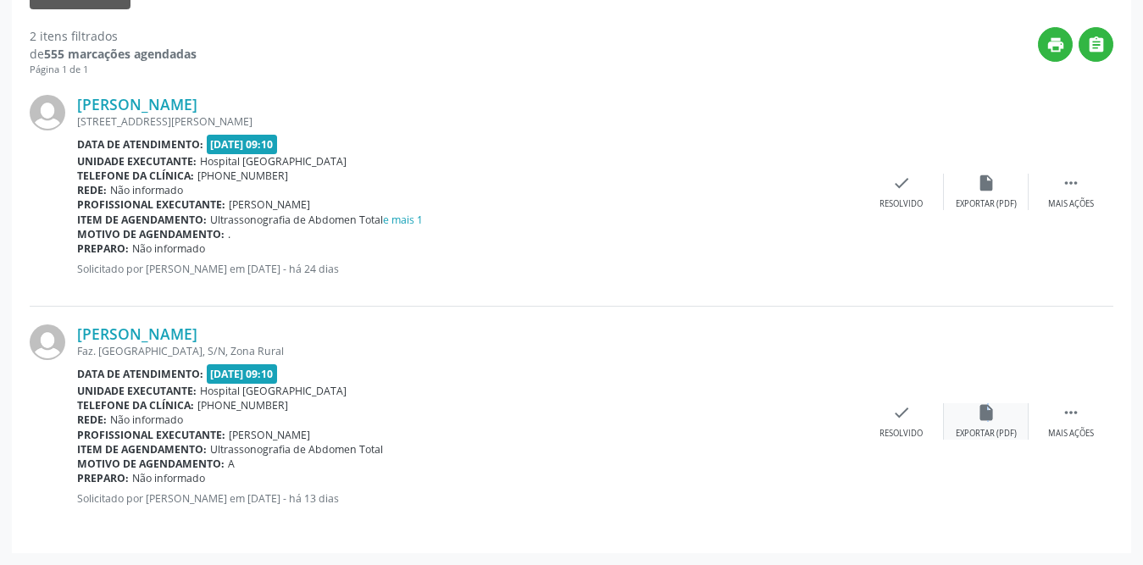
click at [986, 423] on div "insert_drive_file Exportar (PDF)" at bounding box center [986, 421] width 85 height 36
click at [913, 428] on div "Resolvido" at bounding box center [901, 434] width 43 height 12
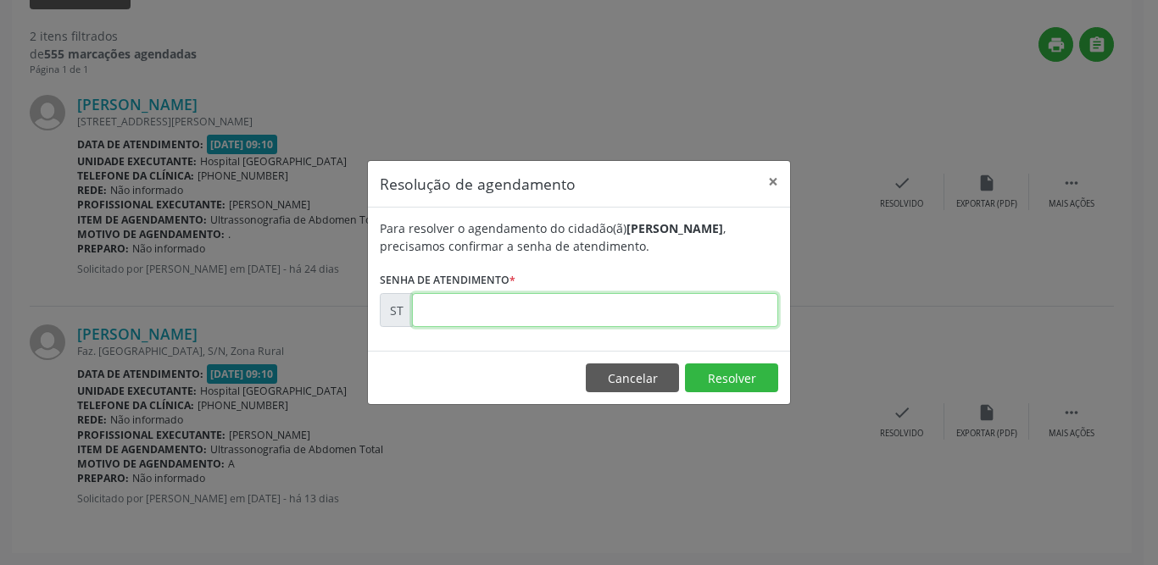
click at [561, 311] on input "text" at bounding box center [595, 310] width 366 height 34
type input "00022141"
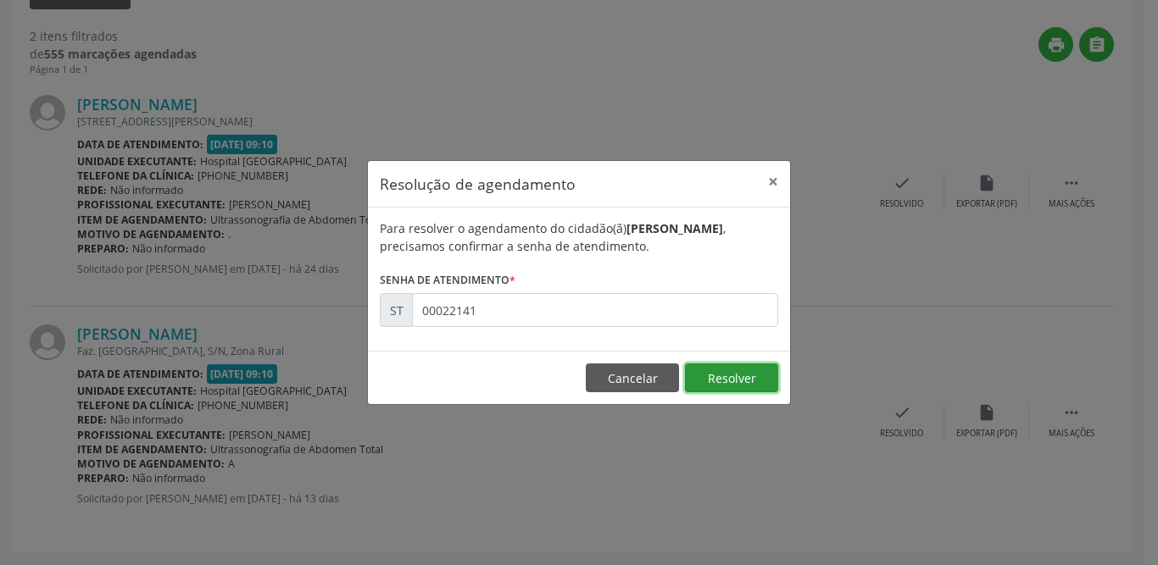
click at [729, 378] on button "Resolver" at bounding box center [731, 378] width 93 height 29
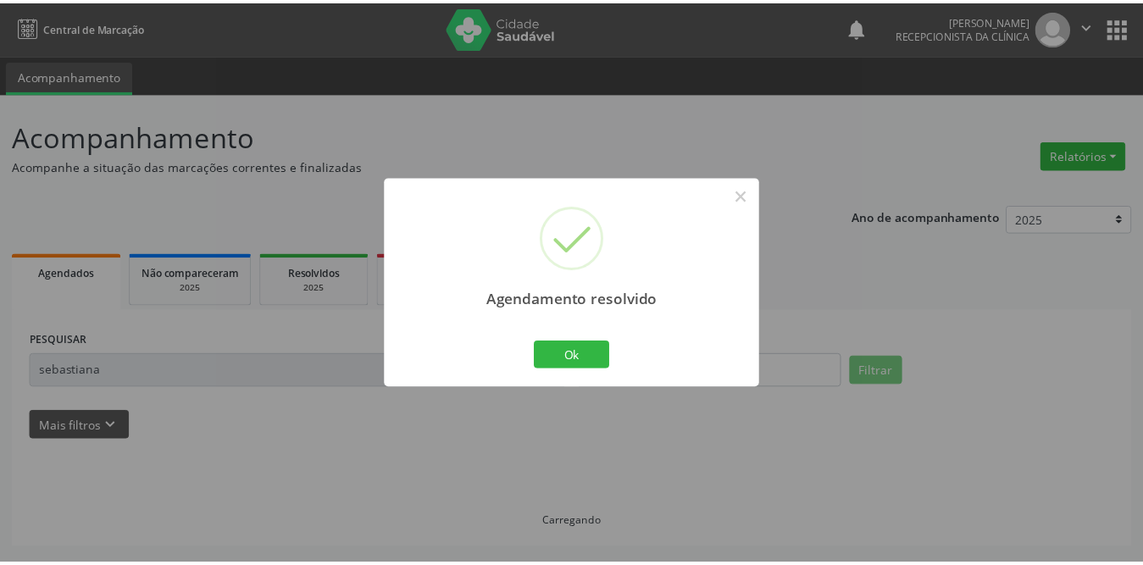
scroll to position [0, 0]
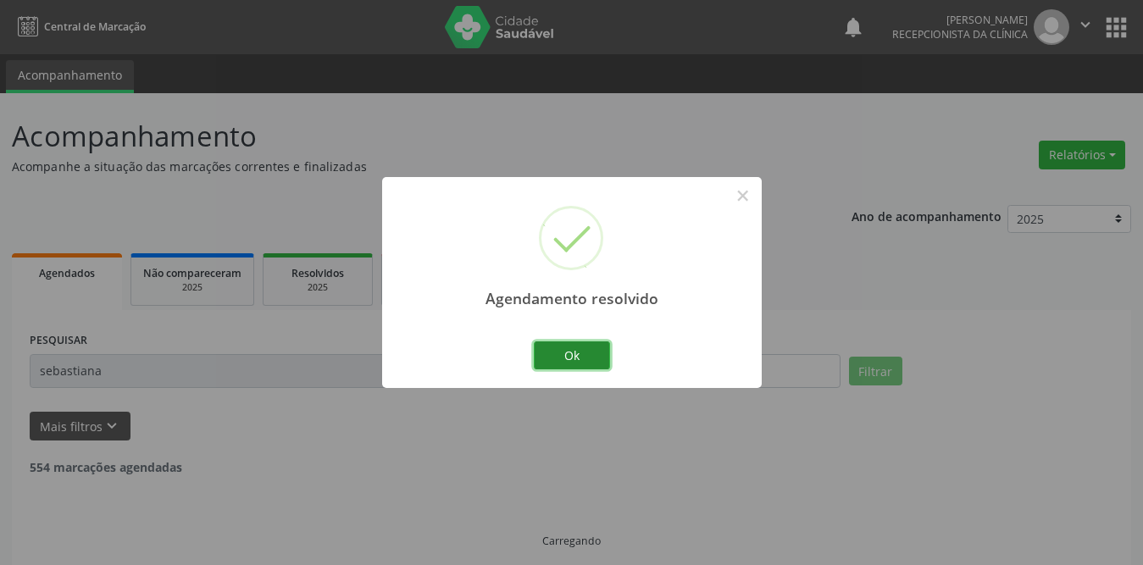
click at [585, 364] on button "Ok" at bounding box center [572, 355] width 76 height 29
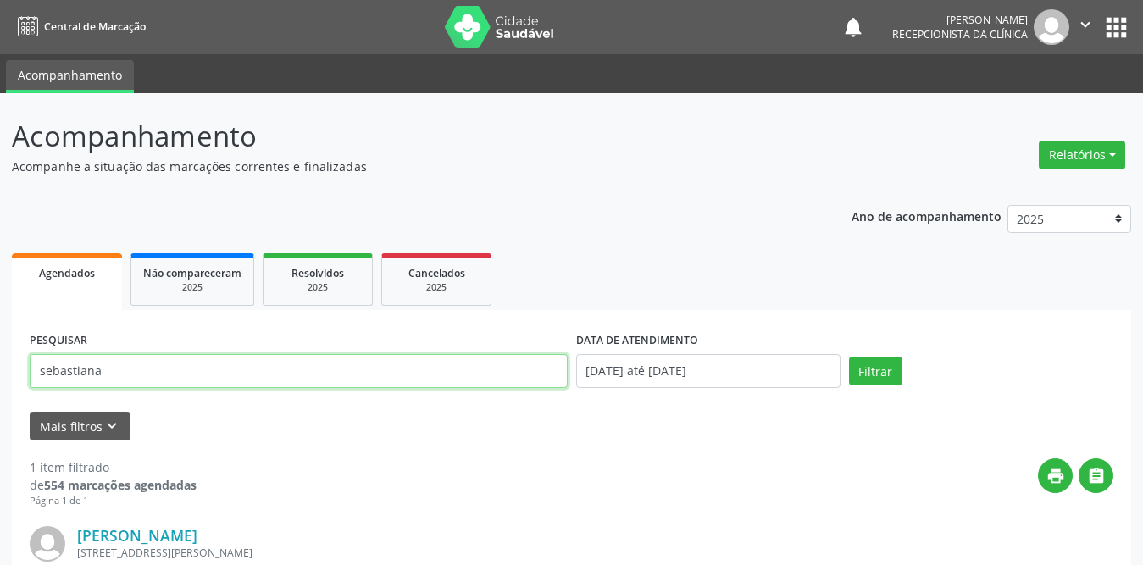
drag, startPoint x: 164, startPoint y: 377, endPoint x: 0, endPoint y: 376, distance: 163.5
click at [0, 376] on div "Acompanhamento Acompanhe a situação das marcações correntes e finalizadas Relat…" at bounding box center [571, 430] width 1143 height 674
